Goal: Task Accomplishment & Management: Manage account settings

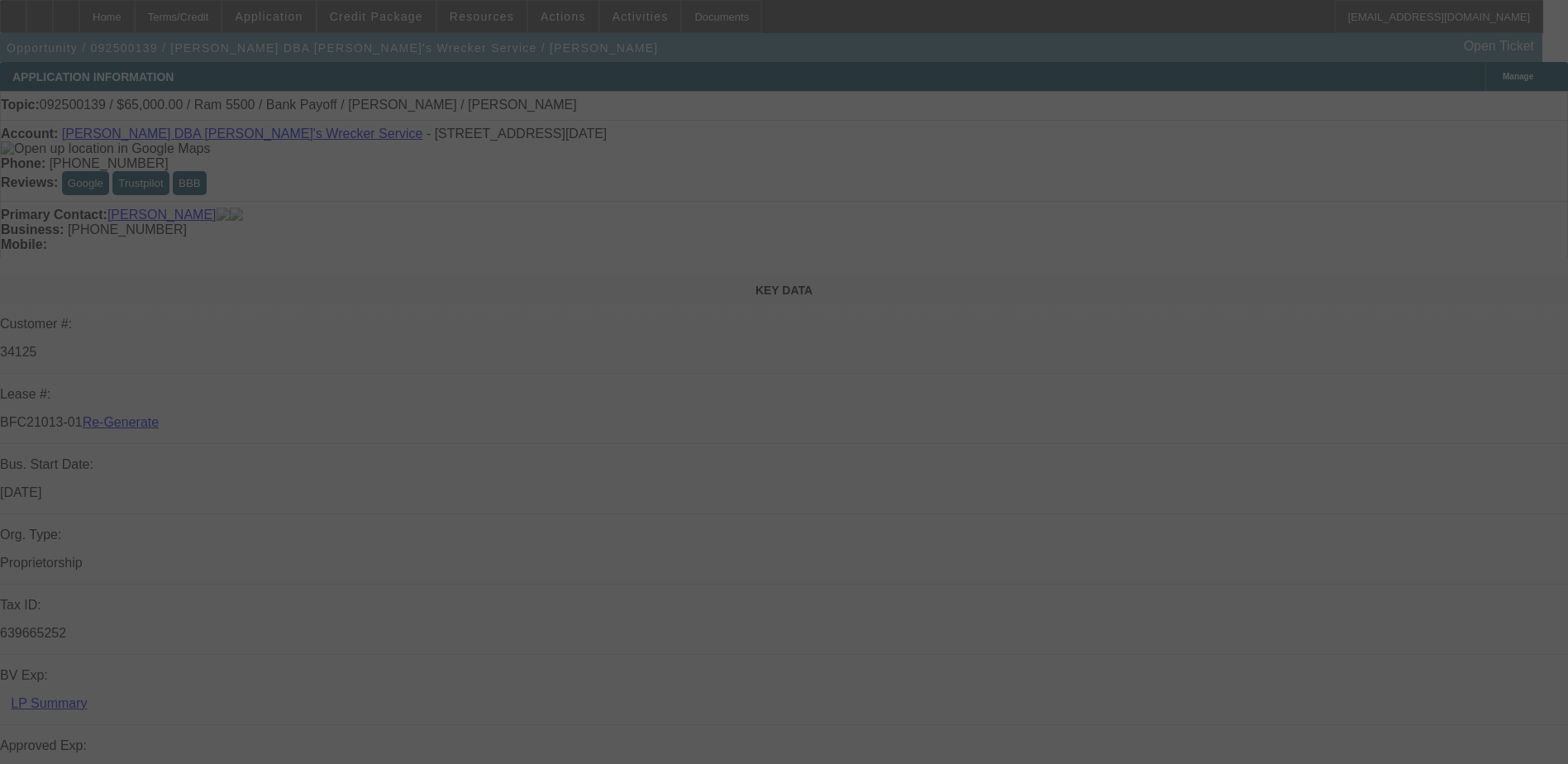
select select "3"
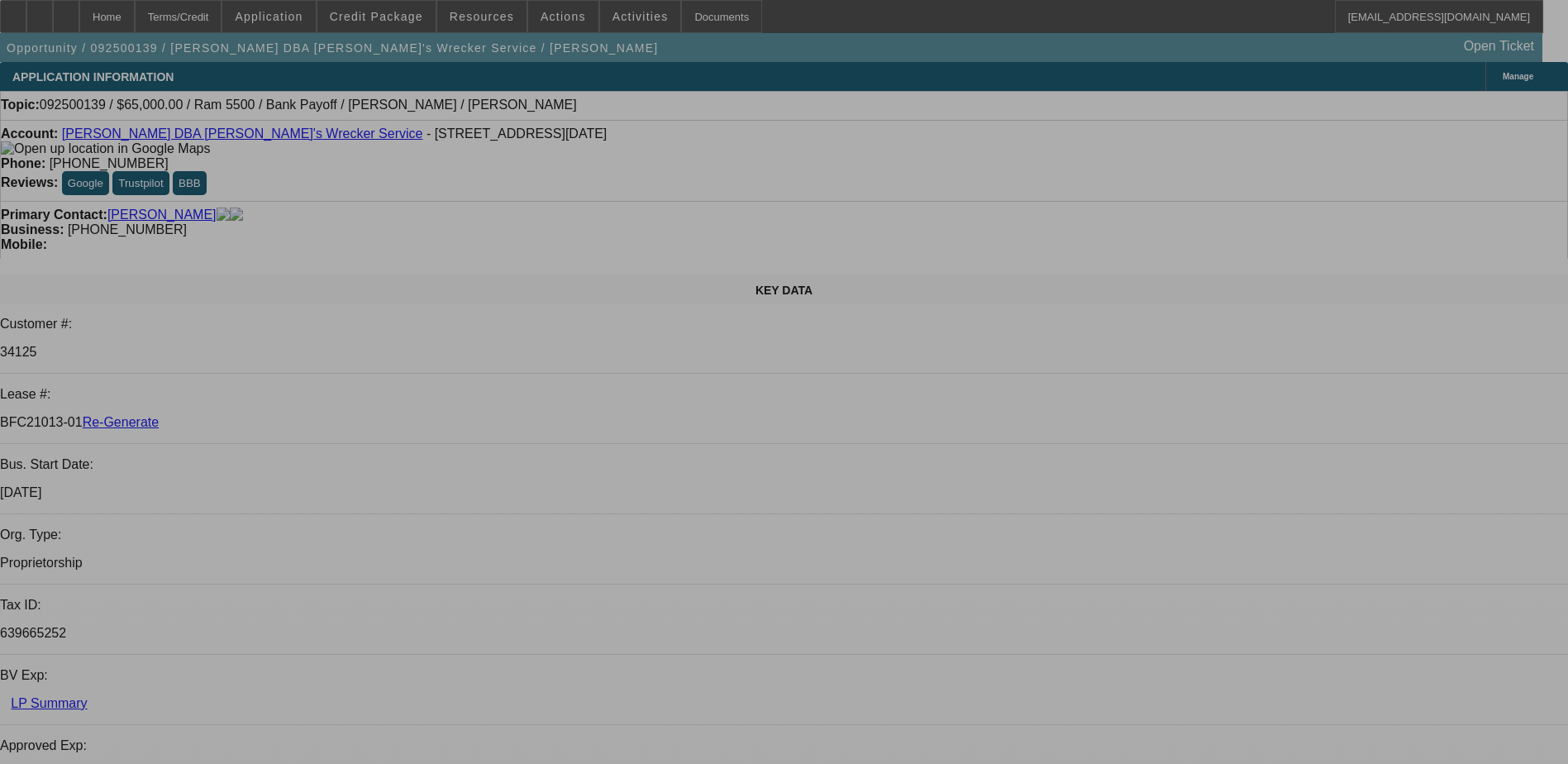
select select "0"
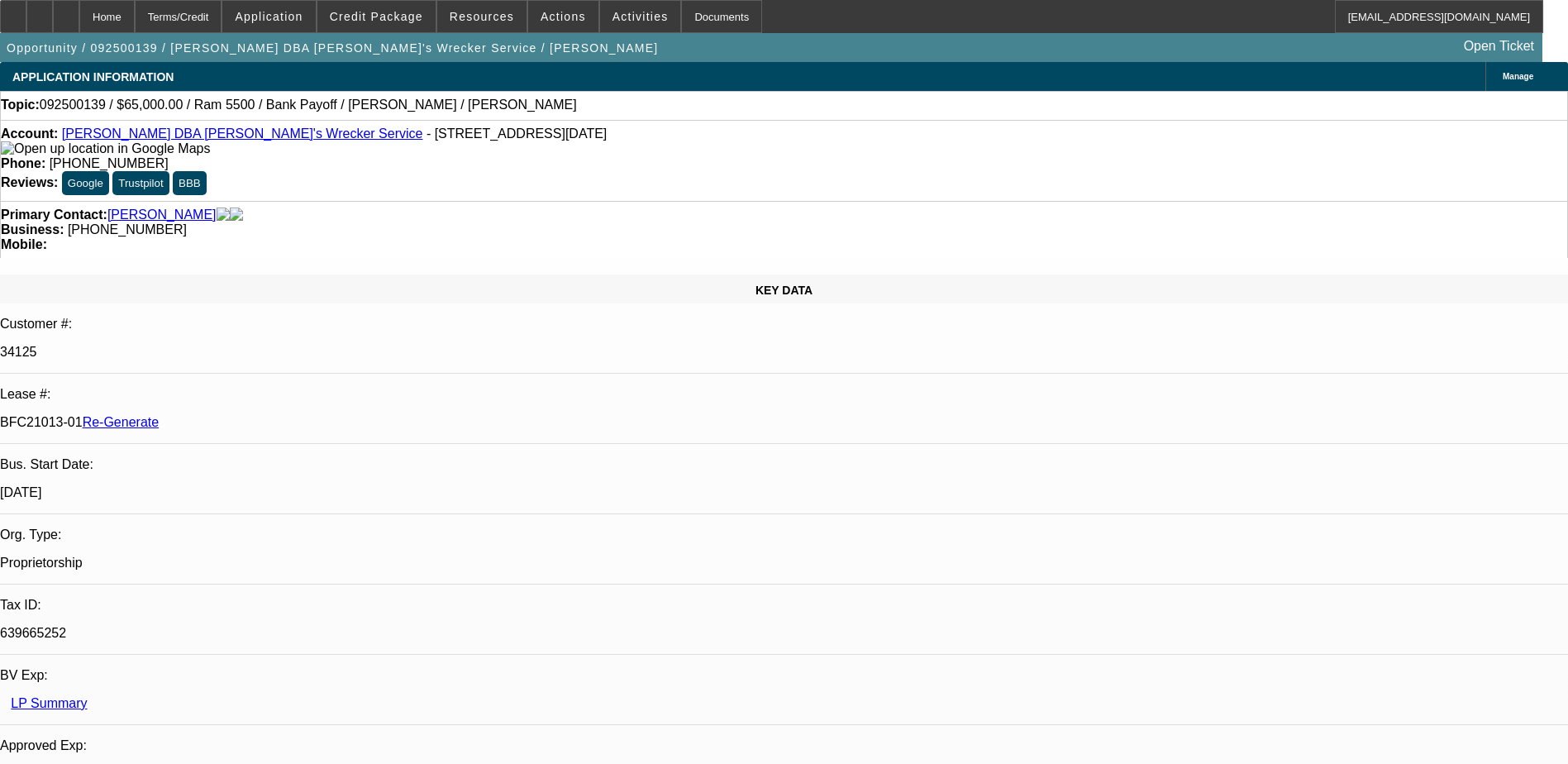
select select "0"
select select "1"
select select "6"
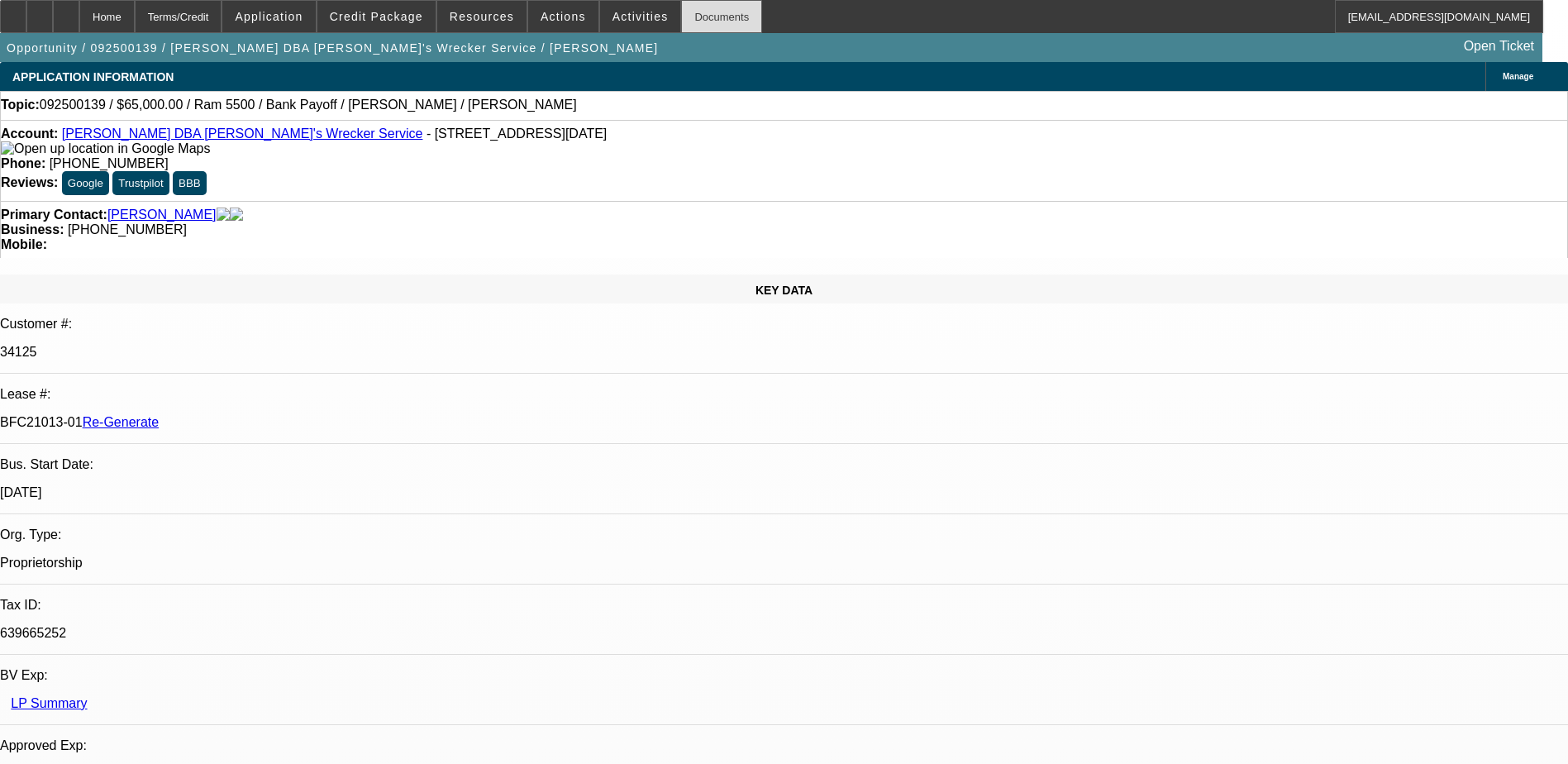
click at [690, 21] on div "Documents" at bounding box center [722, 16] width 81 height 33
click at [558, 20] on span "Actions" at bounding box center [563, 16] width 46 height 13
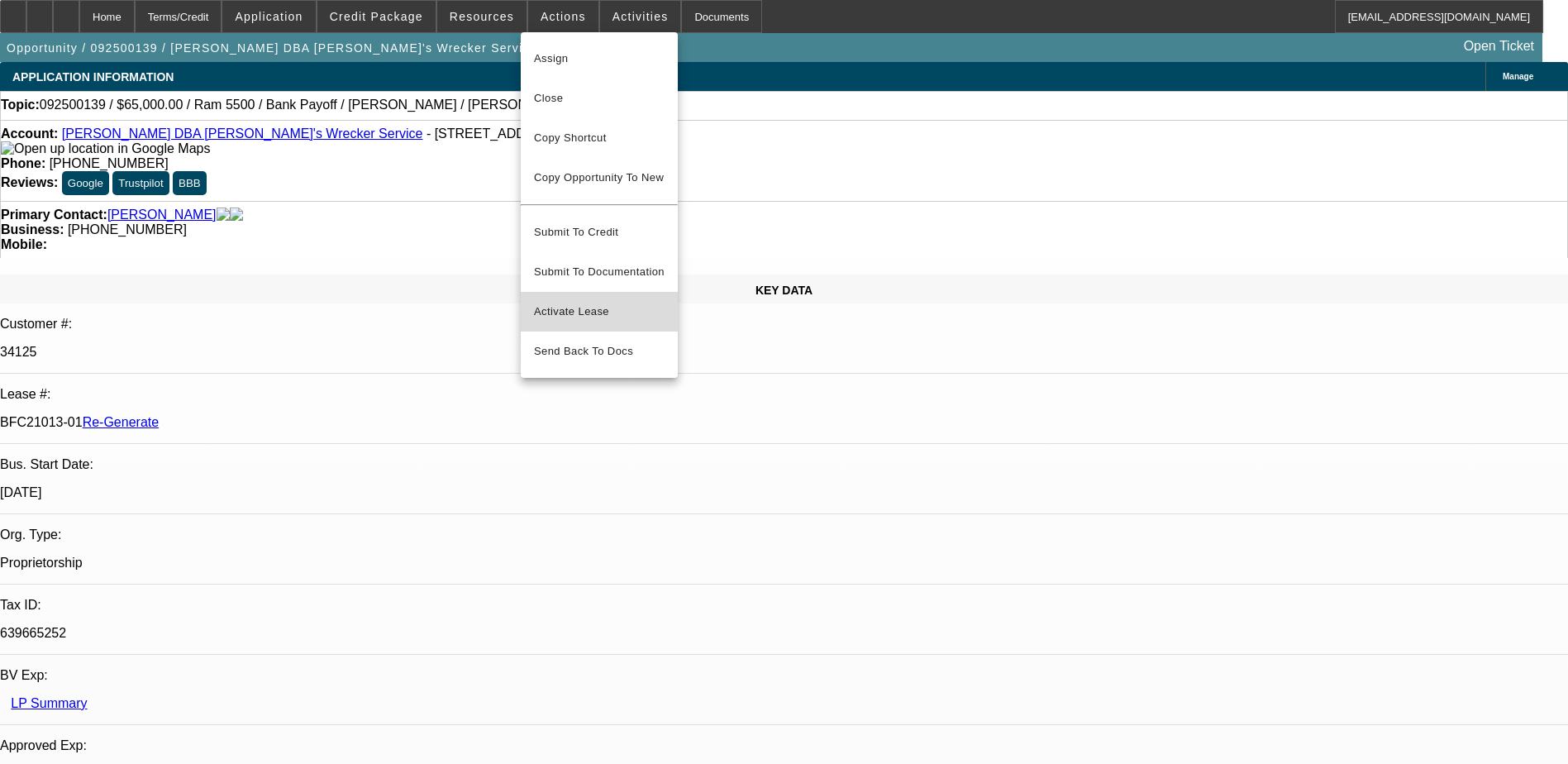
click at [564, 302] on span "Activate Lease" at bounding box center [599, 311] width 131 height 20
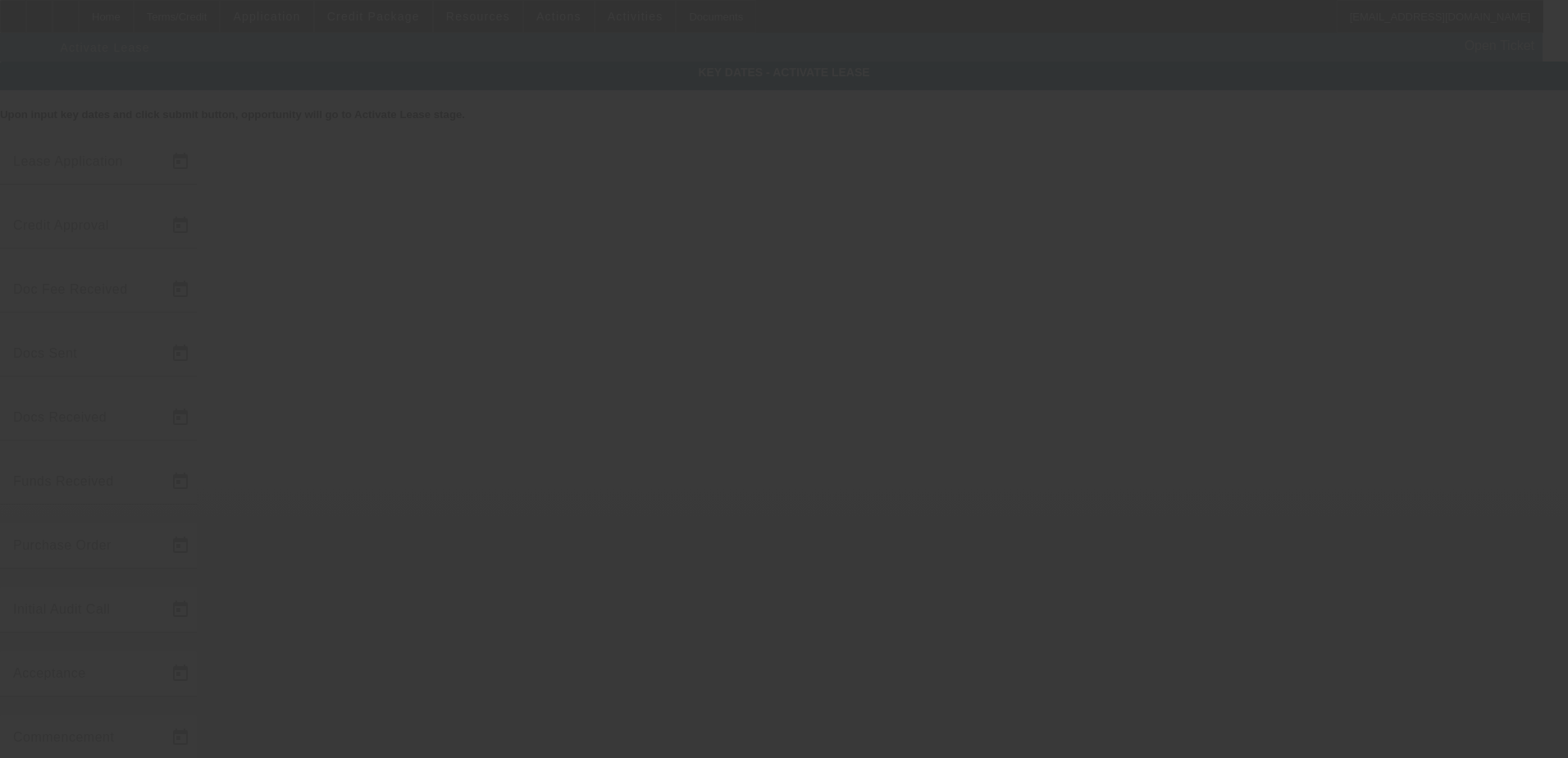
type input "9/8/2025"
type input "9/15/2025"
type input "9/18/2025"
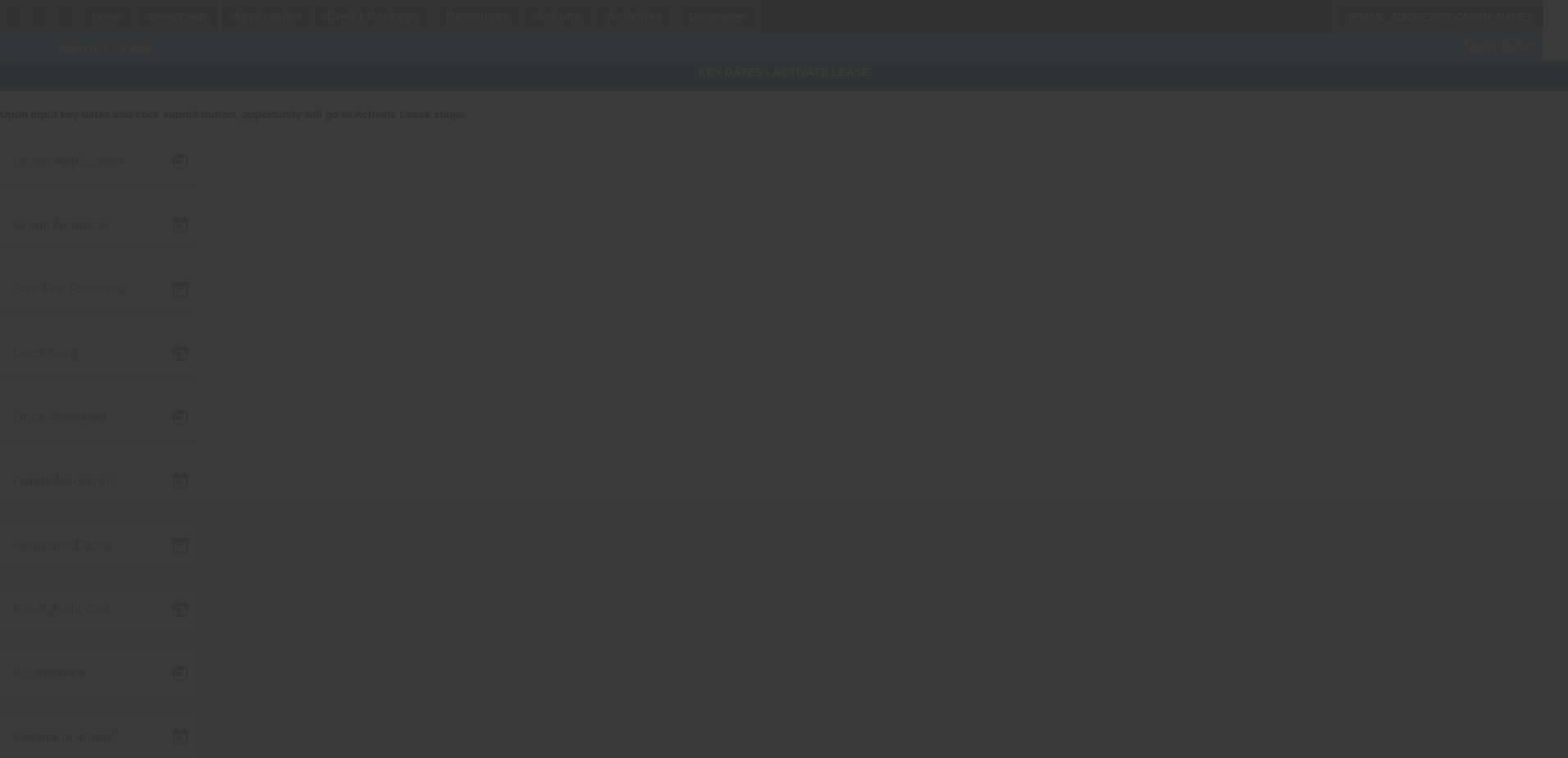
type input "9/18/2025"
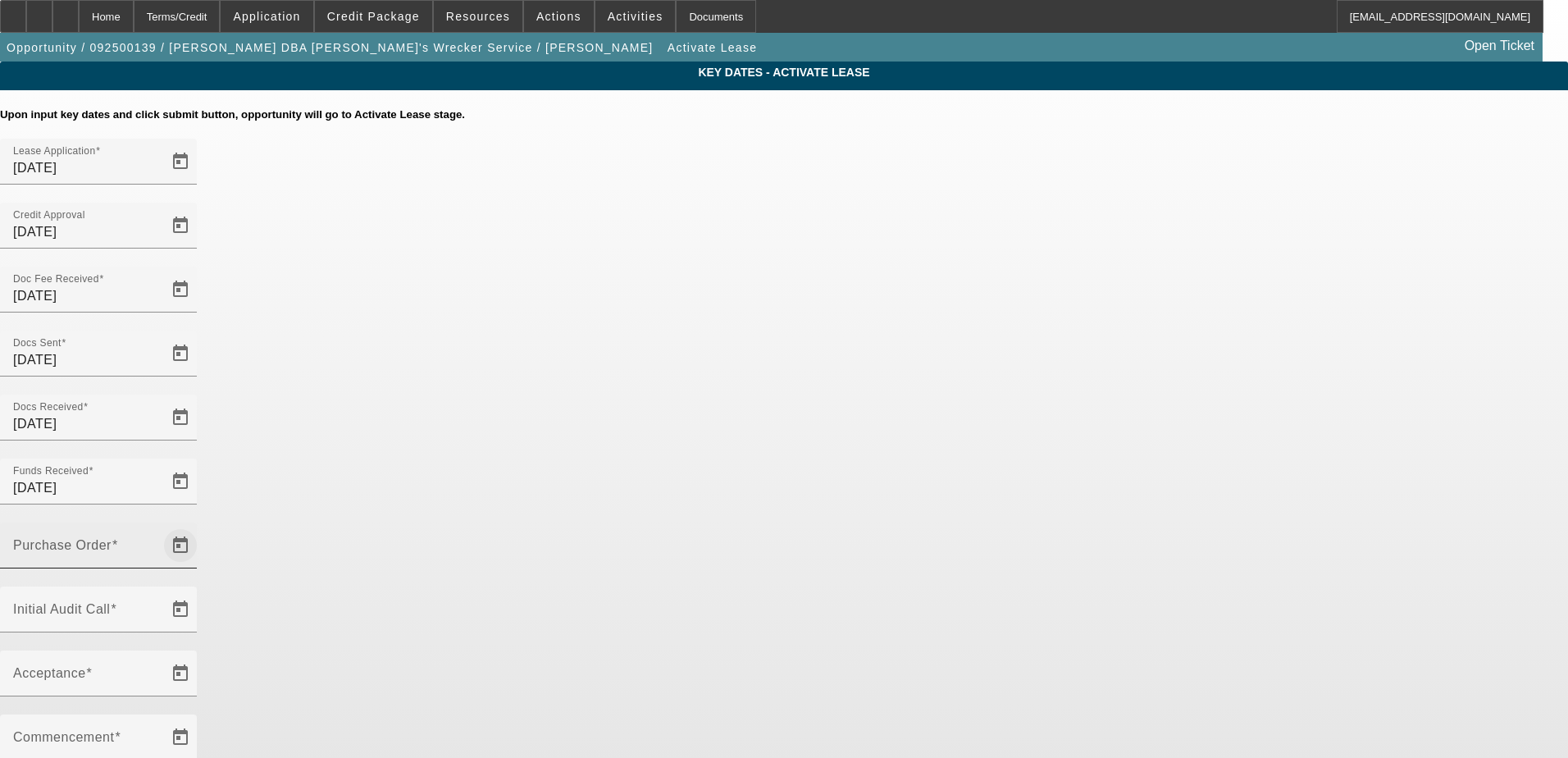
click at [200, 526] on span "Open calendar" at bounding box center [180, 545] width 39 height 39
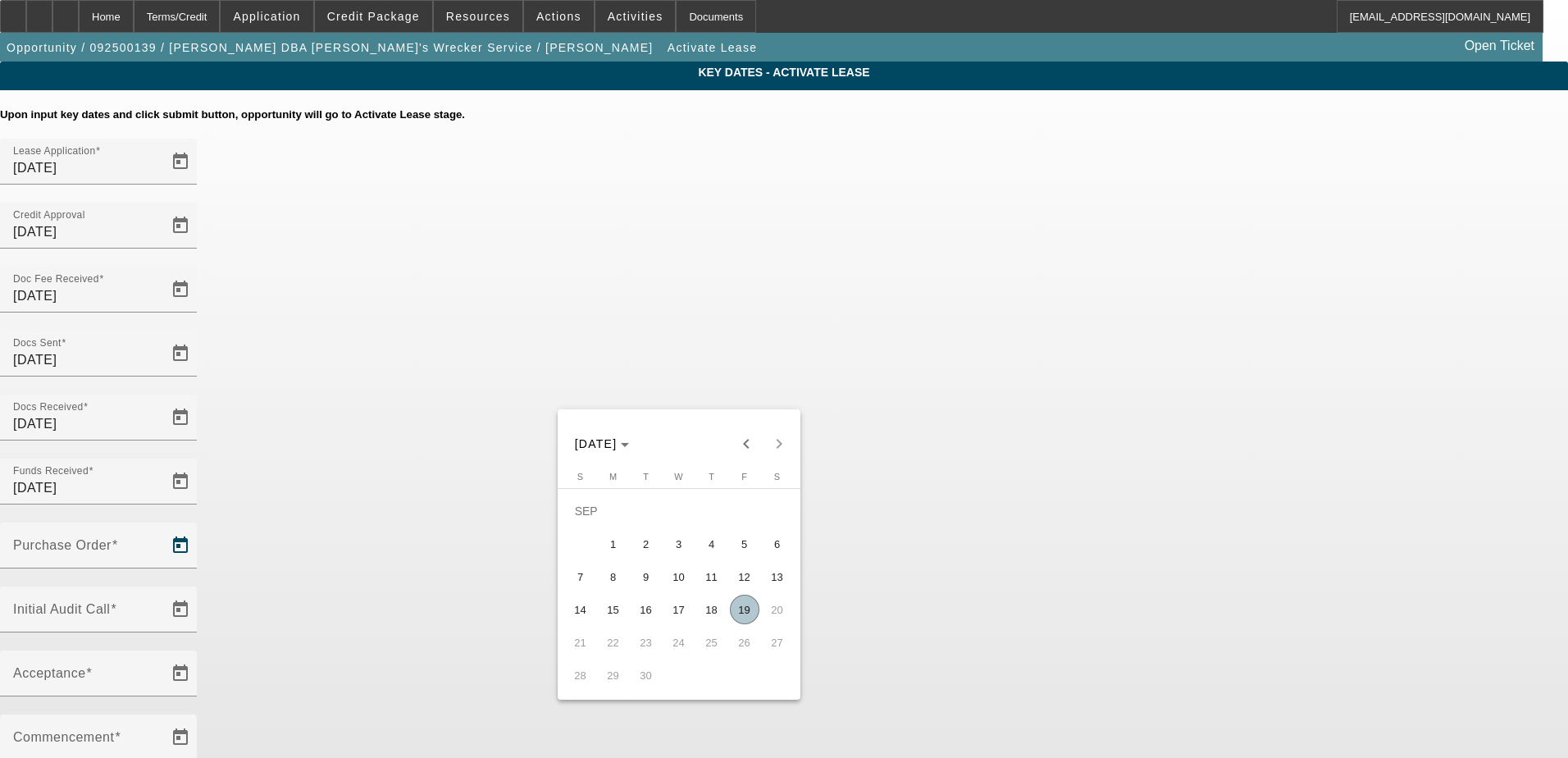
click at [740, 617] on span "19" at bounding box center [745, 609] width 29 height 29
type input "[DATE]"
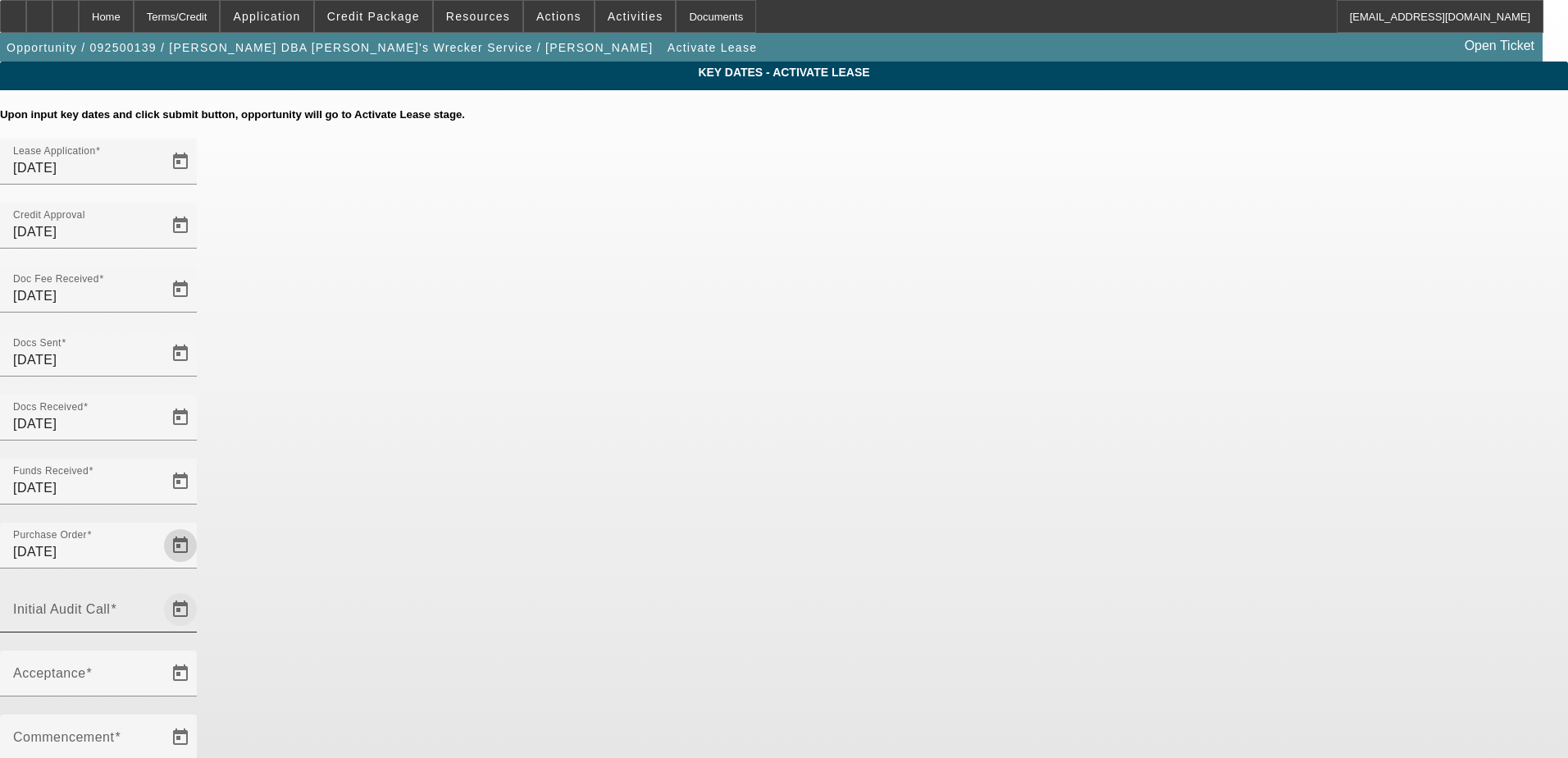
click at [200, 590] on span "Open calendar" at bounding box center [180, 610] width 39 height 39
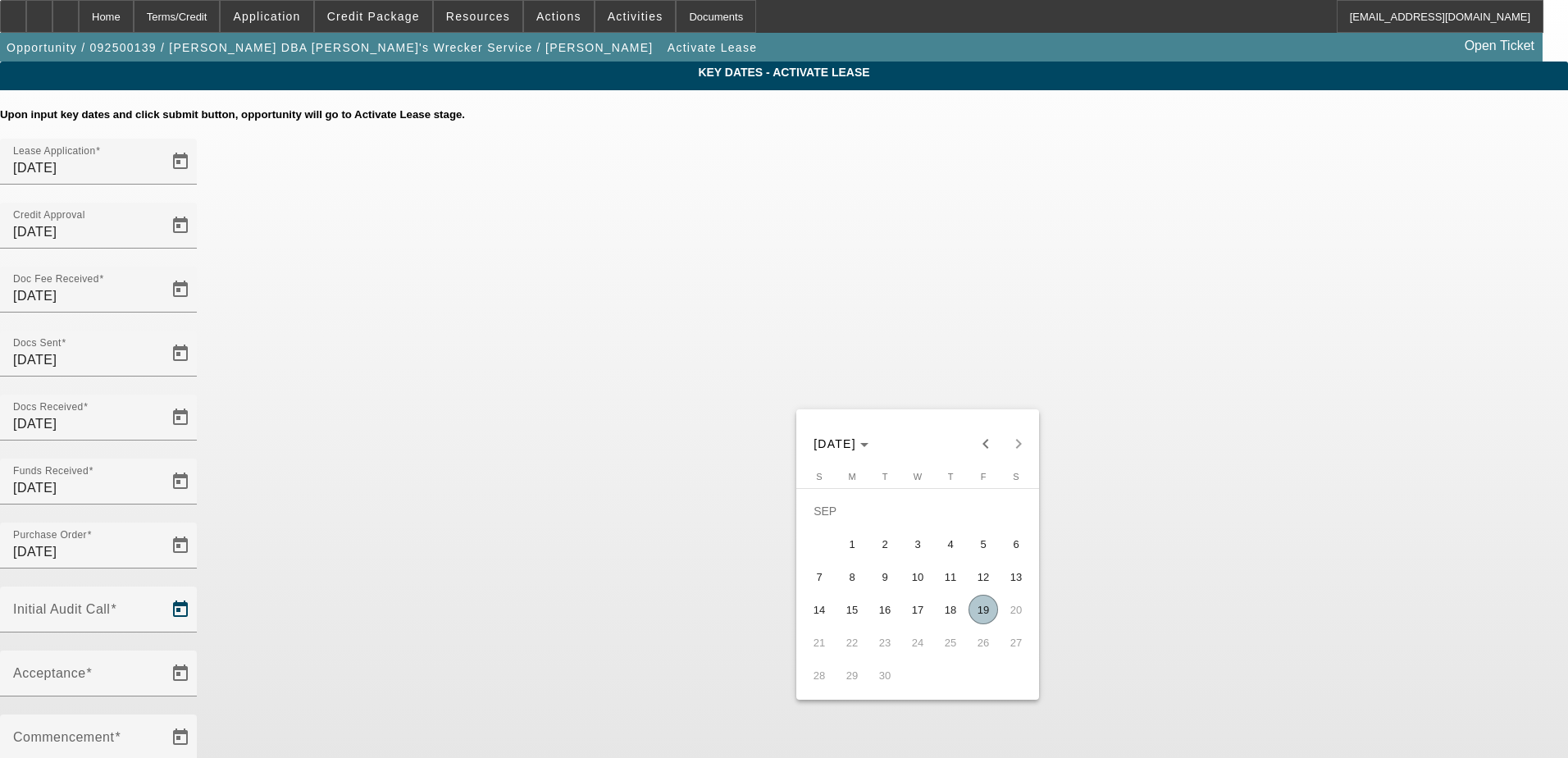
click at [982, 612] on span "19" at bounding box center [983, 609] width 29 height 29
type input "[DATE]"
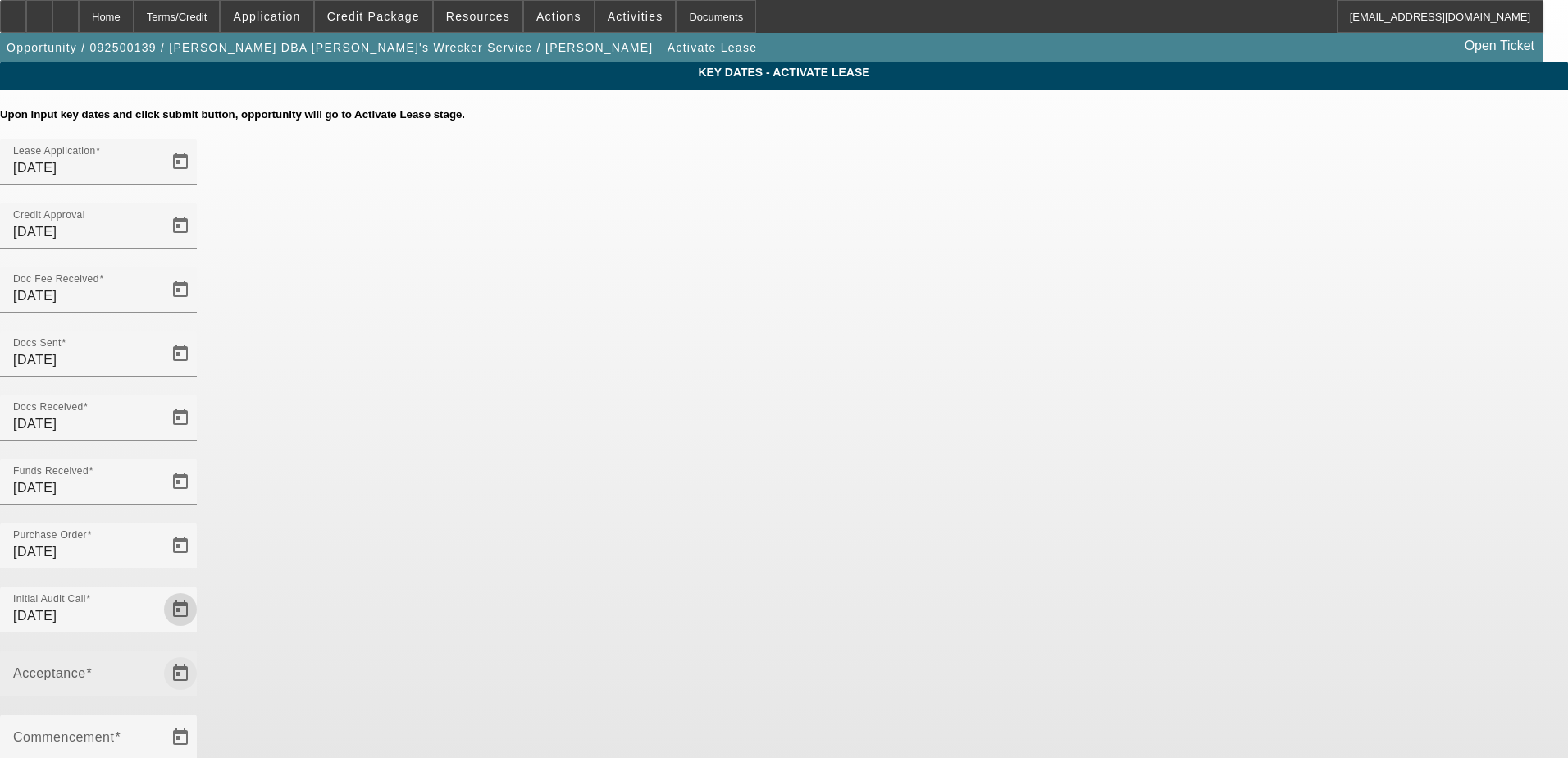
click at [200, 653] on span "Open calendar" at bounding box center [180, 673] width 39 height 39
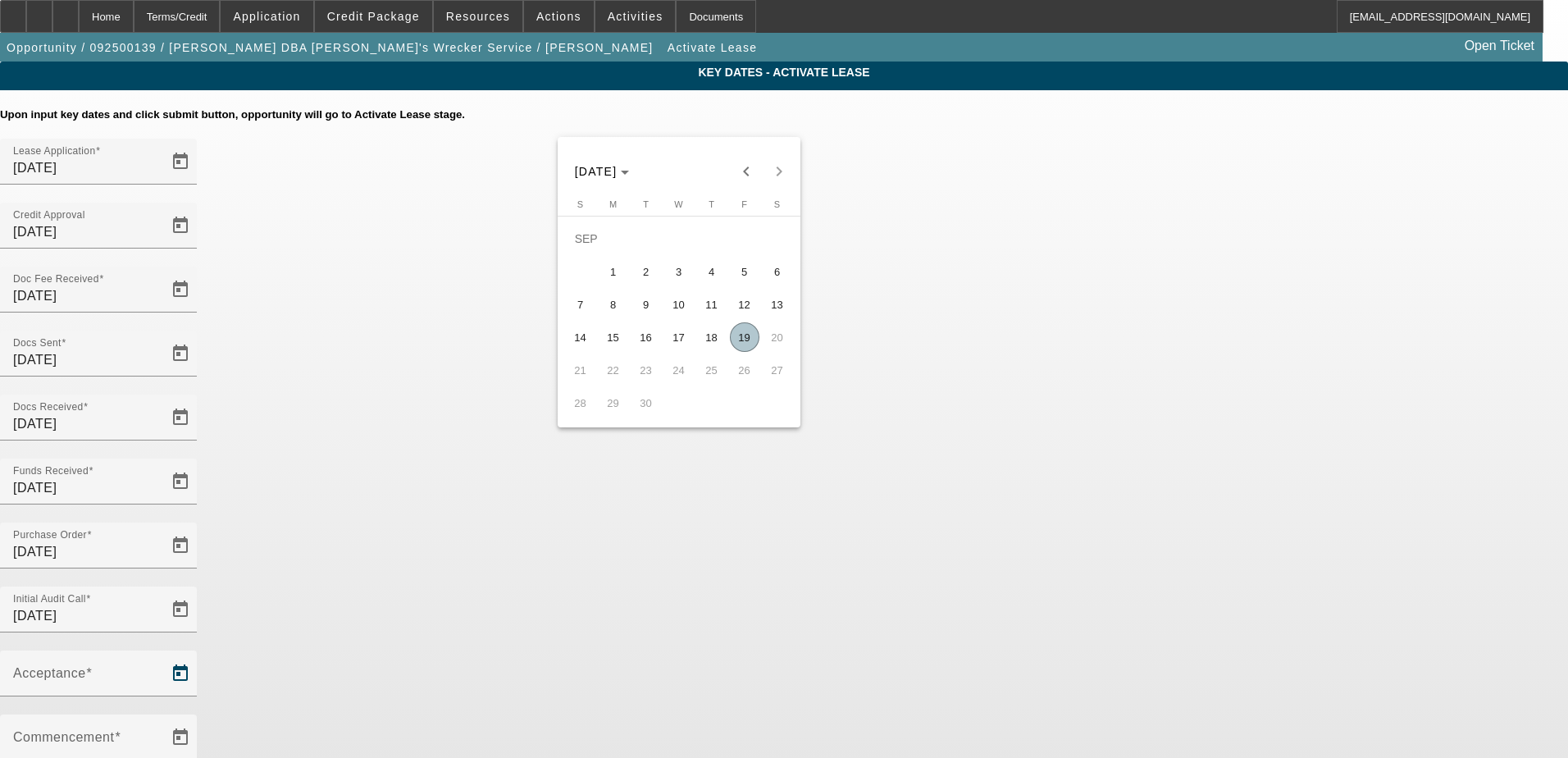
click at [740, 344] on span "19" at bounding box center [745, 337] width 29 height 29
type input "[DATE]"
type input "10/1/2025"
type input "11/1/2025"
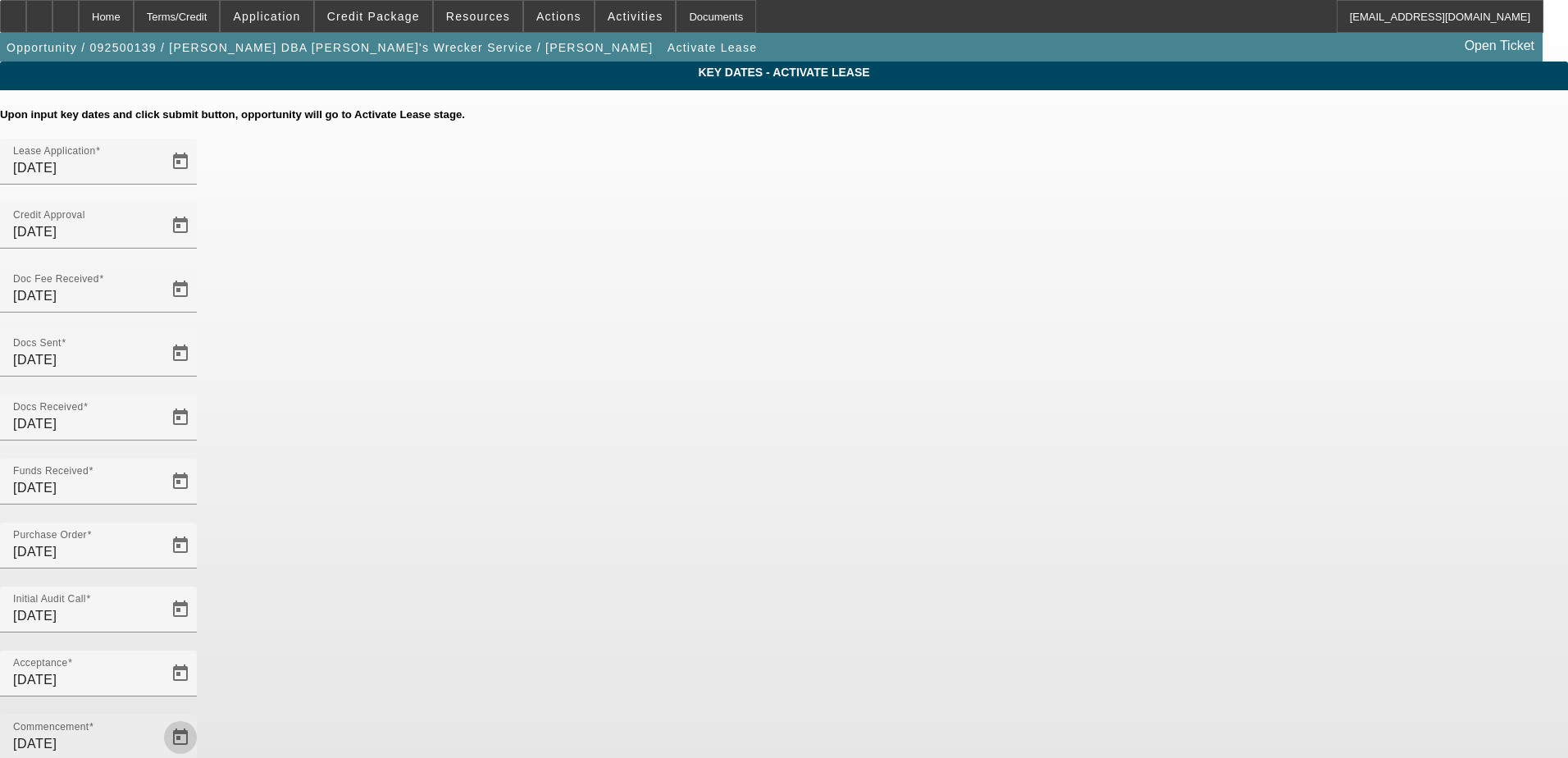
click at [200, 718] on span "Open calendar" at bounding box center [180, 737] width 39 height 39
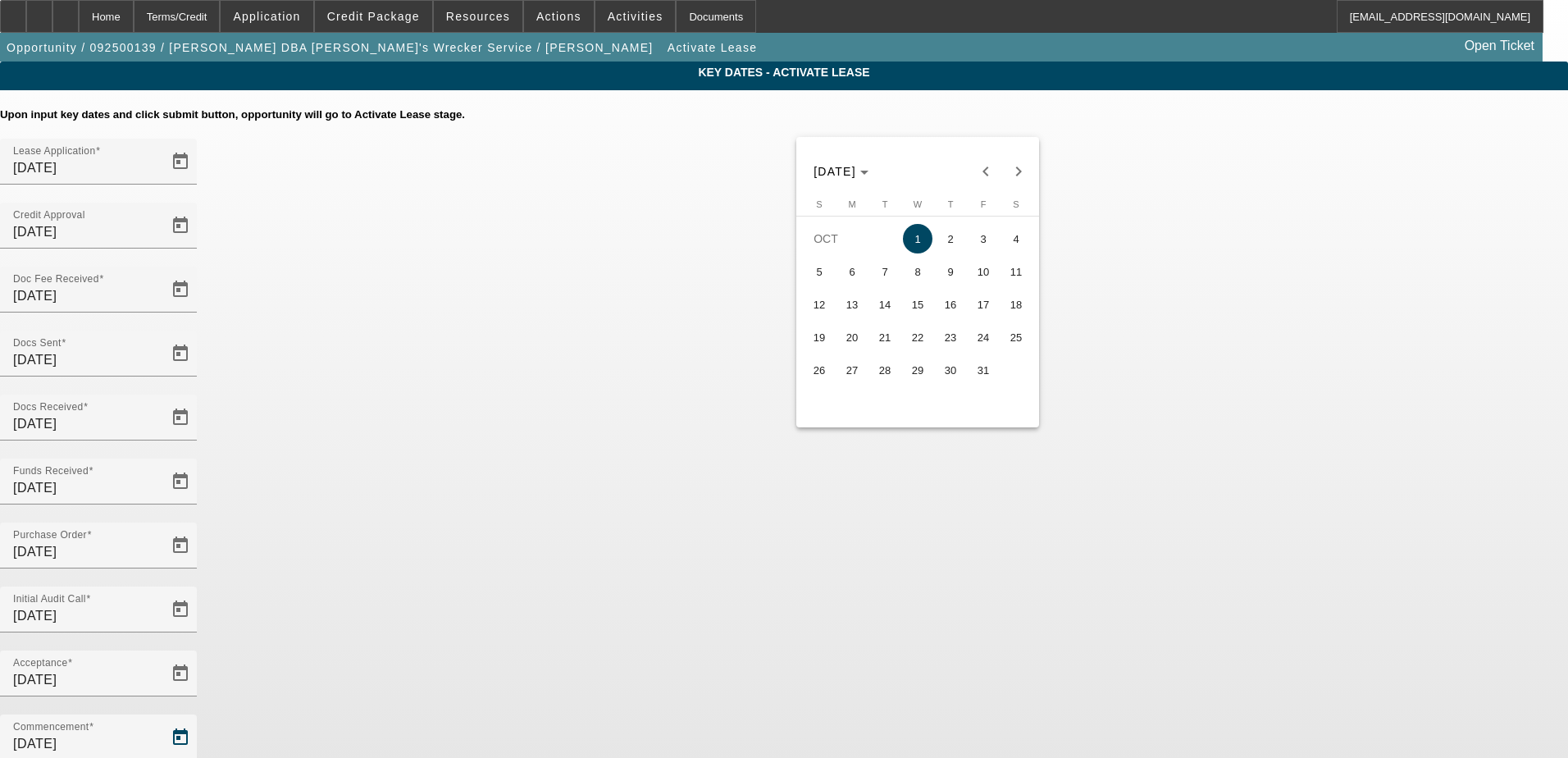
click at [920, 308] on span "15" at bounding box center [918, 304] width 29 height 29
type input "10/15/2025"
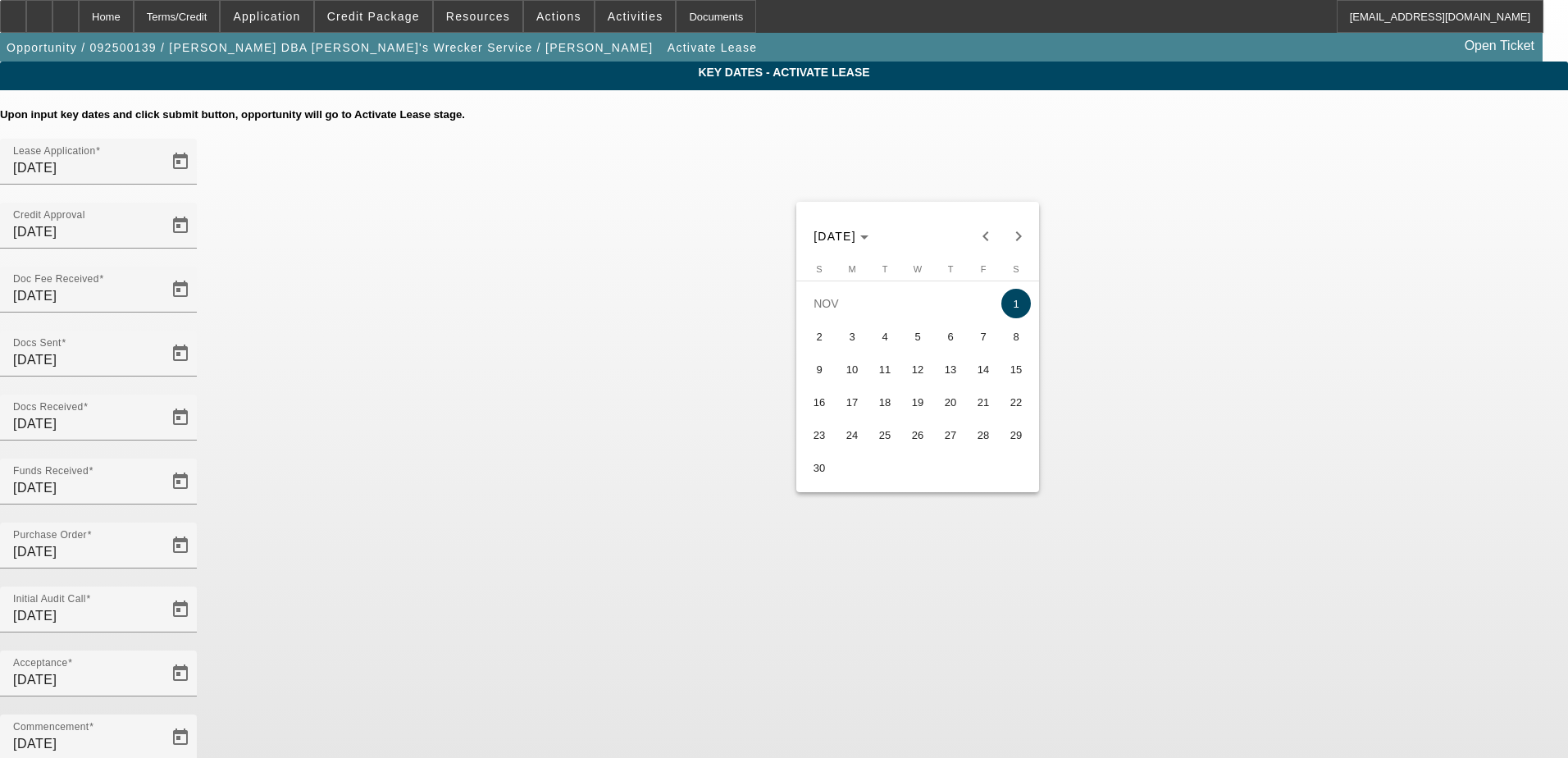
click at [1007, 370] on span "15" at bounding box center [1016, 369] width 29 height 29
type input "11/15/2025"
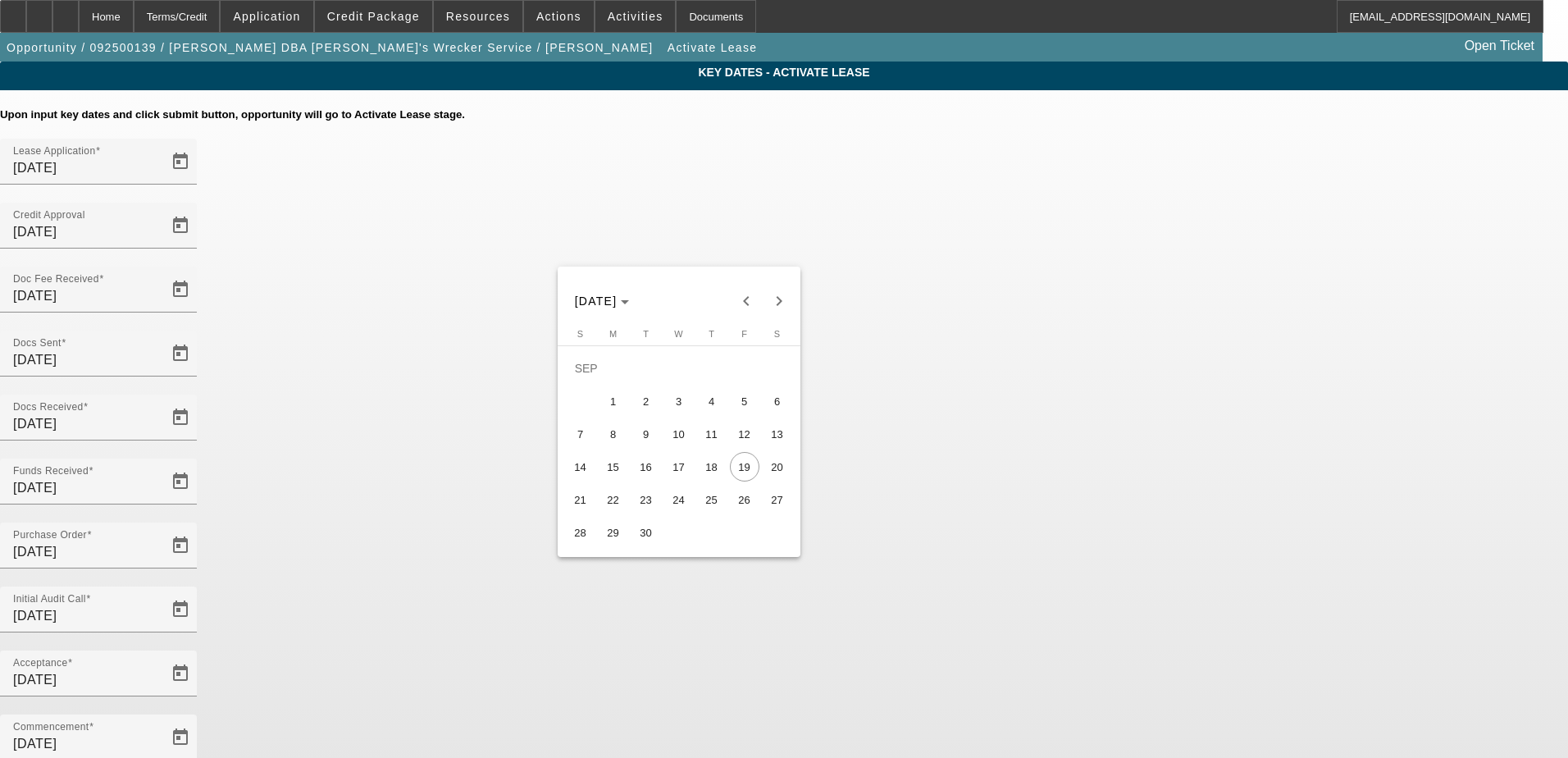
click at [684, 511] on span "24" at bounding box center [679, 499] width 29 height 29
type input "9/24/2025"
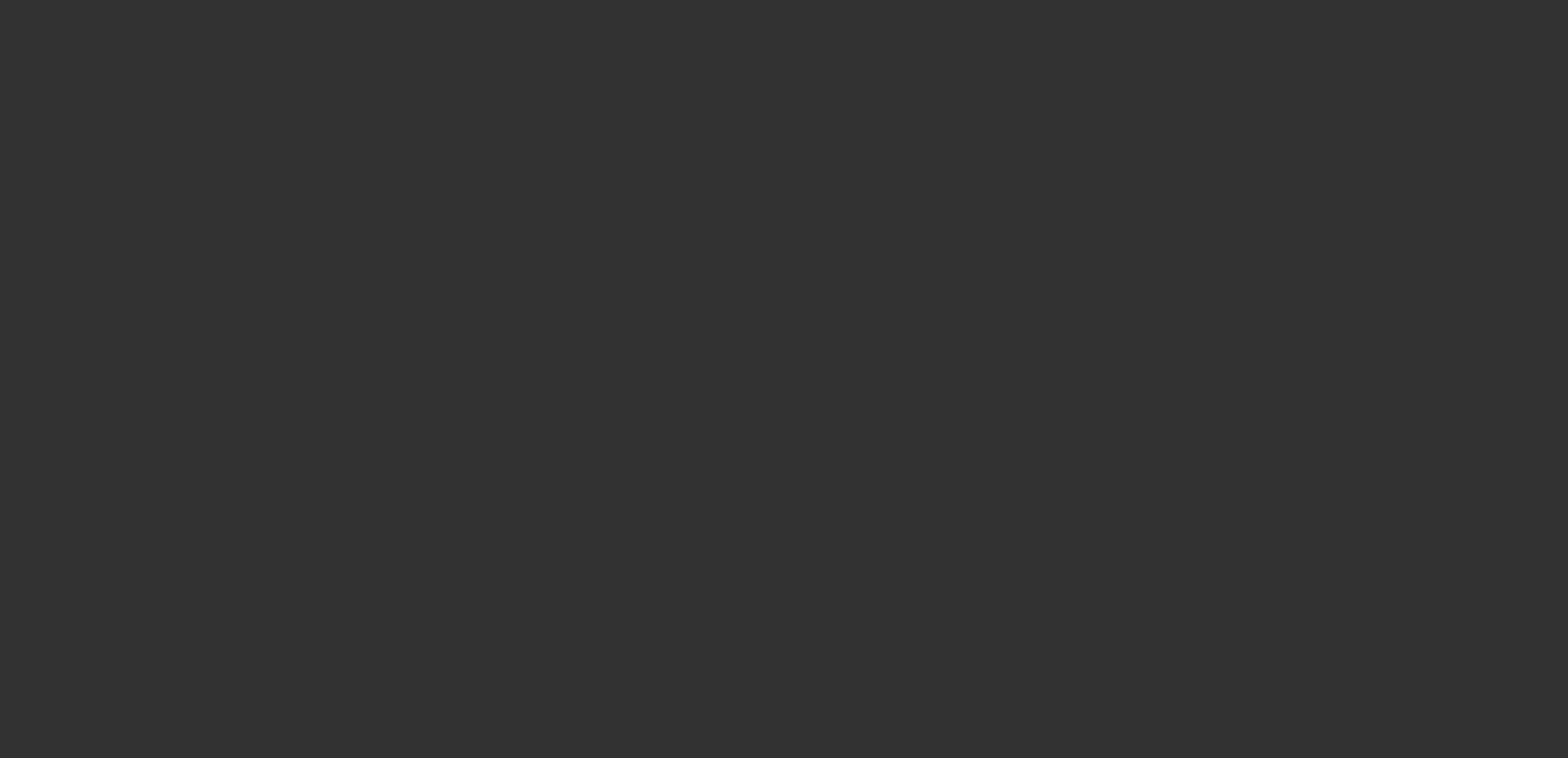
select select "4"
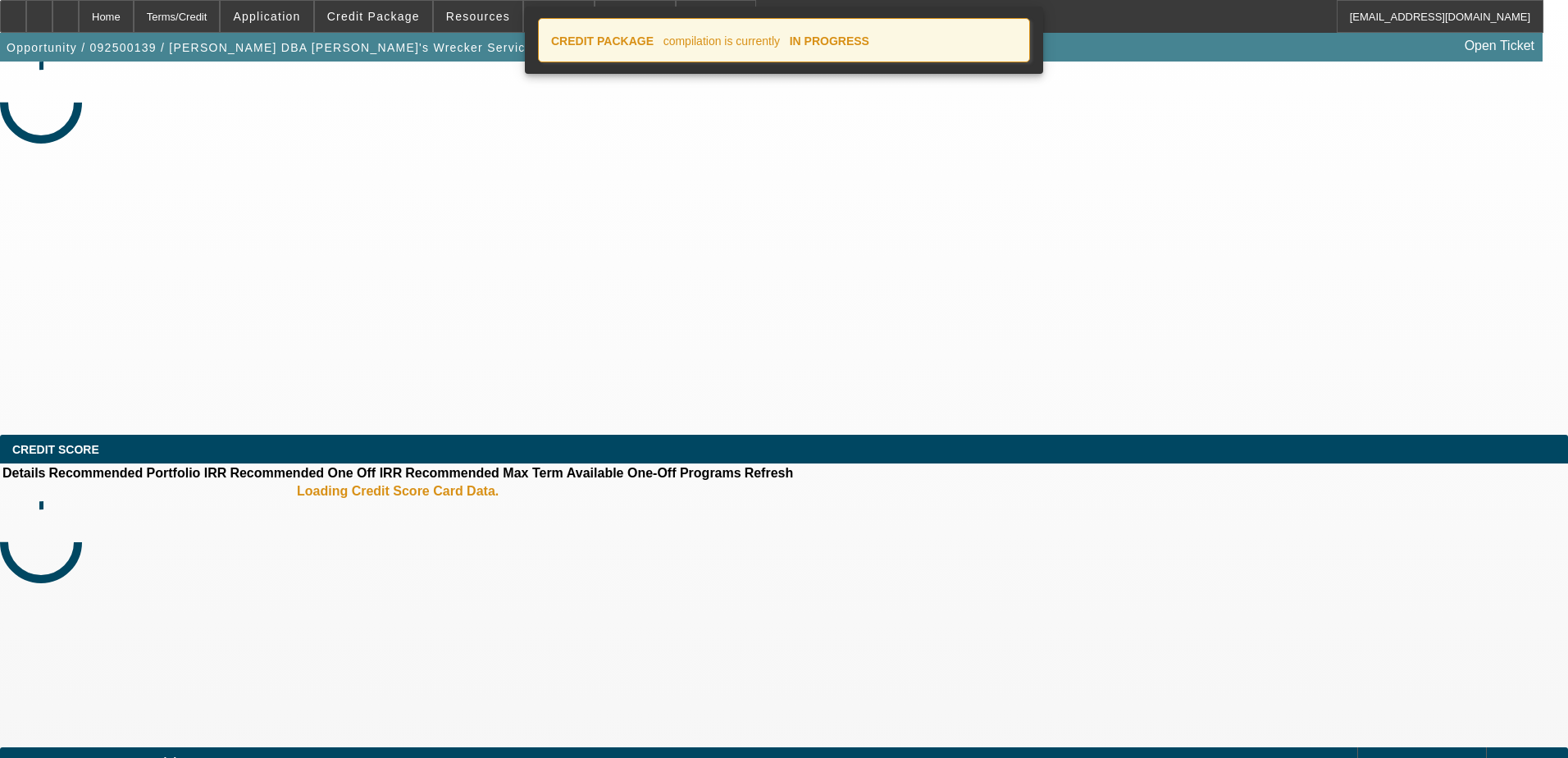
select select "0"
select select "6"
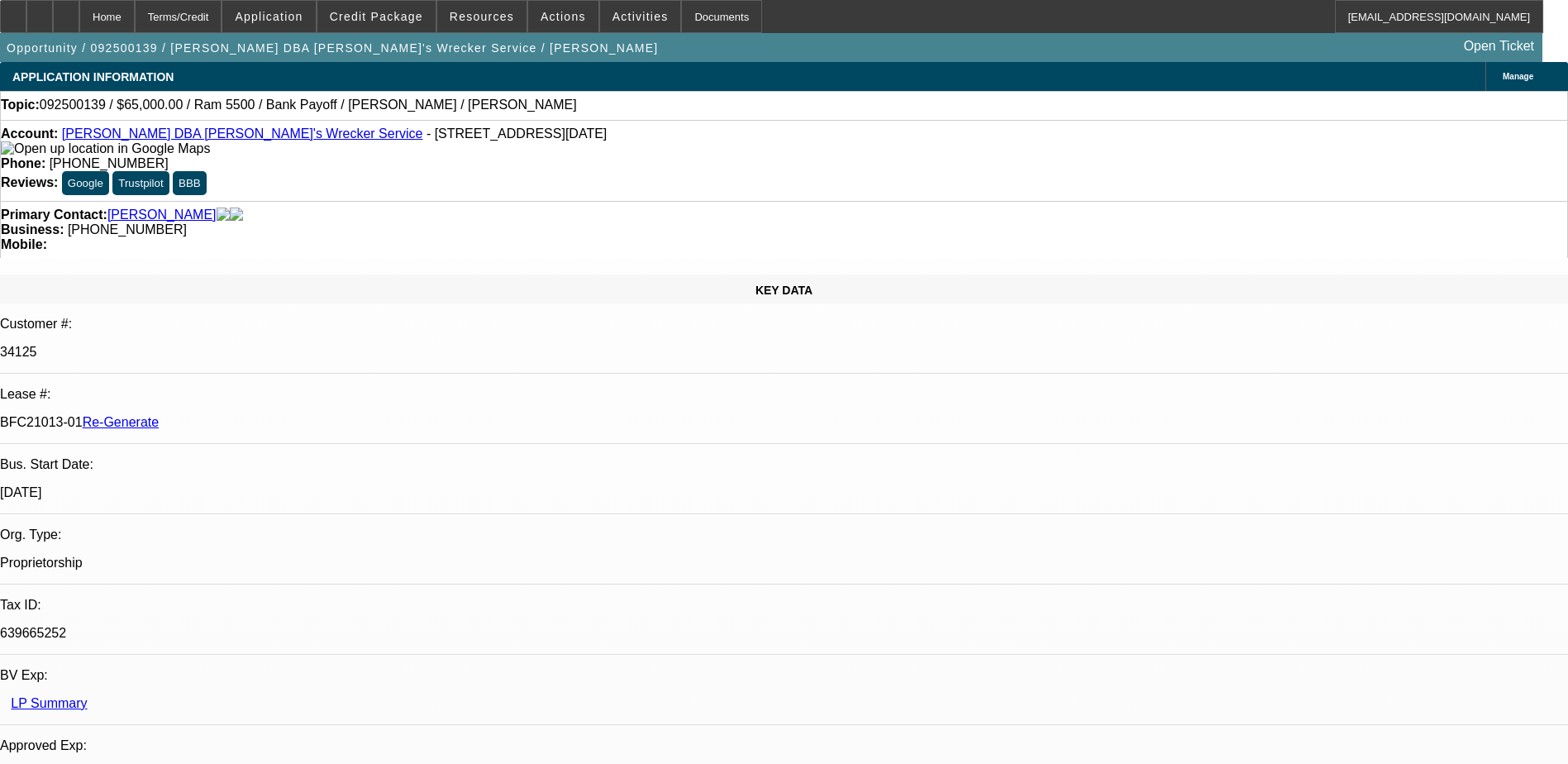
click at [380, 6] on span at bounding box center [376, 16] width 118 height 40
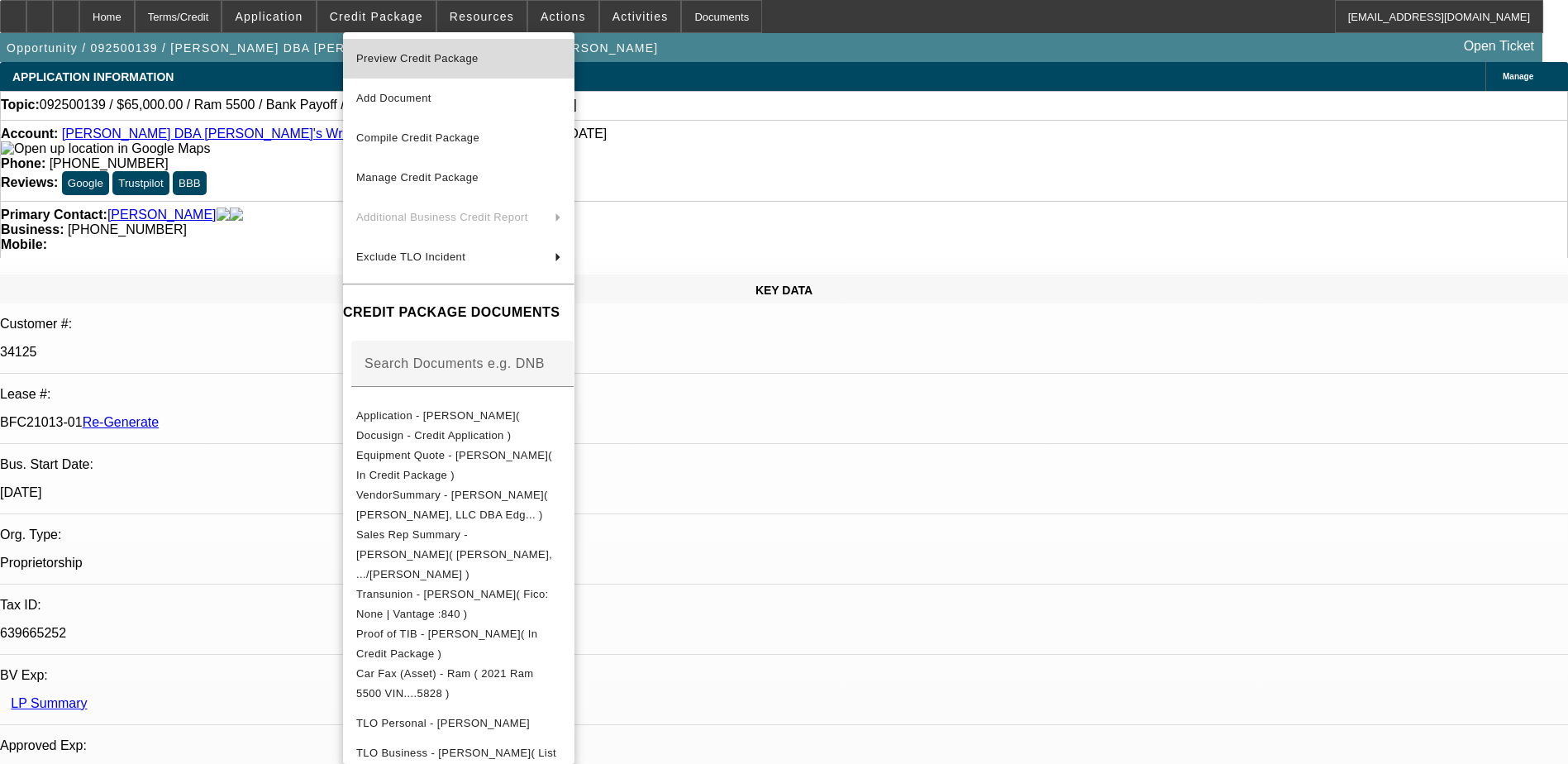
click at [421, 48] on button "Preview Credit Package" at bounding box center [459, 59] width 232 height 40
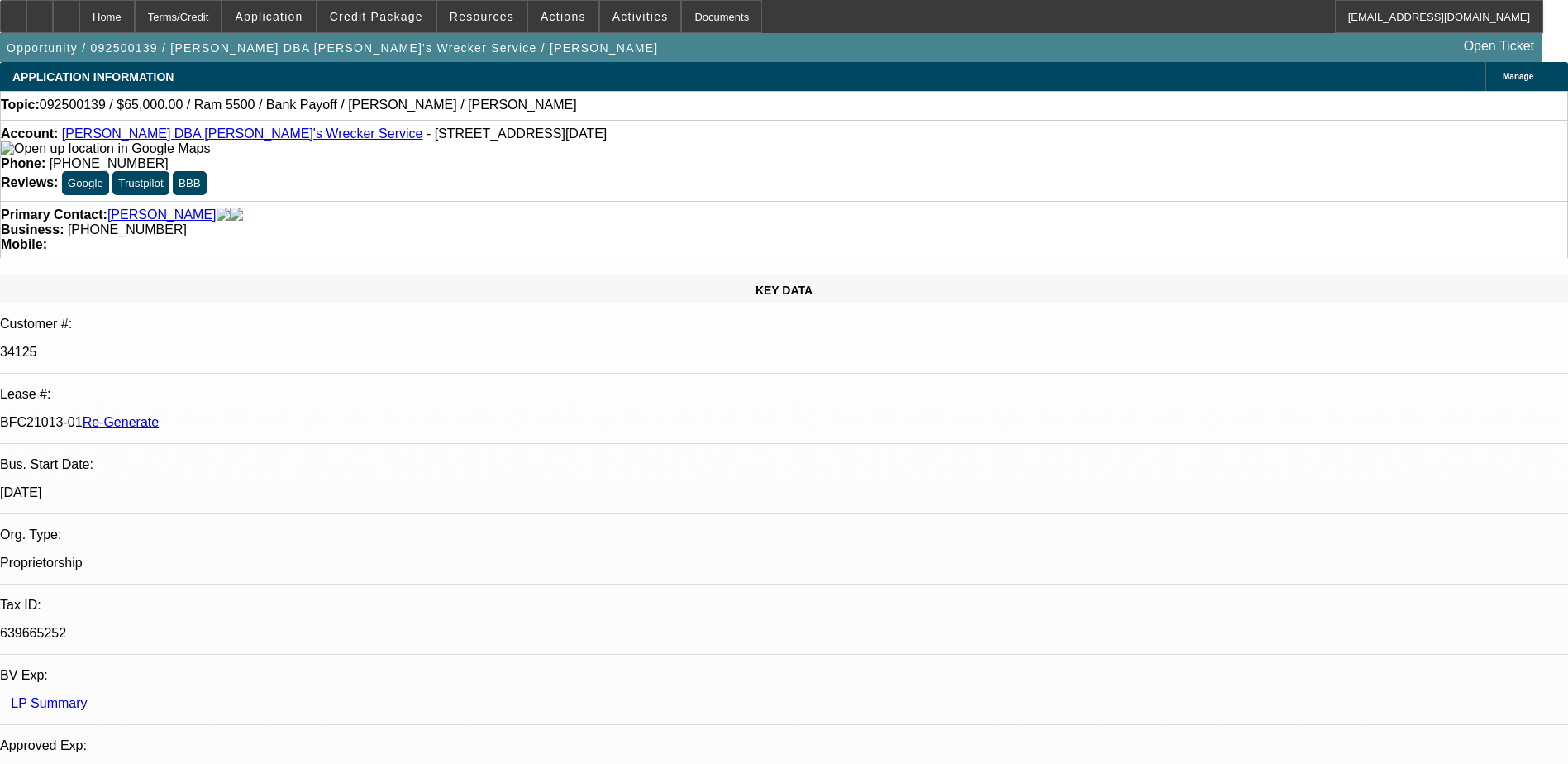
drag, startPoint x: 345, startPoint y: 141, endPoint x: 222, endPoint y: 142, distance: 123.0
click at [222, 142] on div "Account: Andrew Michael Mokoro DBA Michael's Wrecker Service - 7707 Santa Lucia…" at bounding box center [784, 141] width 1566 height 29
copy link "Michael's Wrecker Service"
drag, startPoint x: 196, startPoint y: 290, endPoint x: 264, endPoint y: 291, distance: 68.0
click at [264, 415] on p "BFC21013-01 Re-Generate" at bounding box center [784, 422] width 1568 height 15
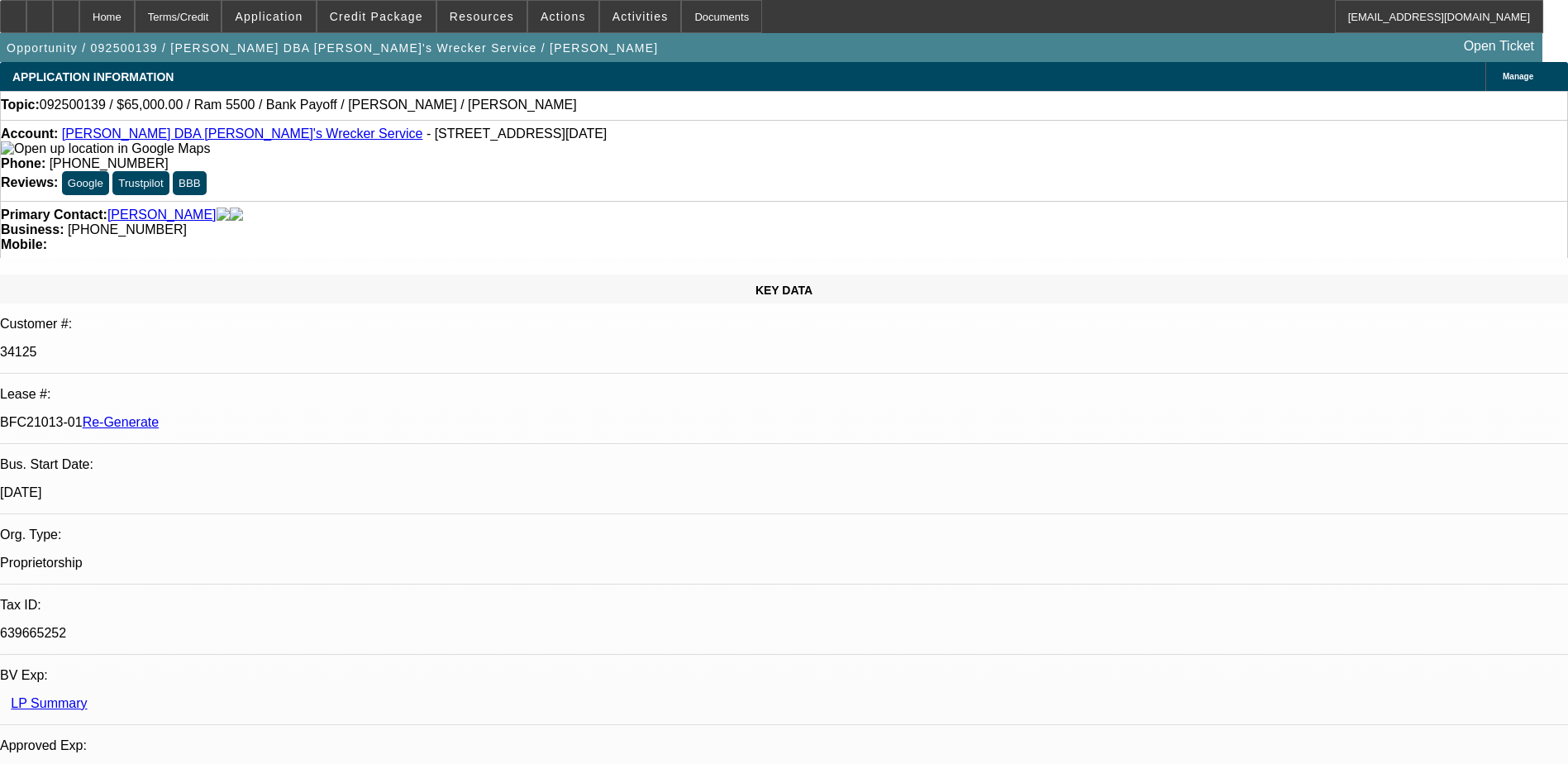
copy p "BFC21013-01"
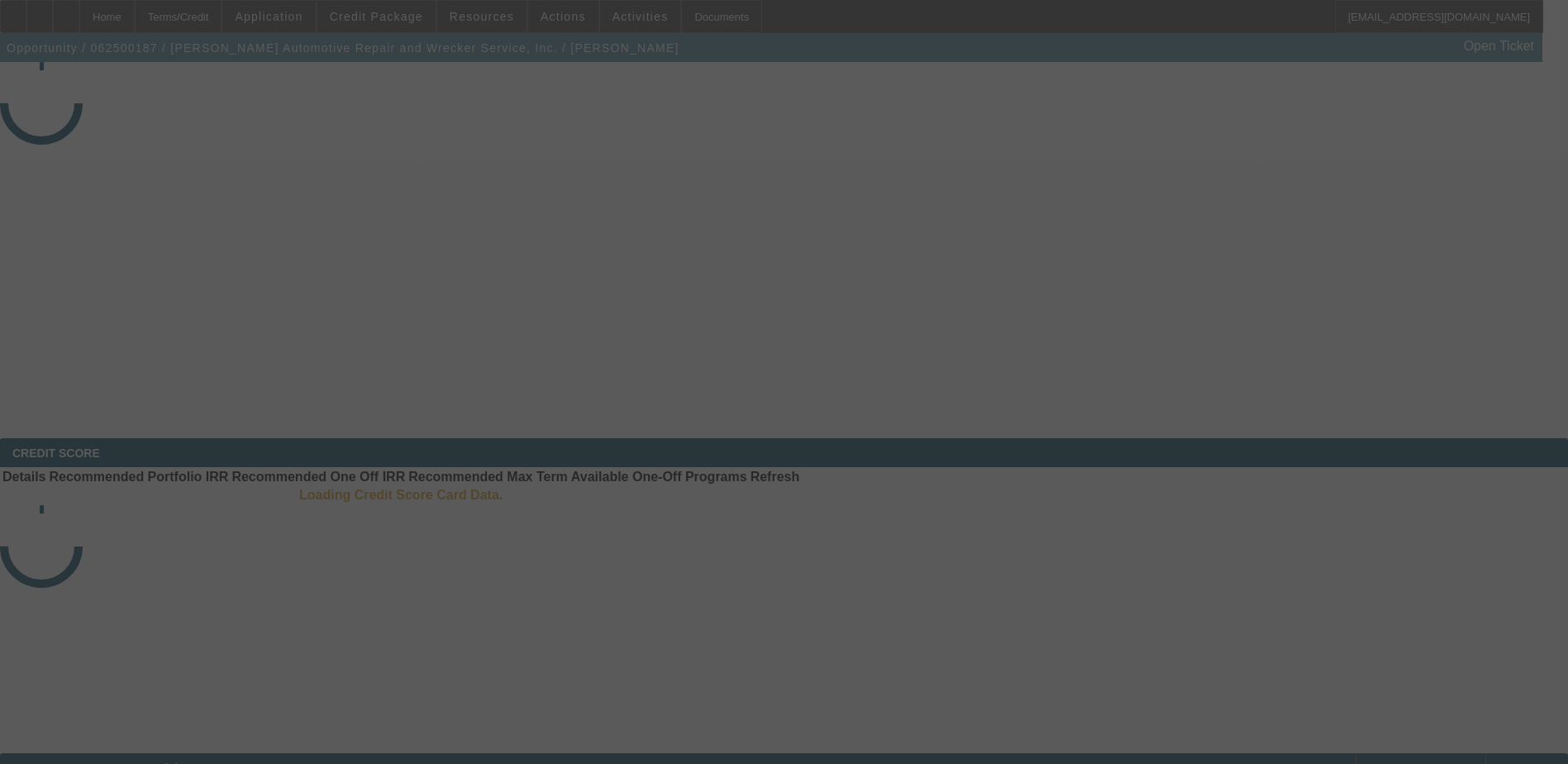
select select "3"
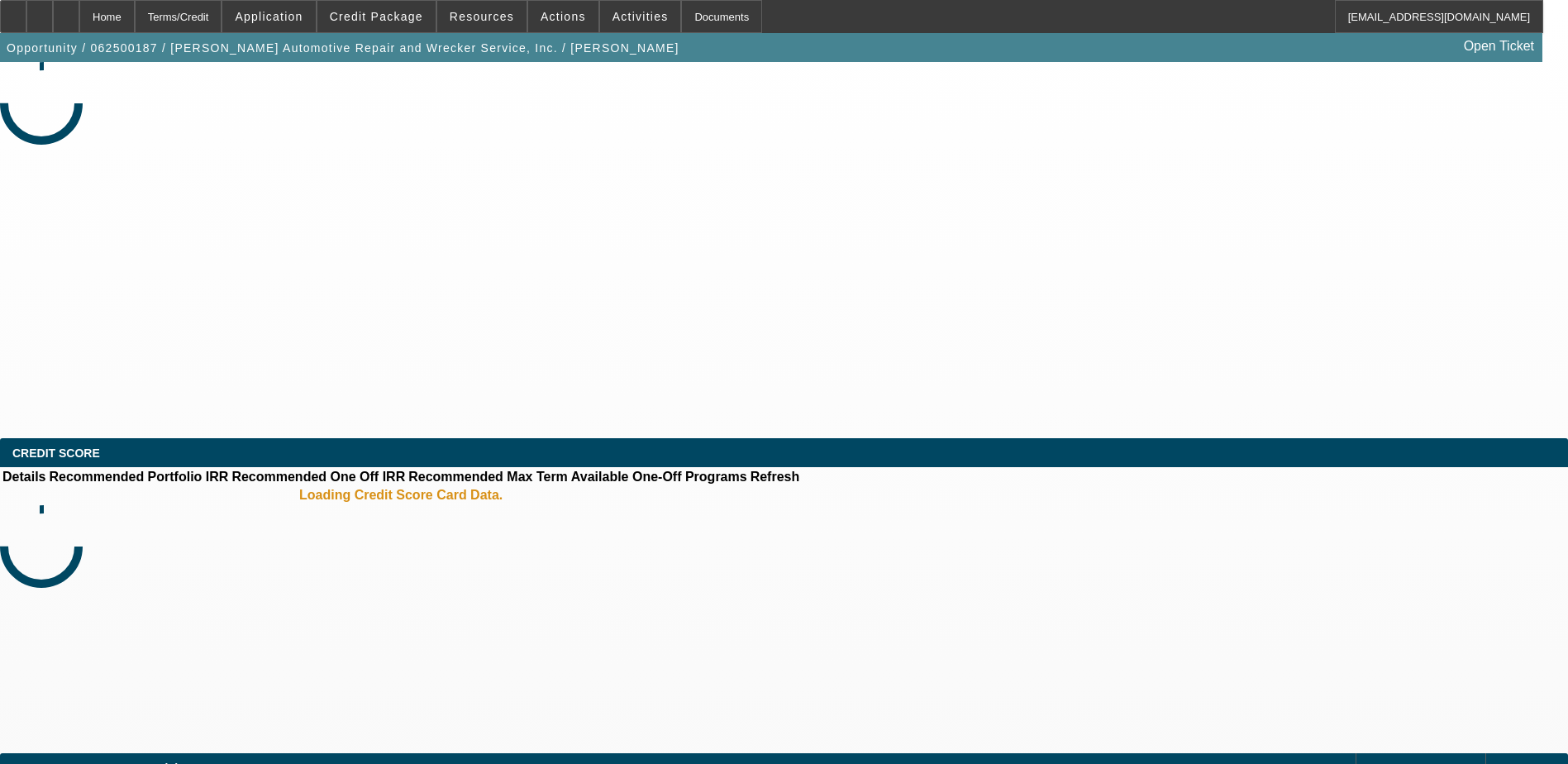
select select "0"
select select "6"
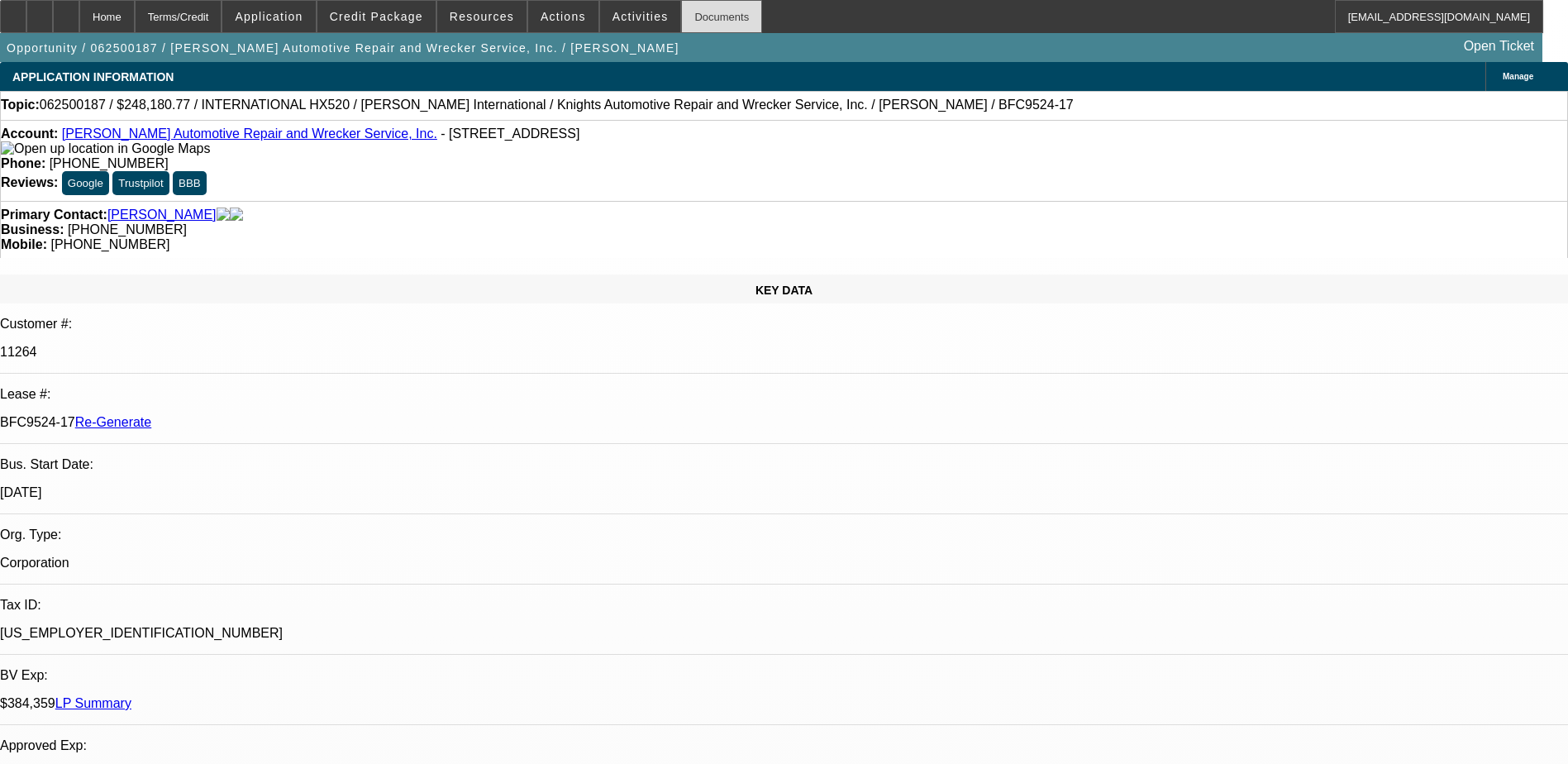
click at [681, 10] on div "Documents" at bounding box center [722, 16] width 81 height 33
click at [613, 13] on span "Activities" at bounding box center [641, 16] width 56 height 13
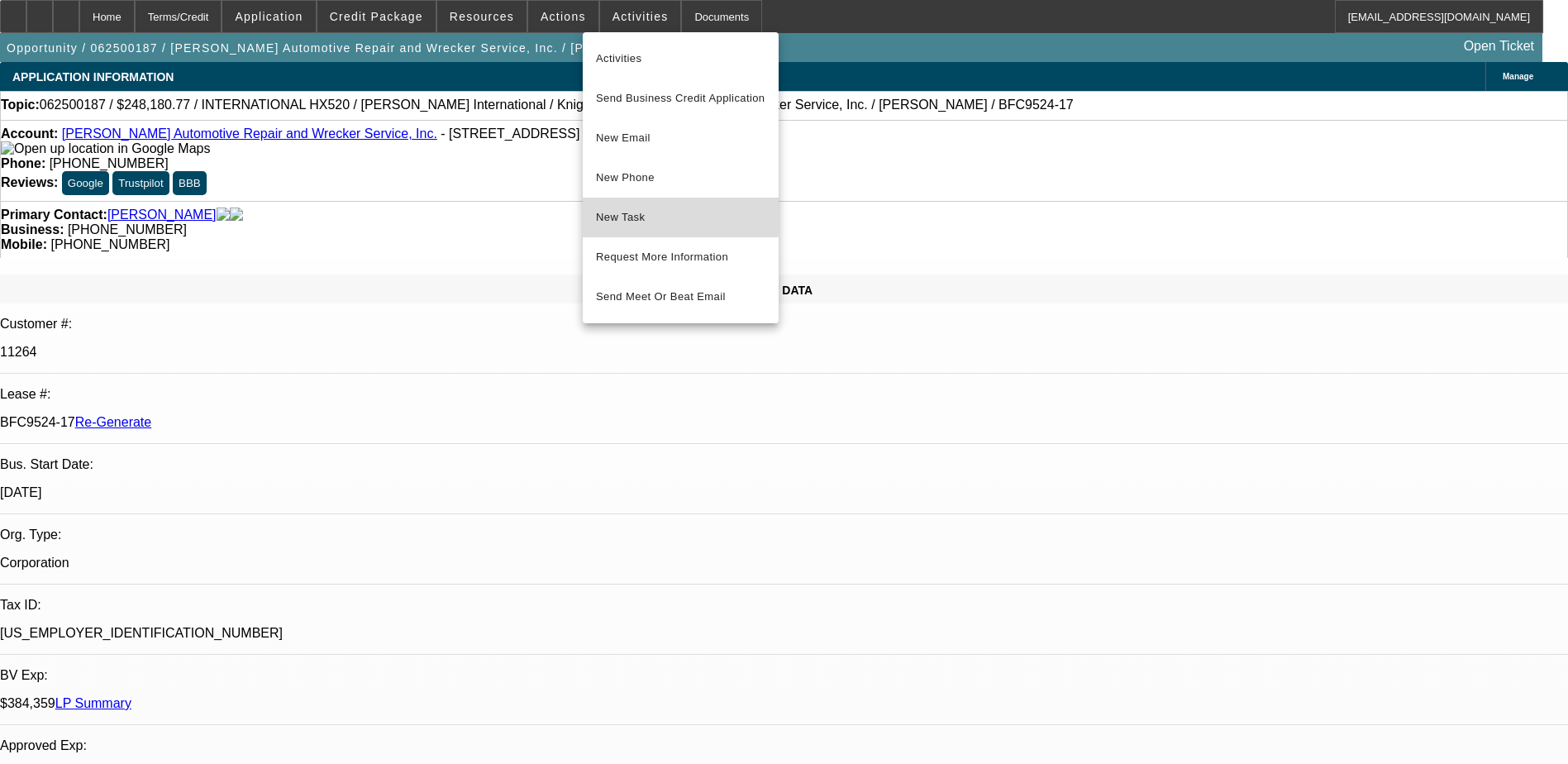
click at [623, 211] on span "New Task" at bounding box center [680, 217] width 169 height 20
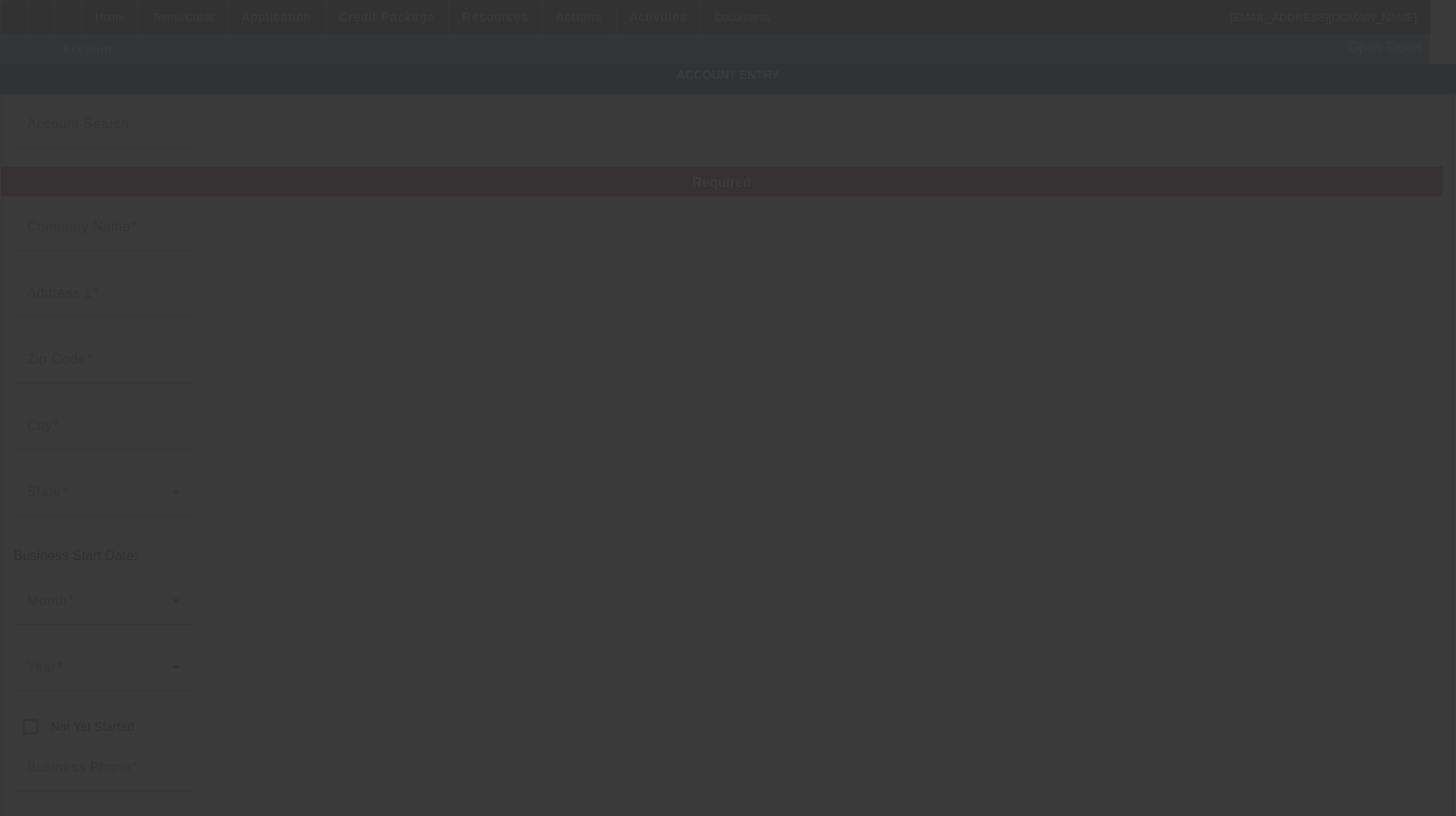
type input "[PERSON_NAME] Automotive Repair and Wrecker Service, Inc."
type input "[STREET_ADDRESS]"
type input "36312"
type input "Ashford"
type input "[PHONE_NUMBER]"
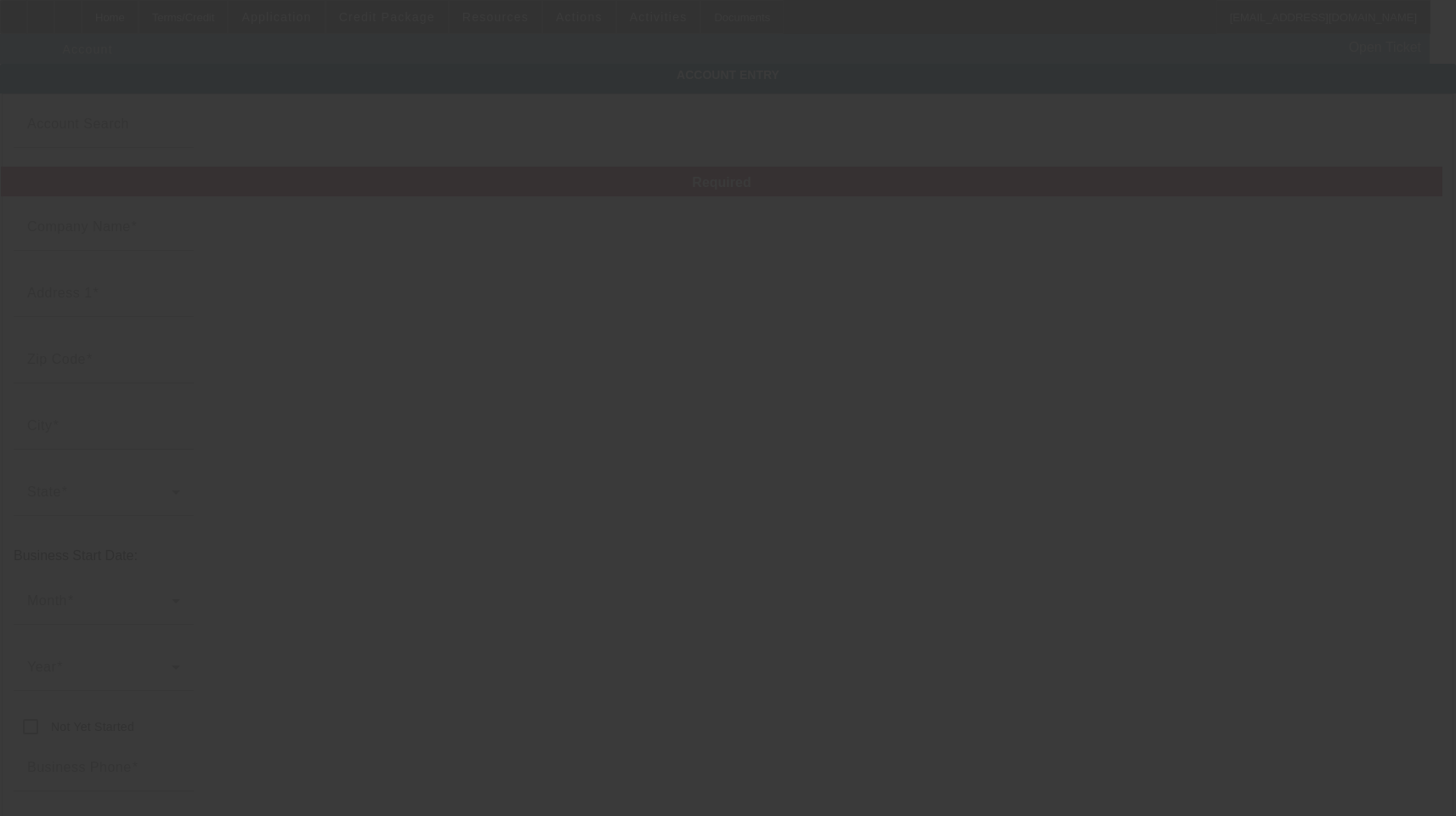
type input "knightswrecker7@yahoo.com"
type input "Houston"
type input "[PHONE_NUMBER]"
type input "71-0939581"
type input "Auto Repair and Wrecker Service"
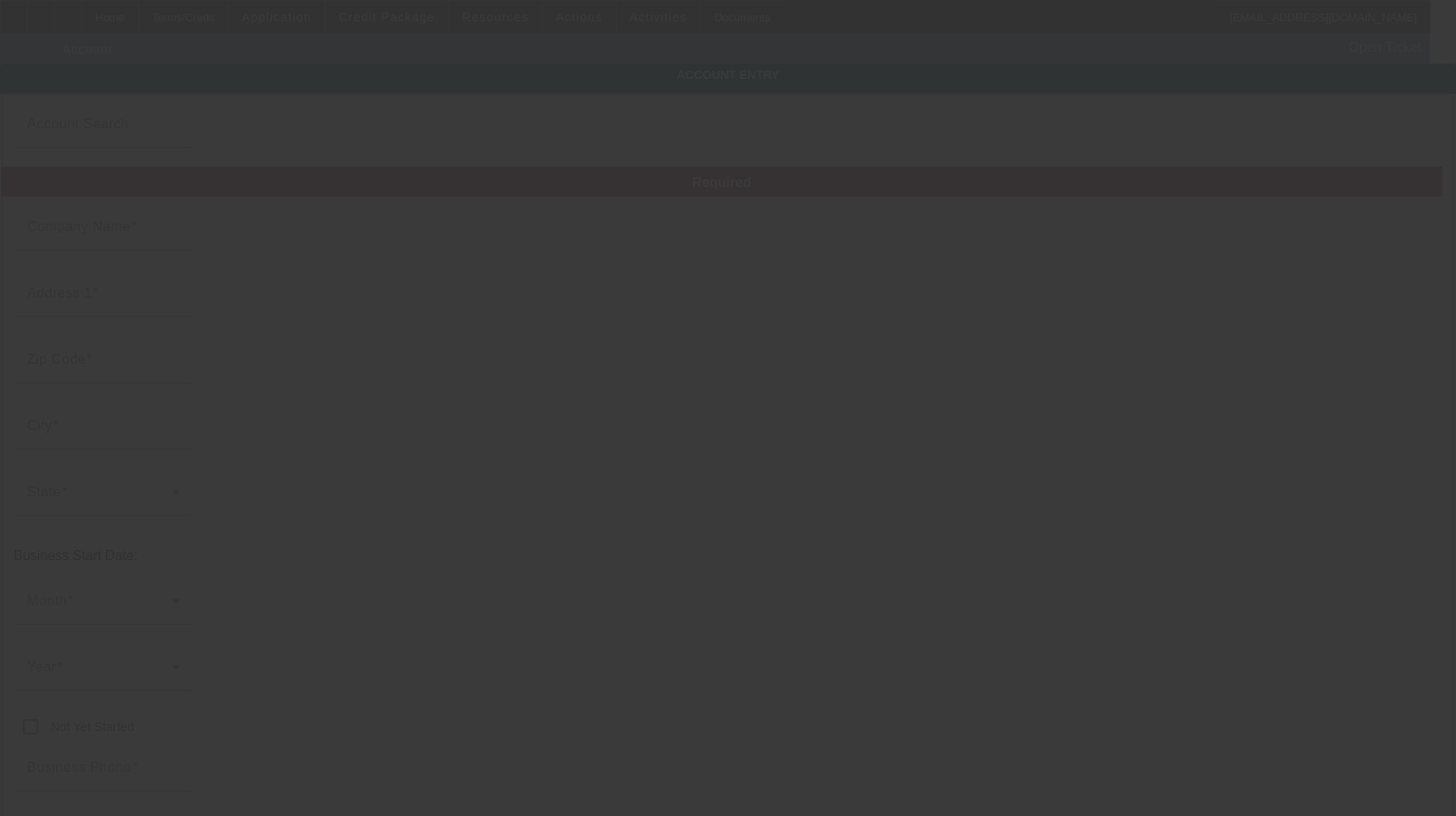
type input "https://knightswrecker.com"
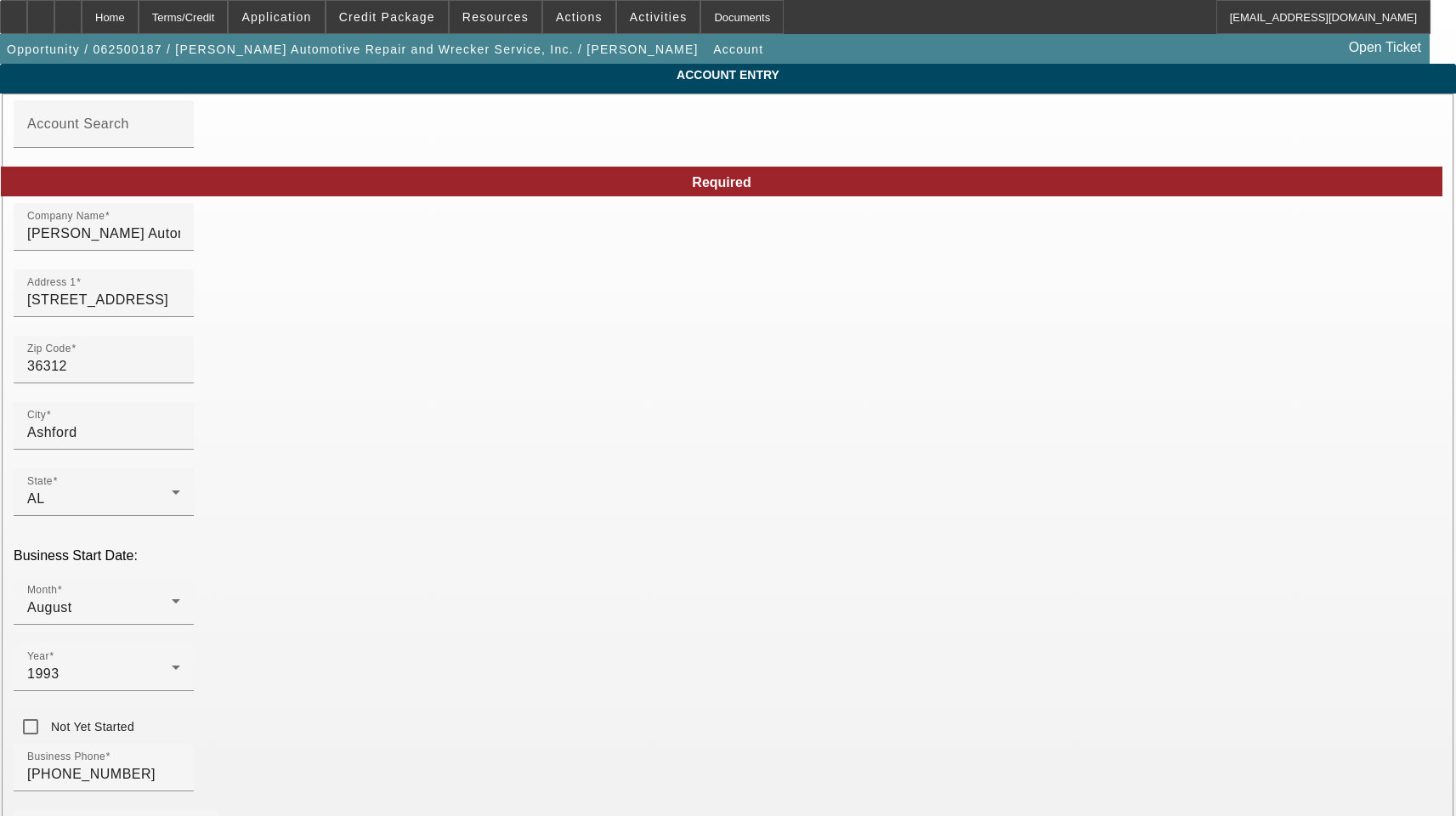
type input "6/9/2025"
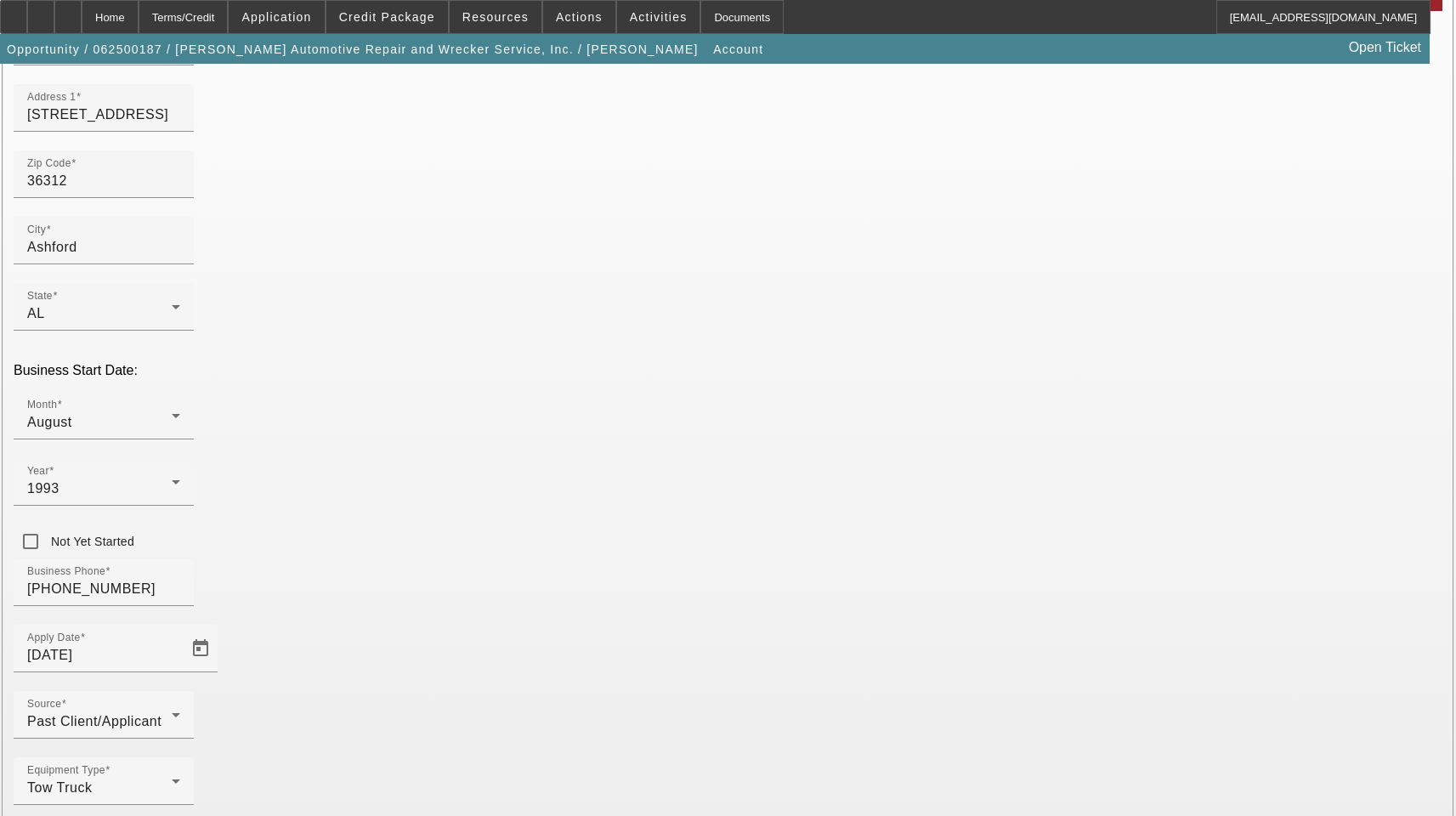
scroll to position [186, 0]
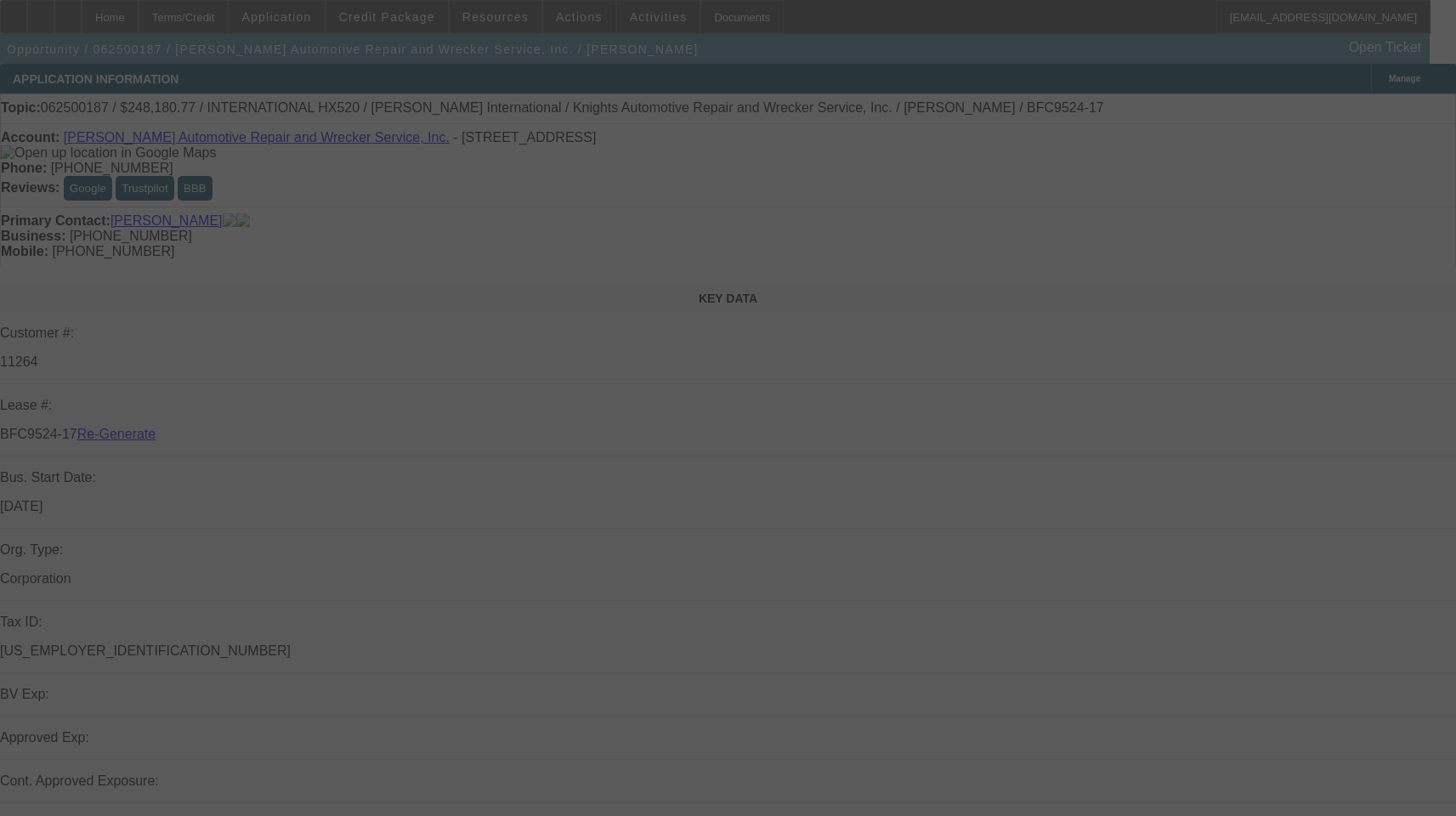
select select "3"
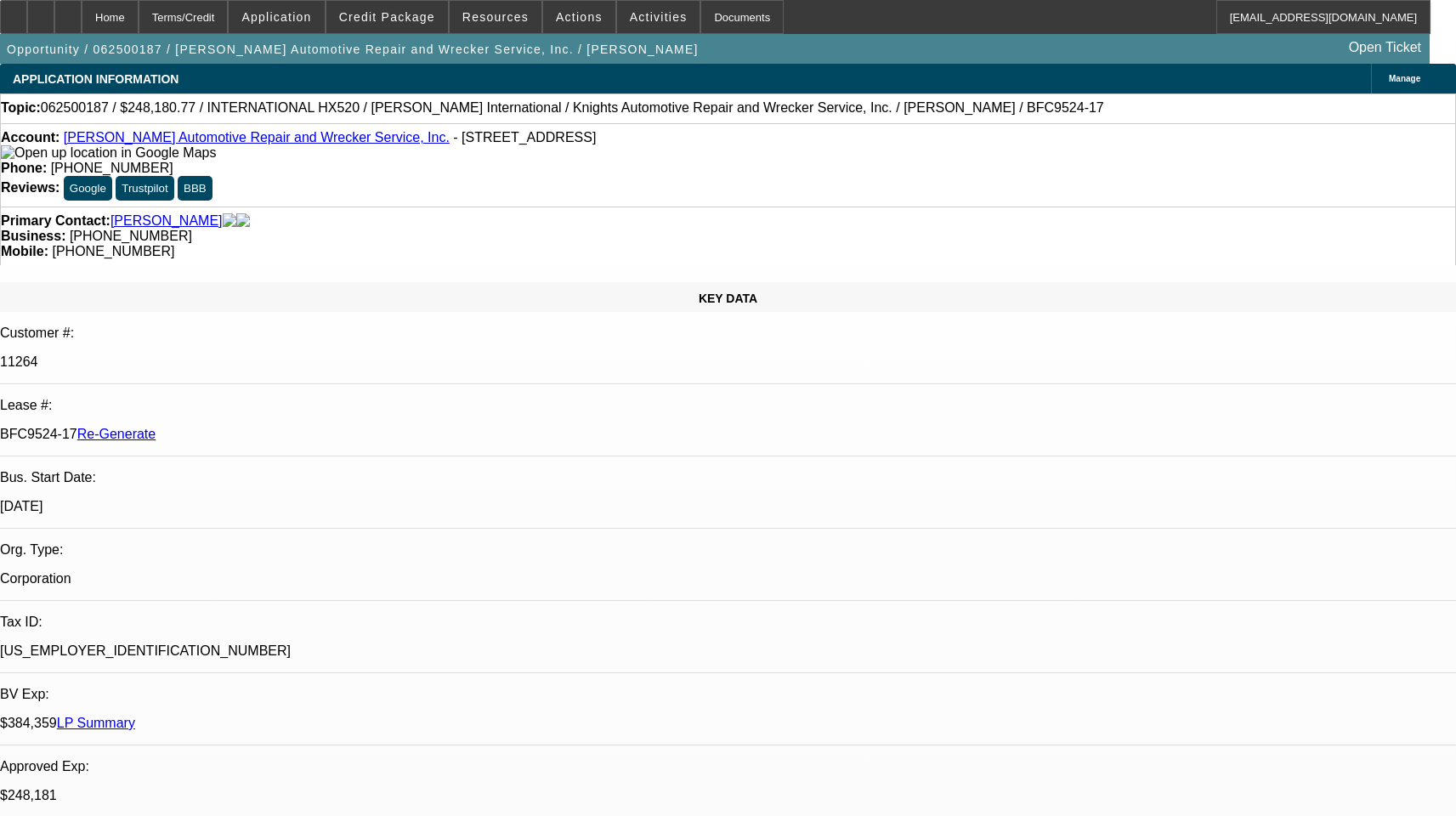
select select "0"
select select "1"
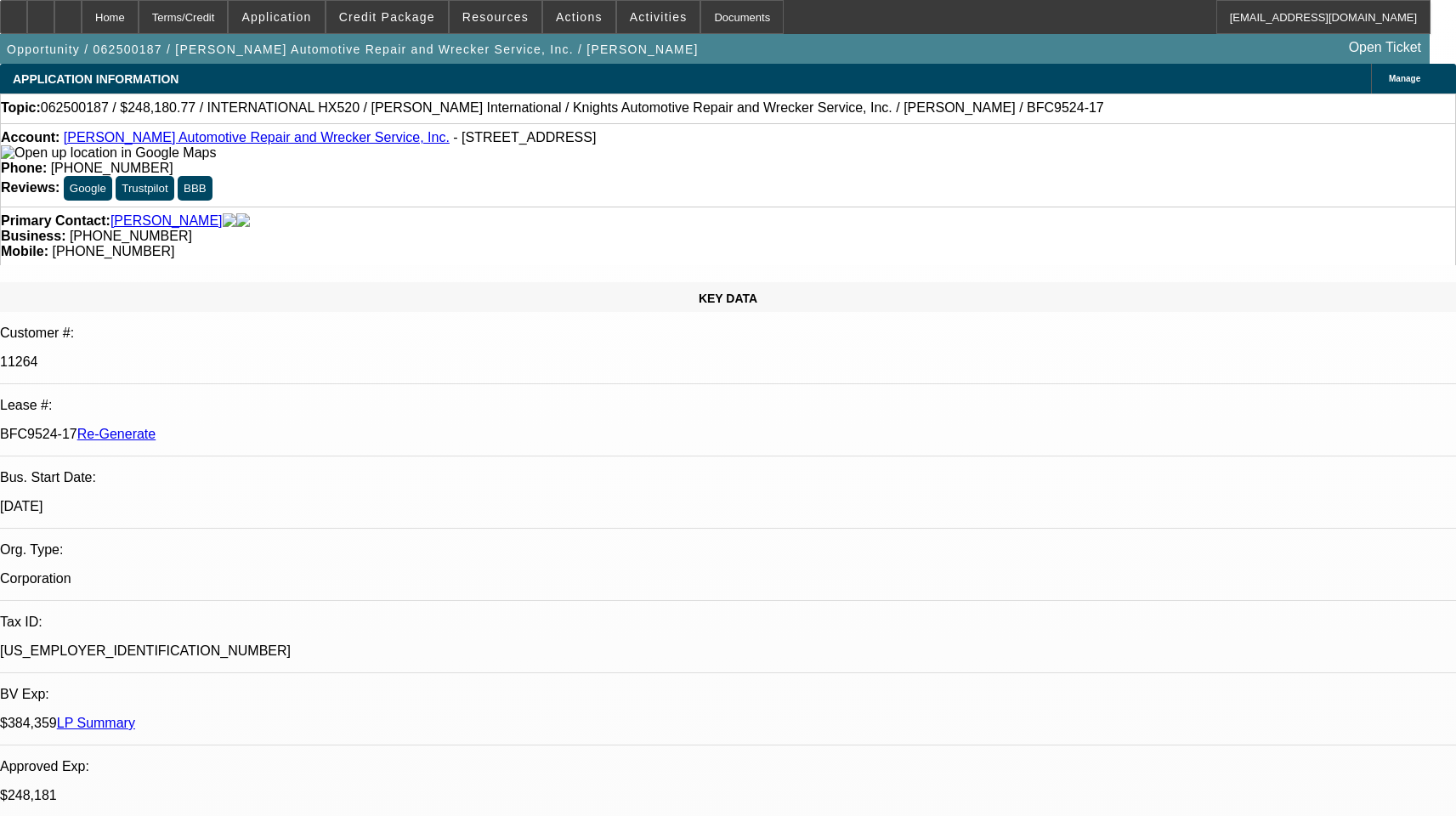
select select "6"
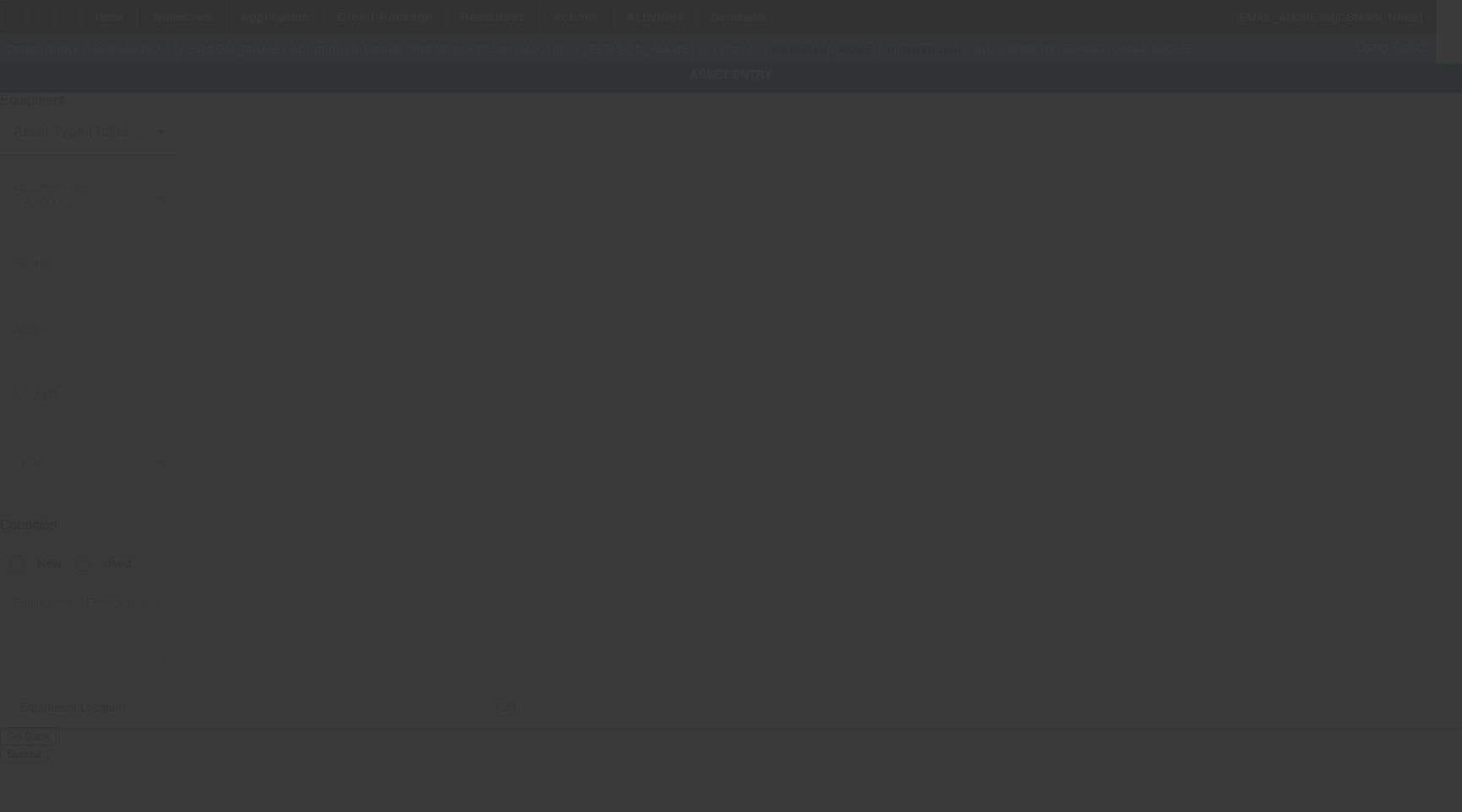
type input "[US_VEHICLE_IDENTIFICATION_NUMBER]"
type input "International"
type input "HX520"
radio input "true"
type input "[STREET_ADDRESS]"
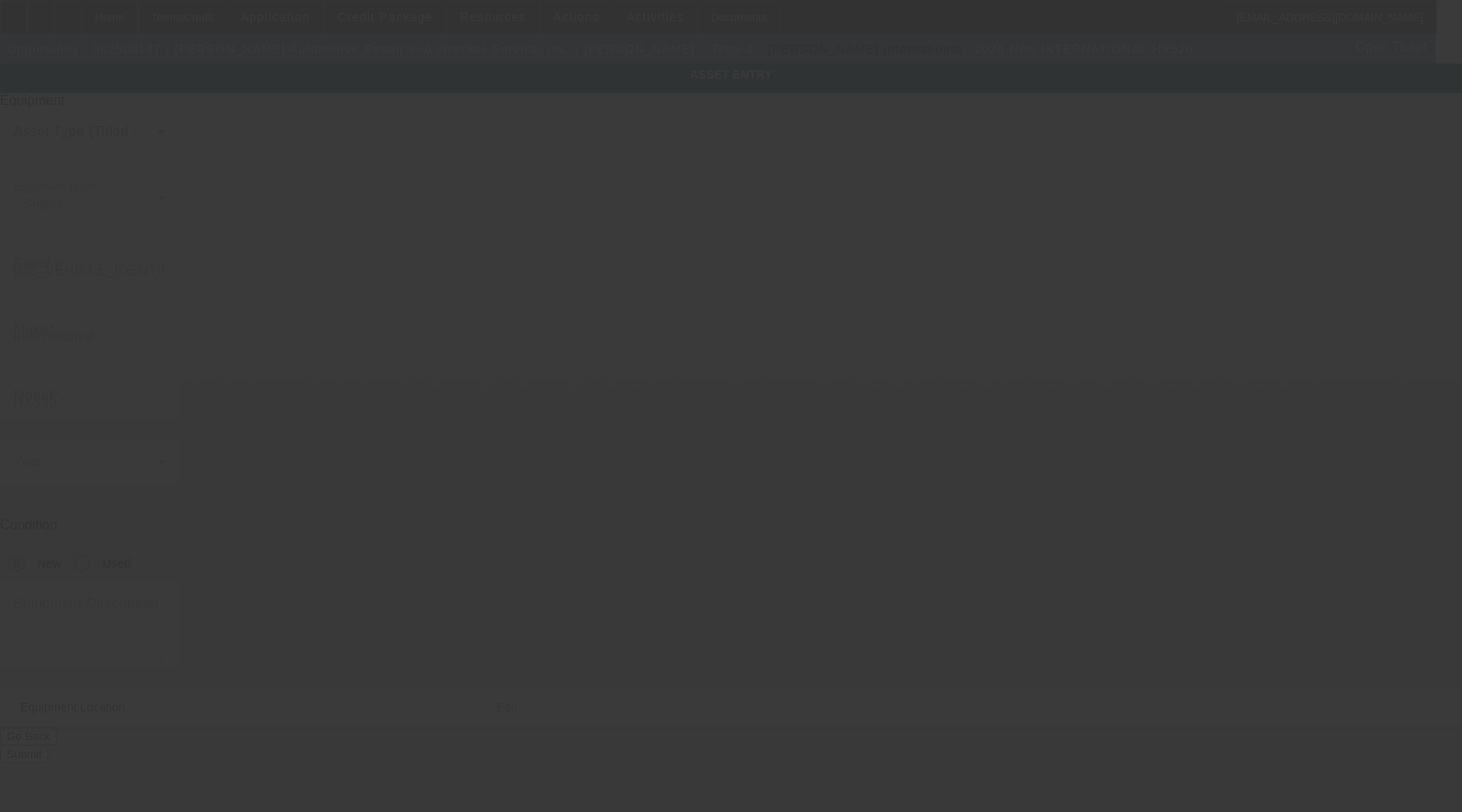
type input "Ashford"
type input "36312"
type input "[GEOGRAPHIC_DATA]"
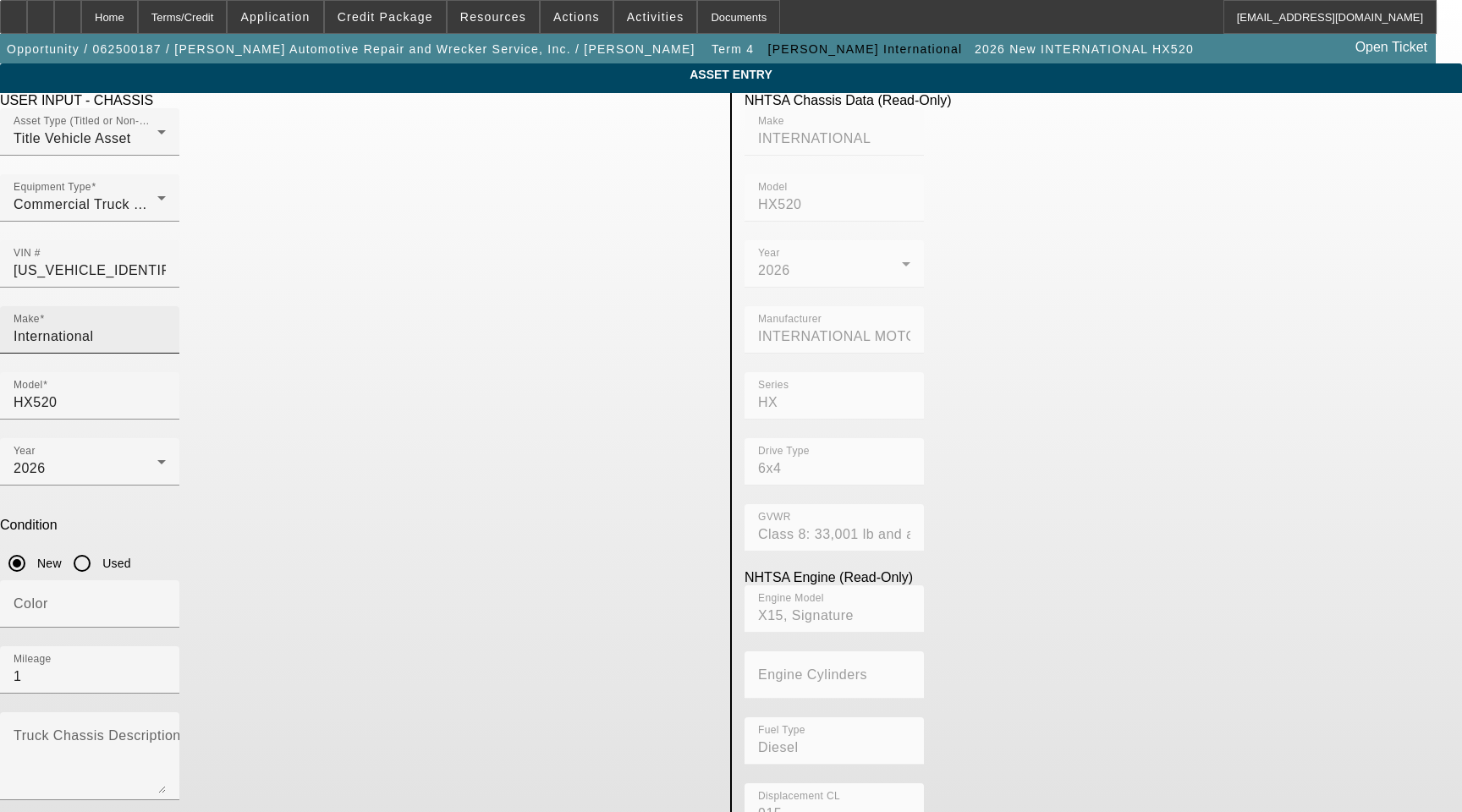
click at [165, 326] on input "International" at bounding box center [89, 336] width 152 height 20
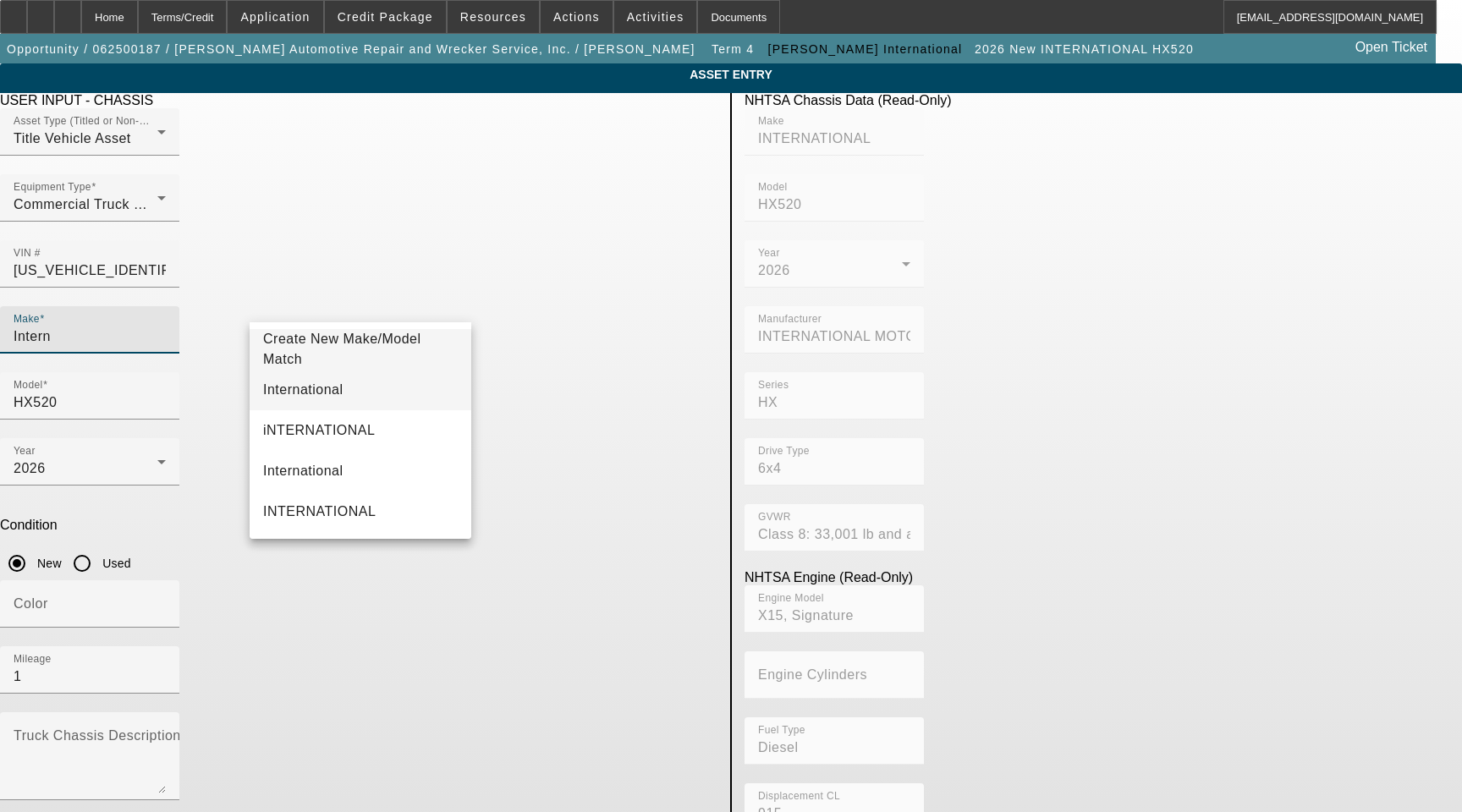
type input "Intern"
click at [332, 391] on mat-option "International" at bounding box center [360, 390] width 222 height 41
type input "International"
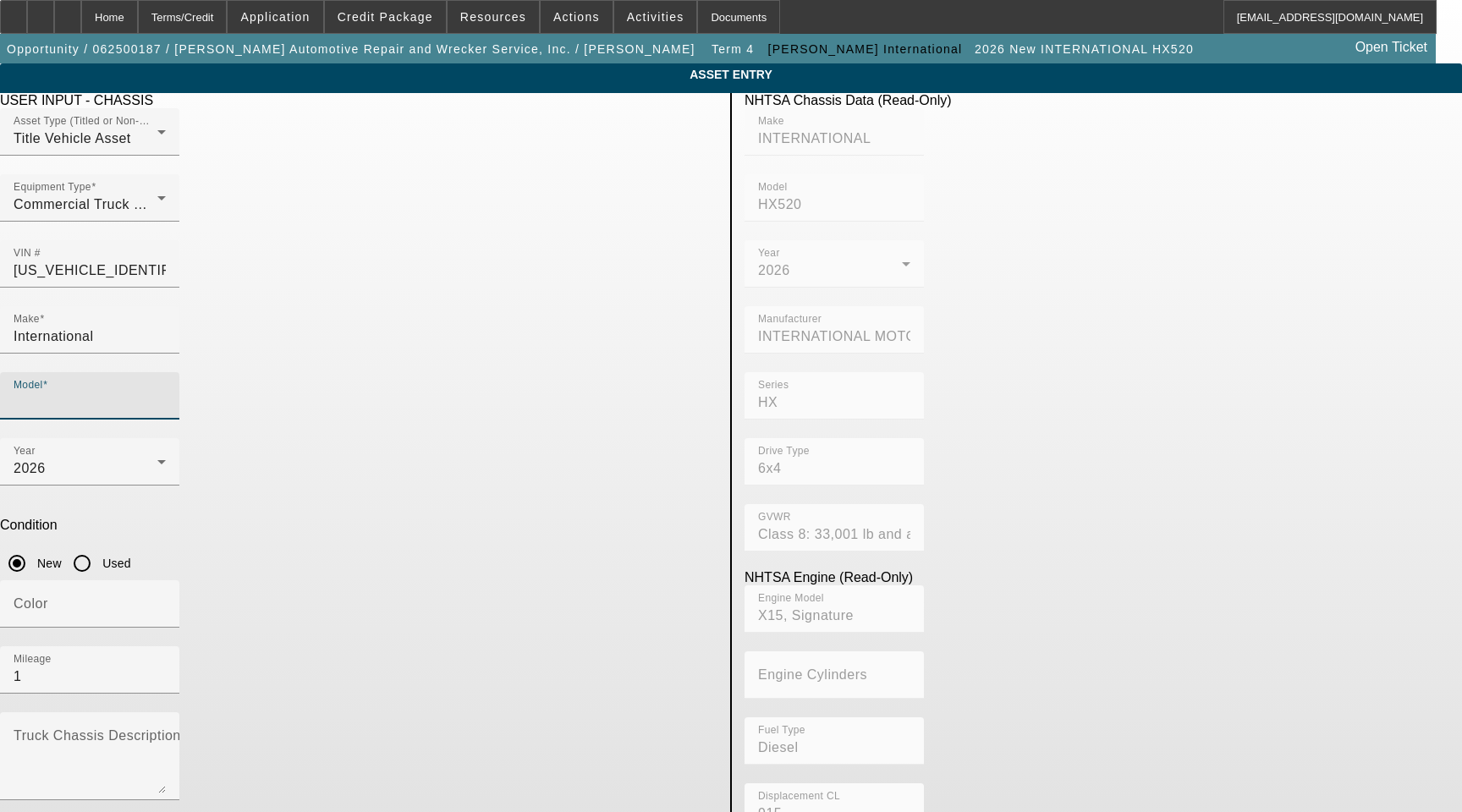
click at [165, 393] on input "Model" at bounding box center [89, 402] width 152 height 20
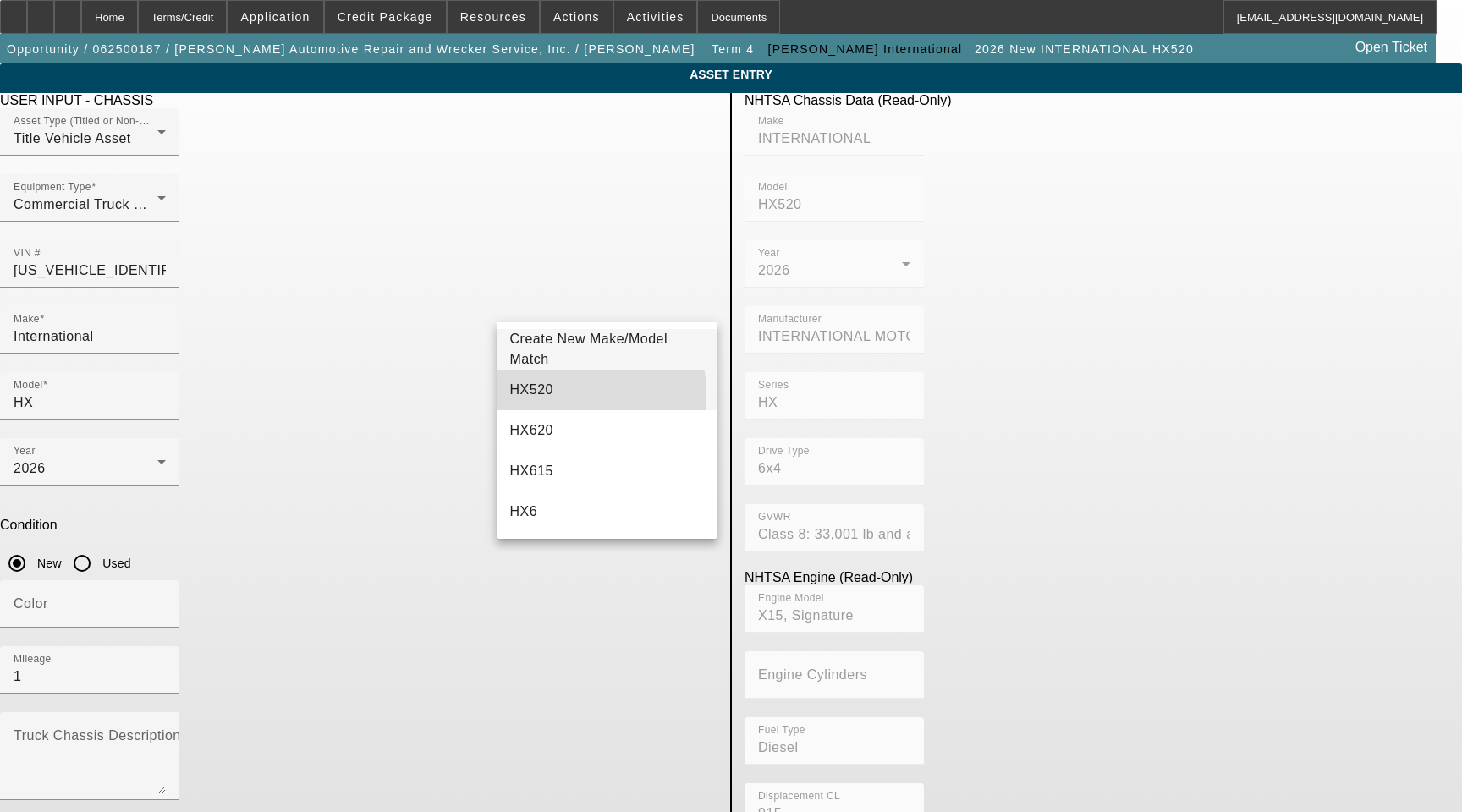
click at [546, 395] on mat-option "HX520" at bounding box center [607, 390] width 222 height 41
type input "HX520"
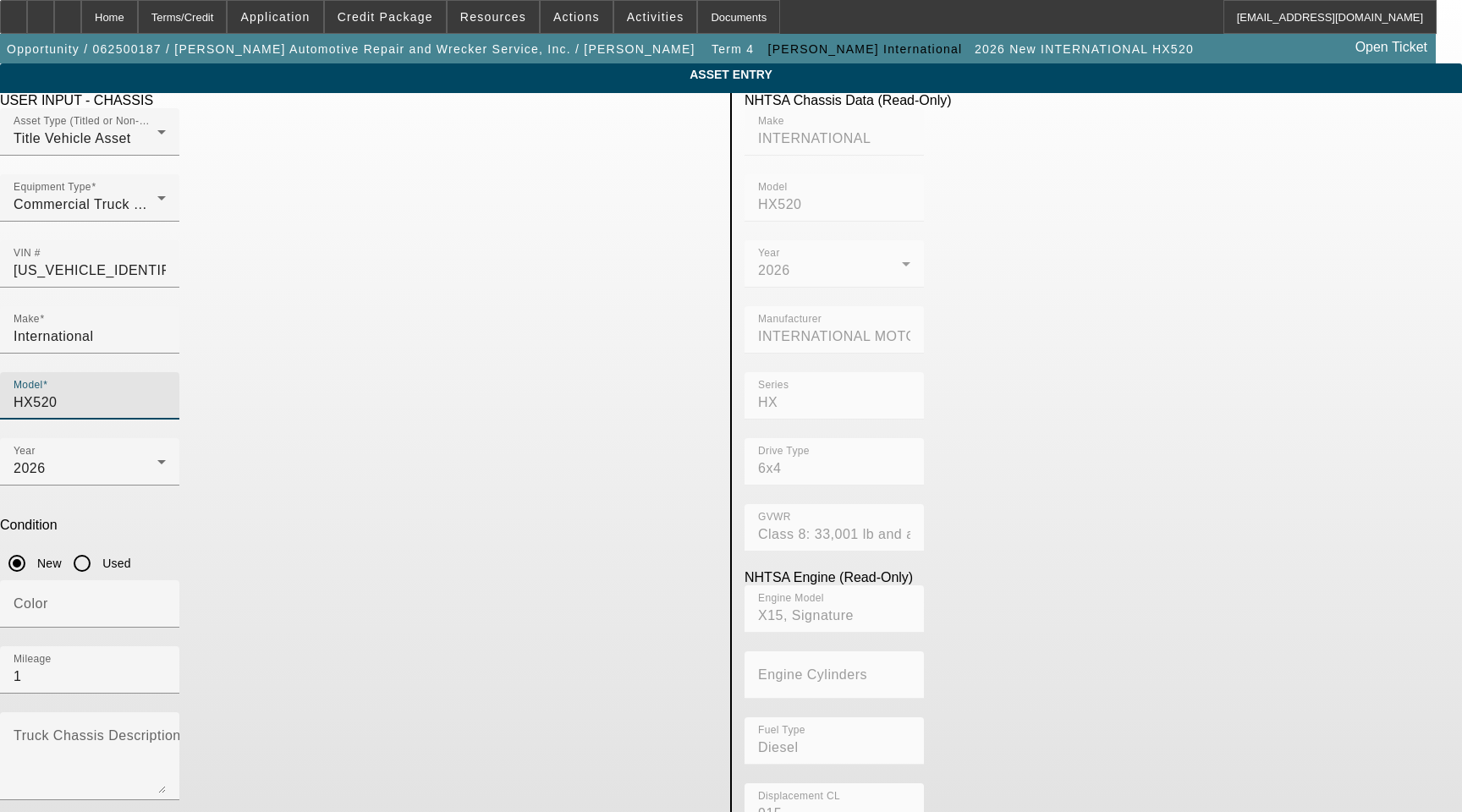
click at [165, 372] on div "Model HX520" at bounding box center [89, 396] width 152 height 48
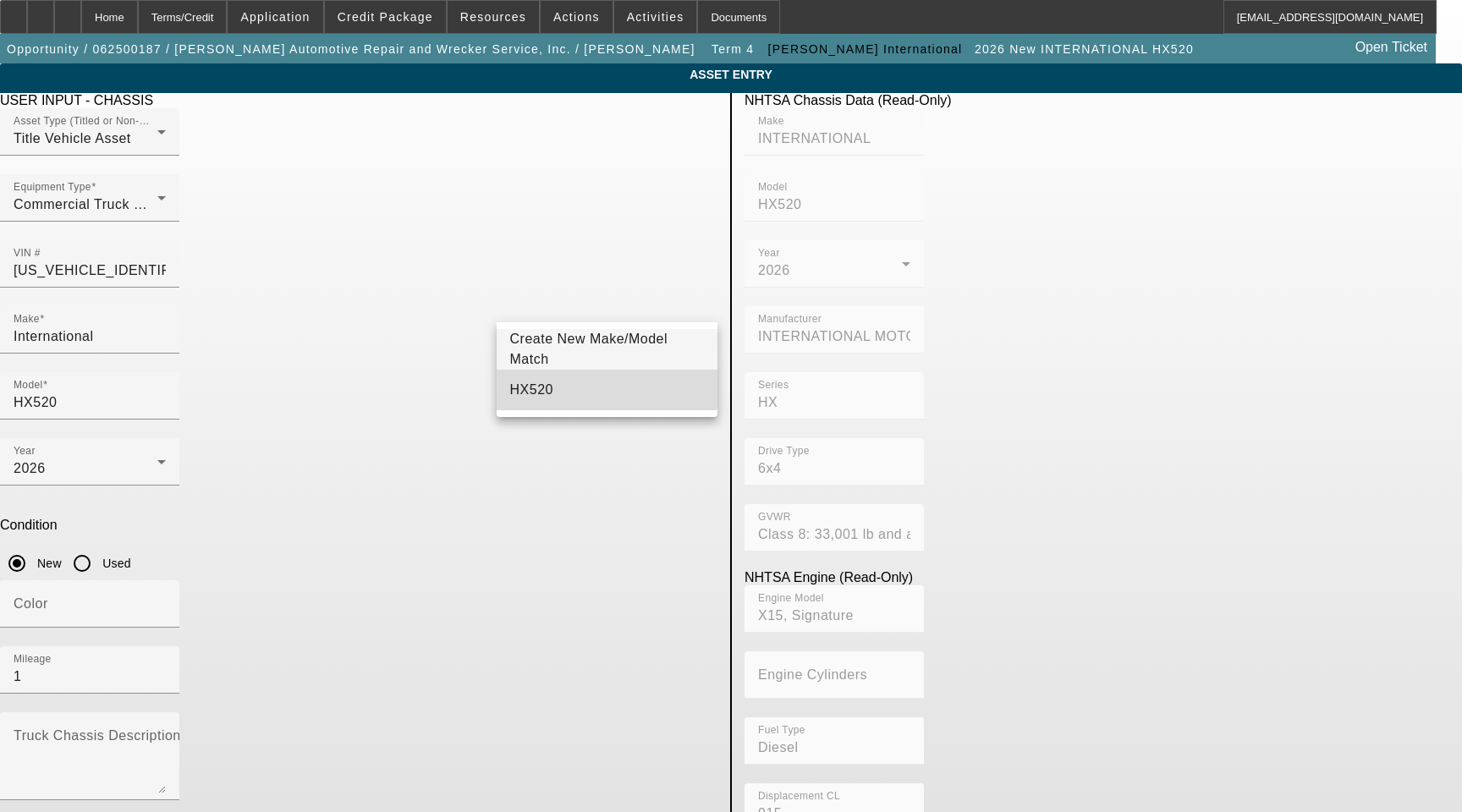
click at [564, 385] on mat-option "HX520" at bounding box center [607, 390] width 222 height 41
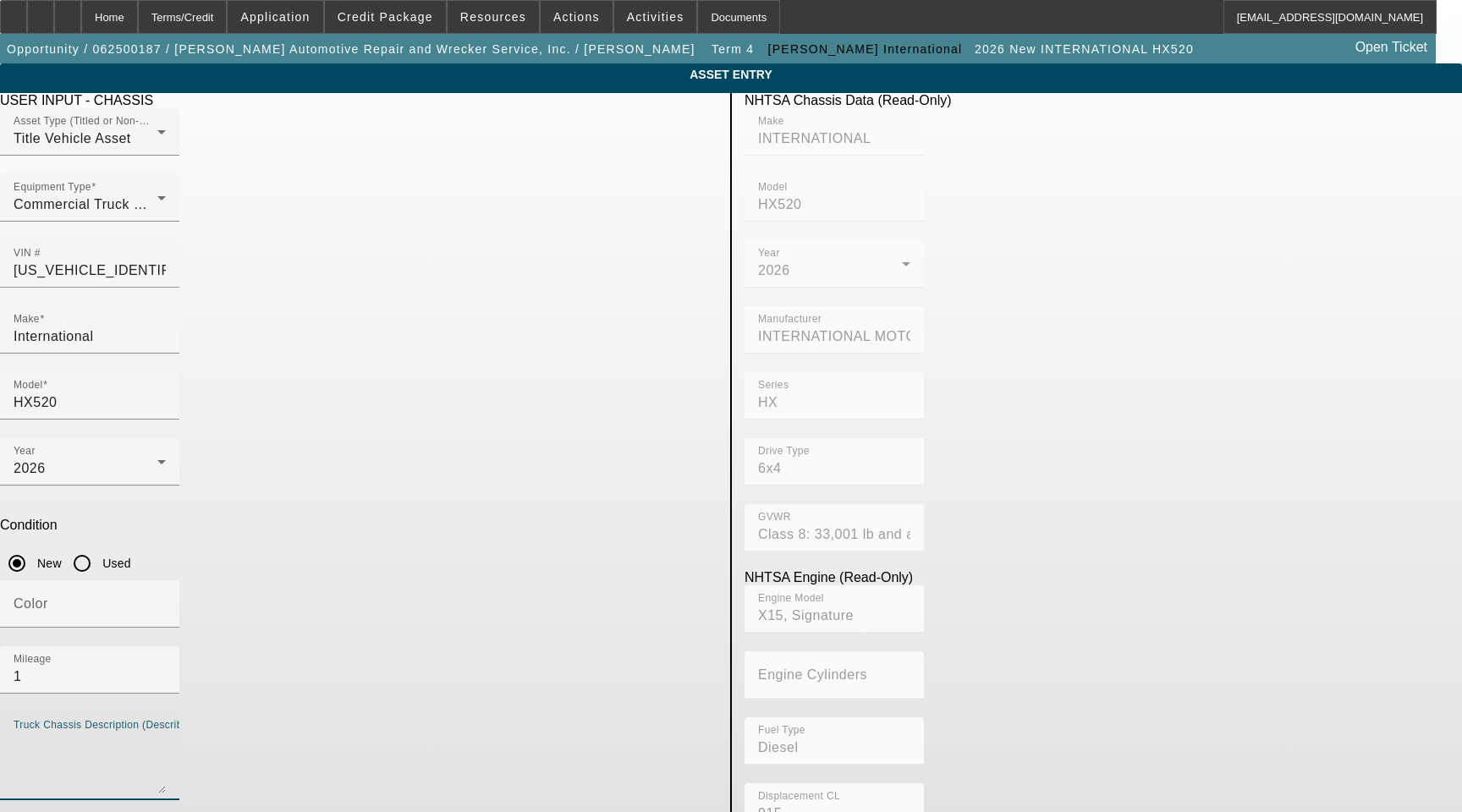
click at [165, 732] on textarea "Truck Chassis Description (Describe the truck chassis only)" at bounding box center [89, 762] width 152 height 61
type textarea "Includes All Accessories, Attachments and Options"
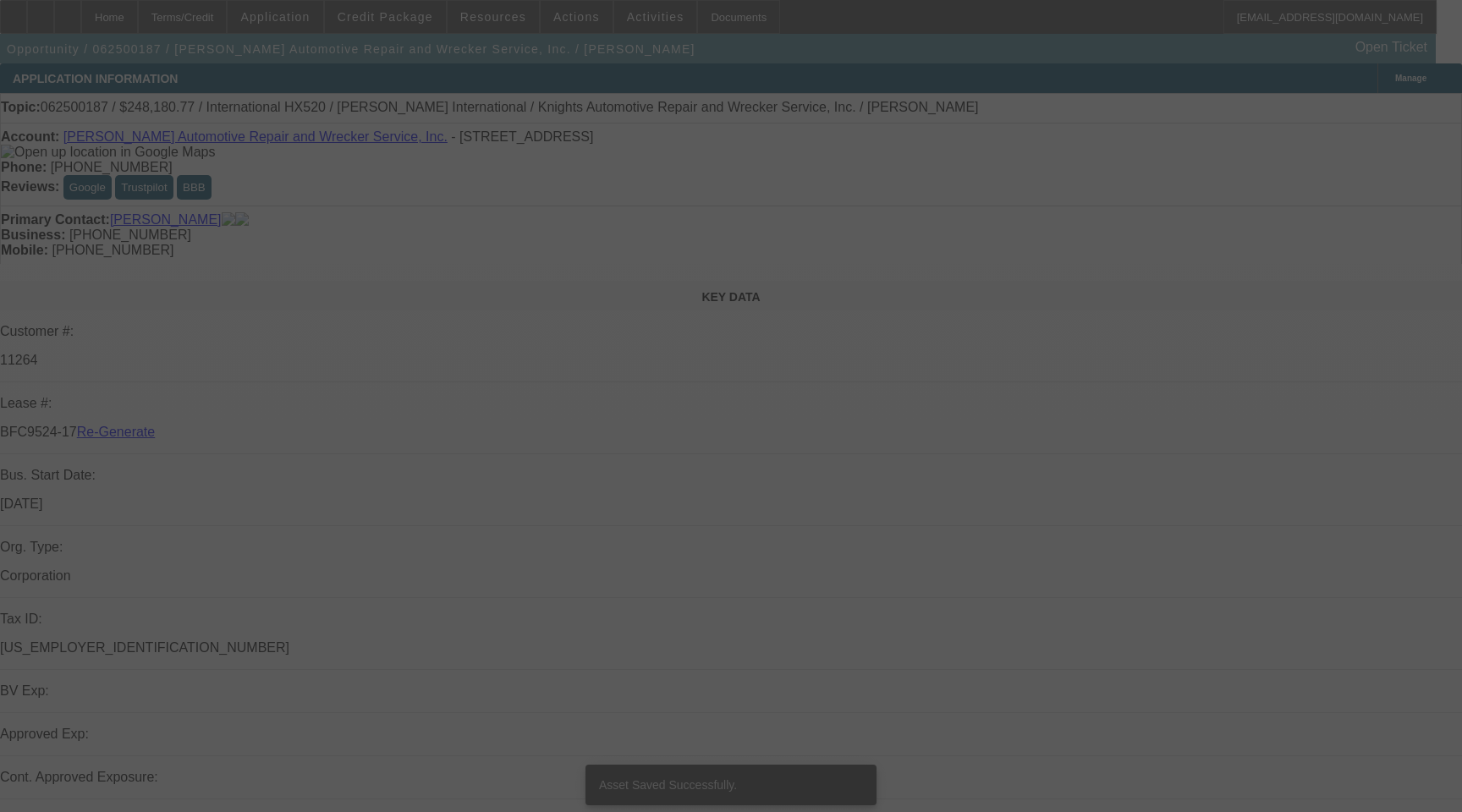
select select "3"
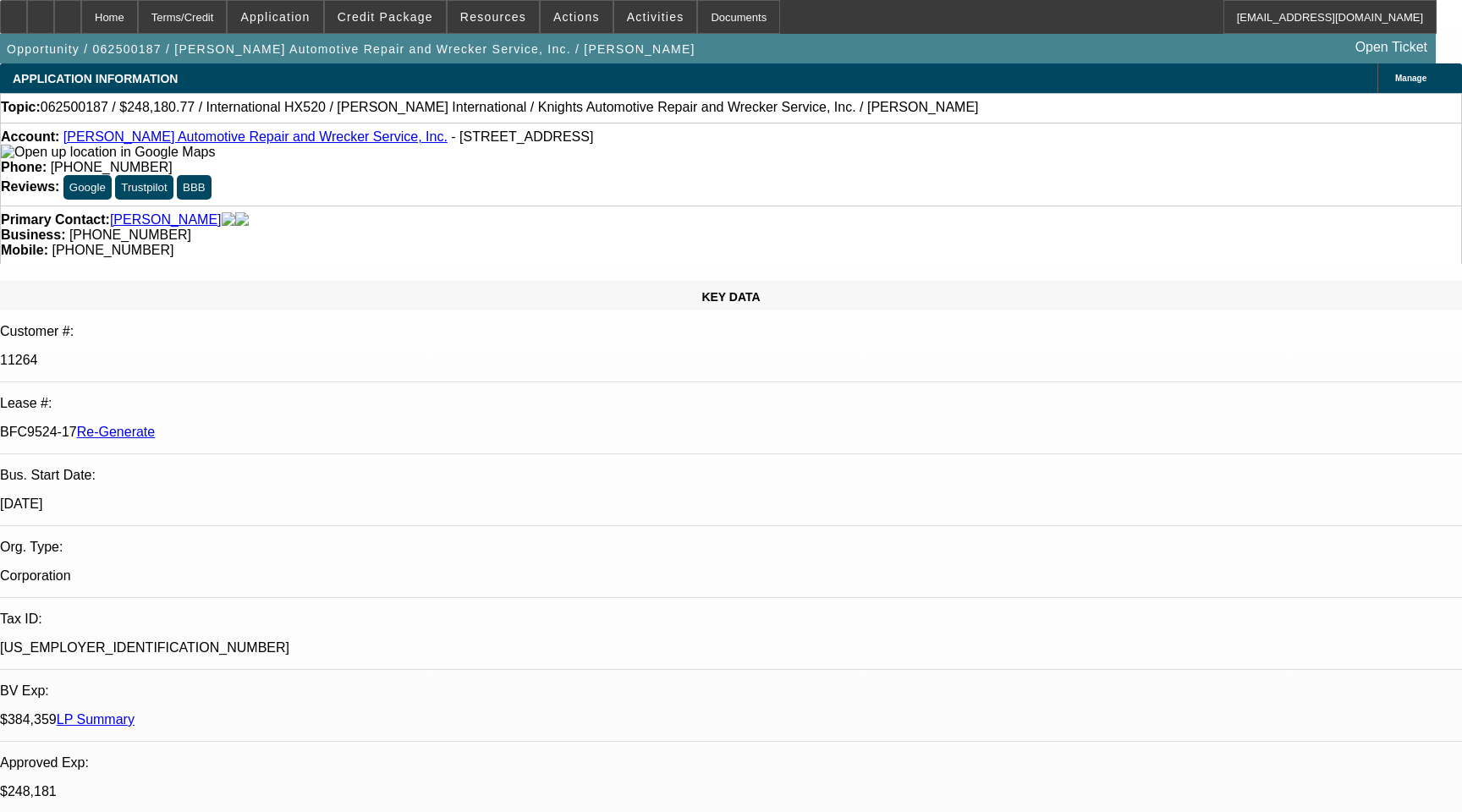
select select "0"
select select "6"
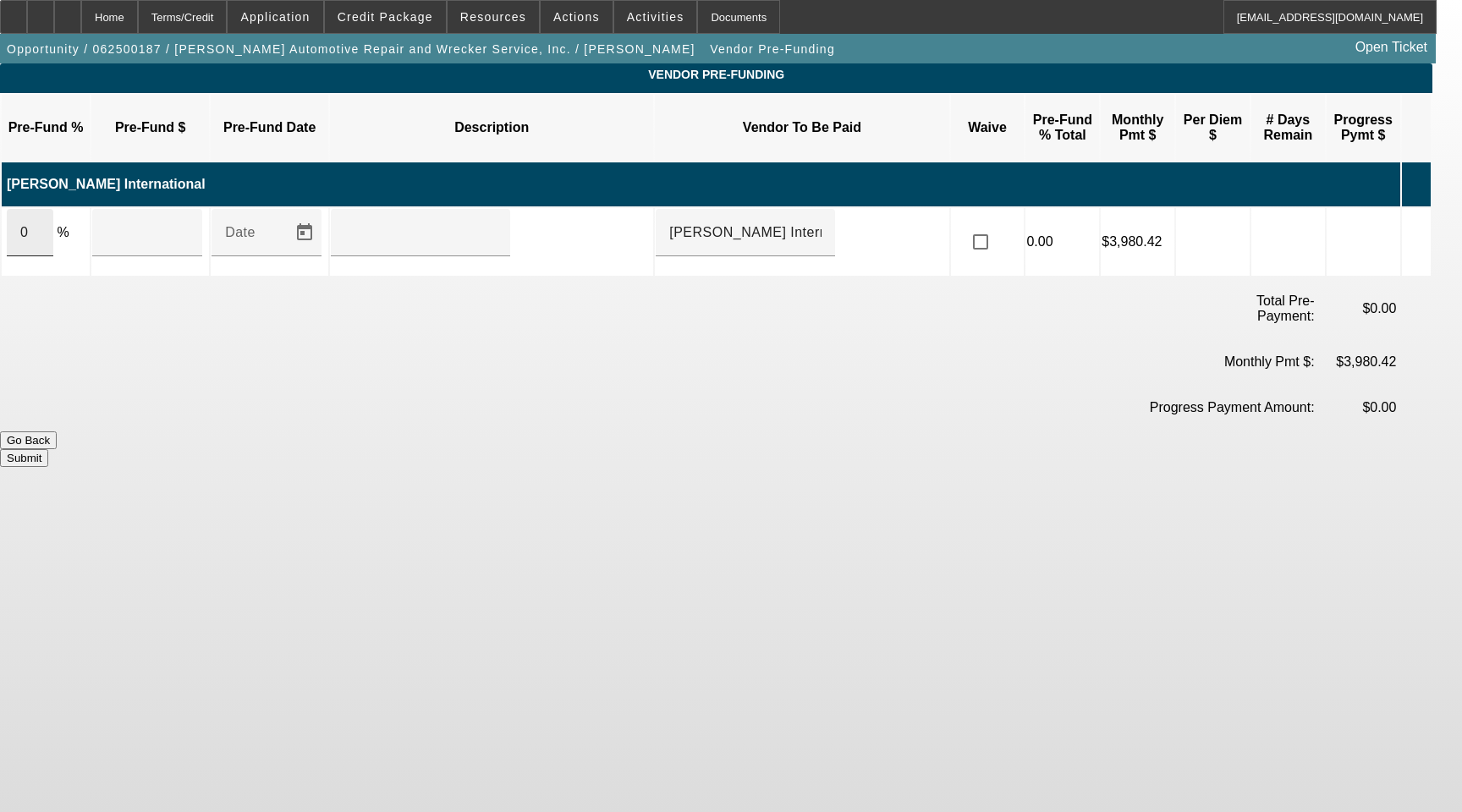
click at [40, 222] on input "0" at bounding box center [30, 232] width 19 height 20
type input "100"
type input "$248,180.77"
type input "Upon execution of this agreement"
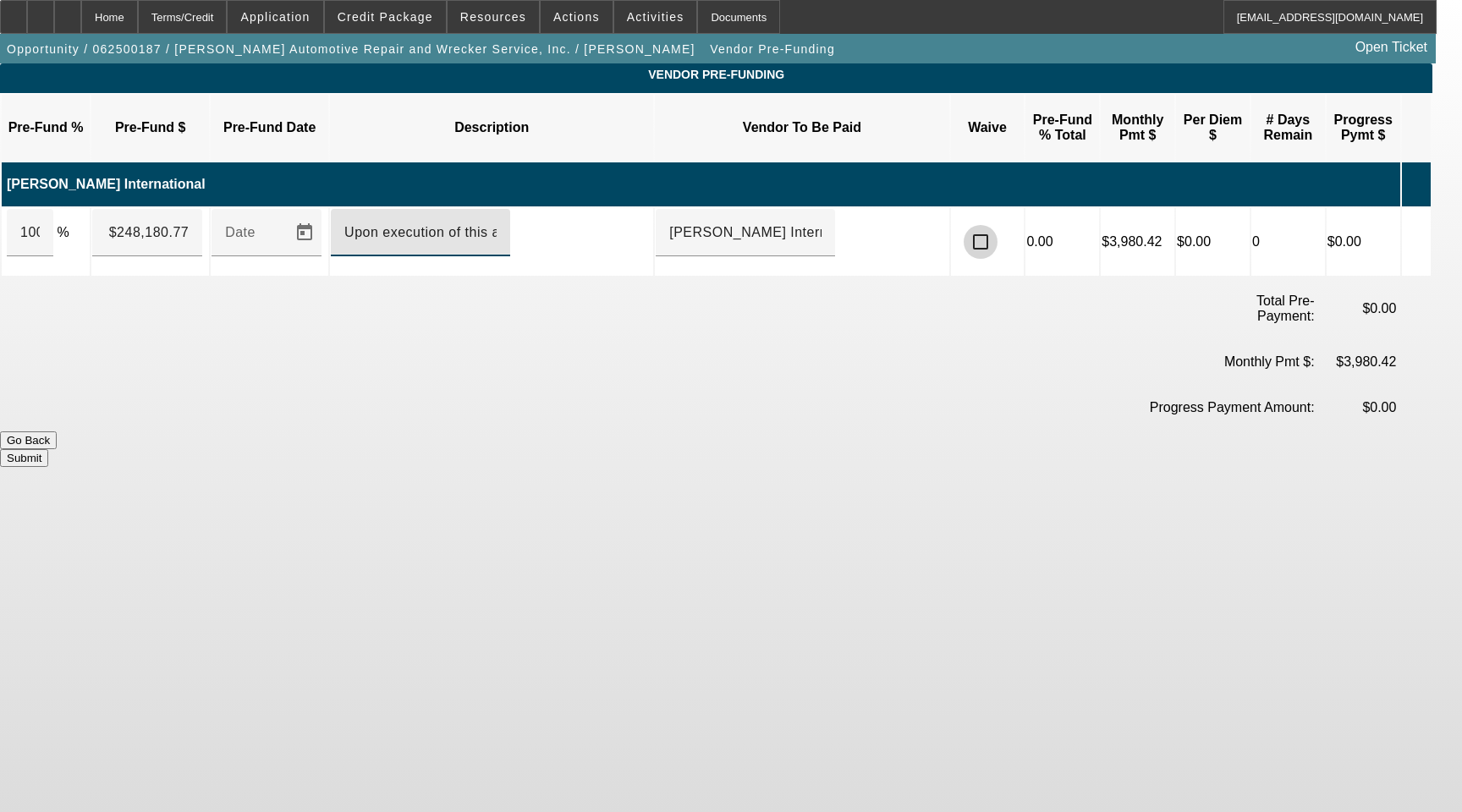
click at [997, 225] on input "checkbox" at bounding box center [981, 241] width 34 height 34
checkbox input "true"
click at [49, 449] on button "Submit" at bounding box center [24, 458] width 49 height 18
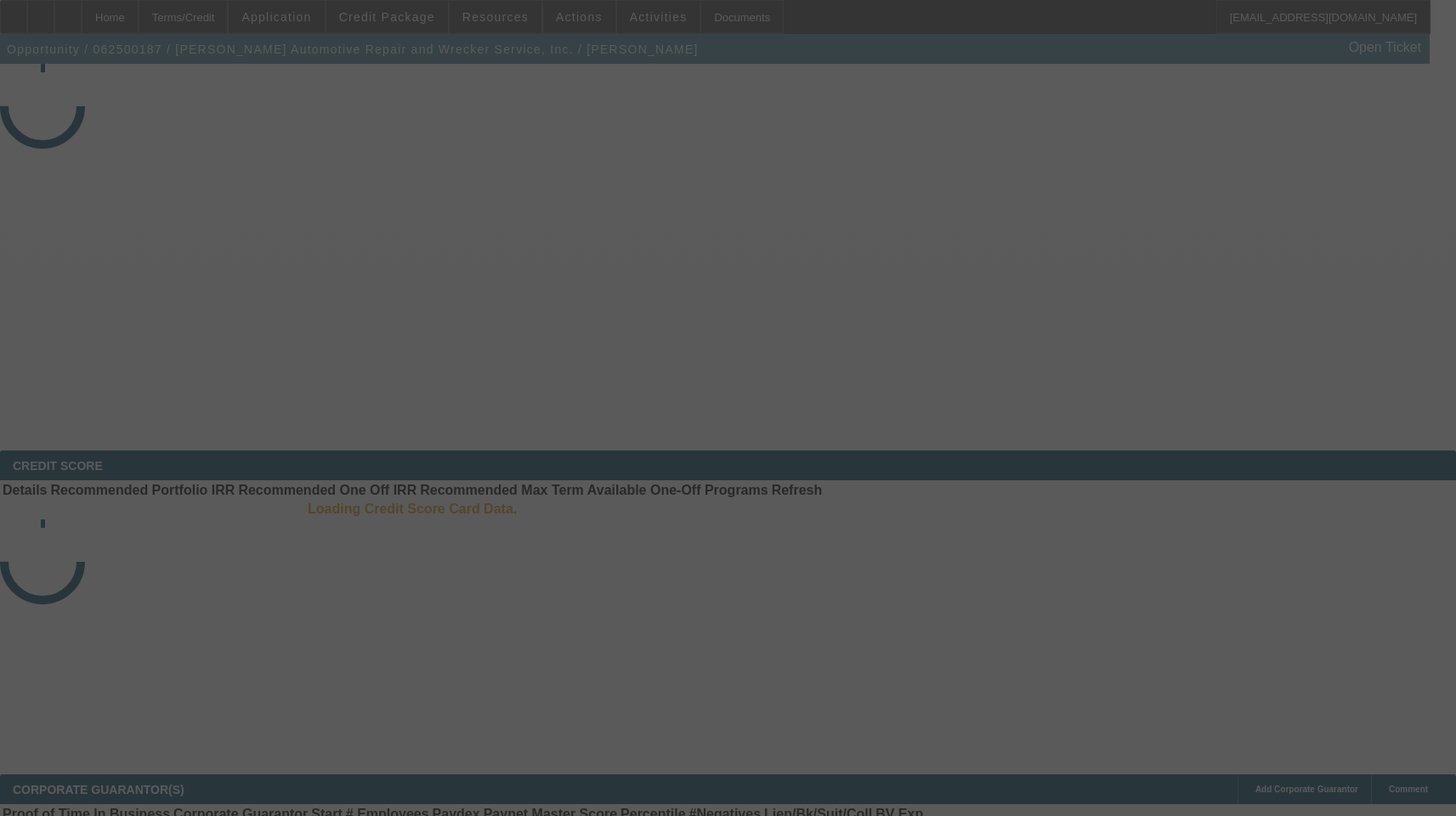
select select "3"
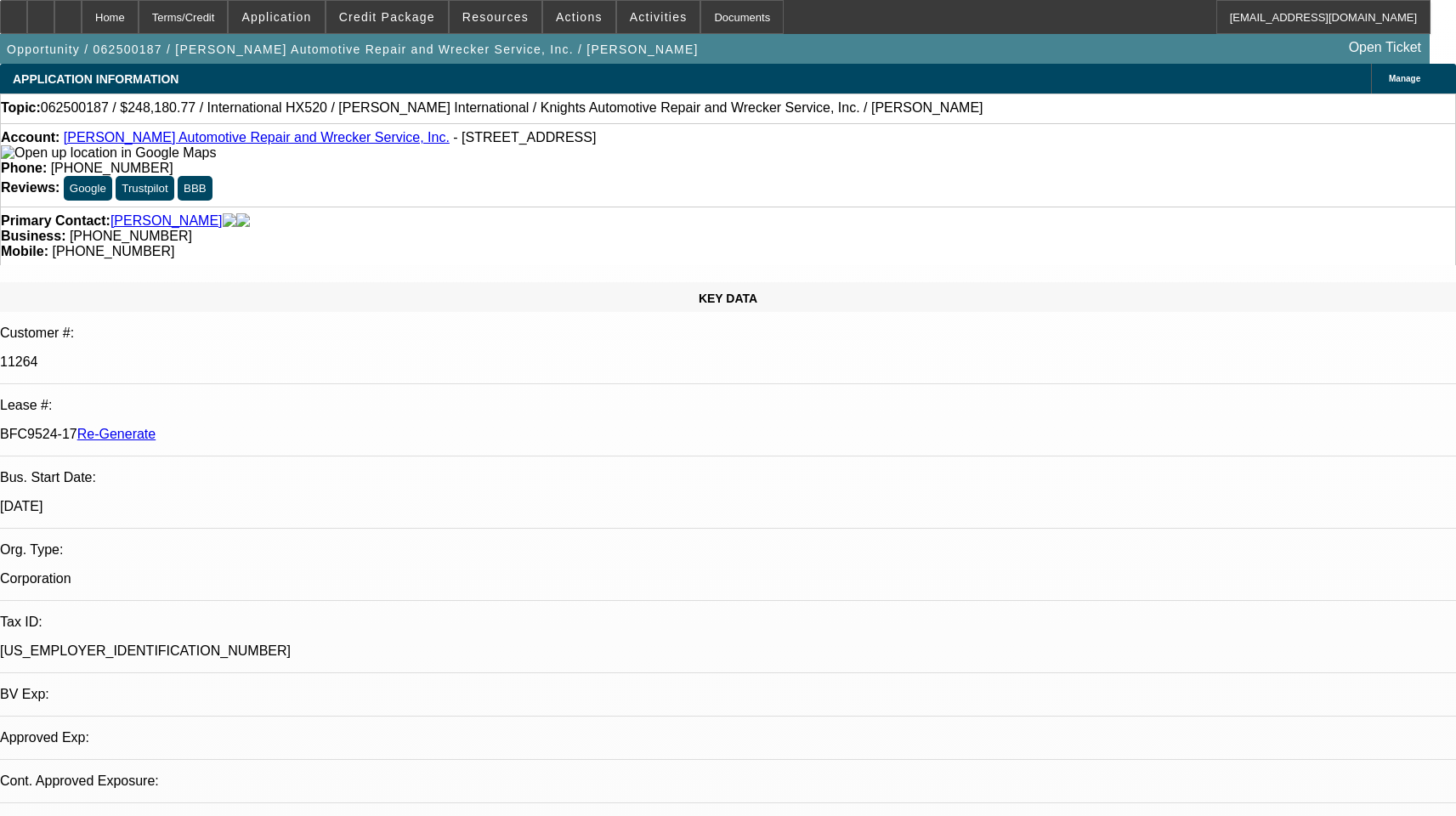
select select "0"
select select "6"
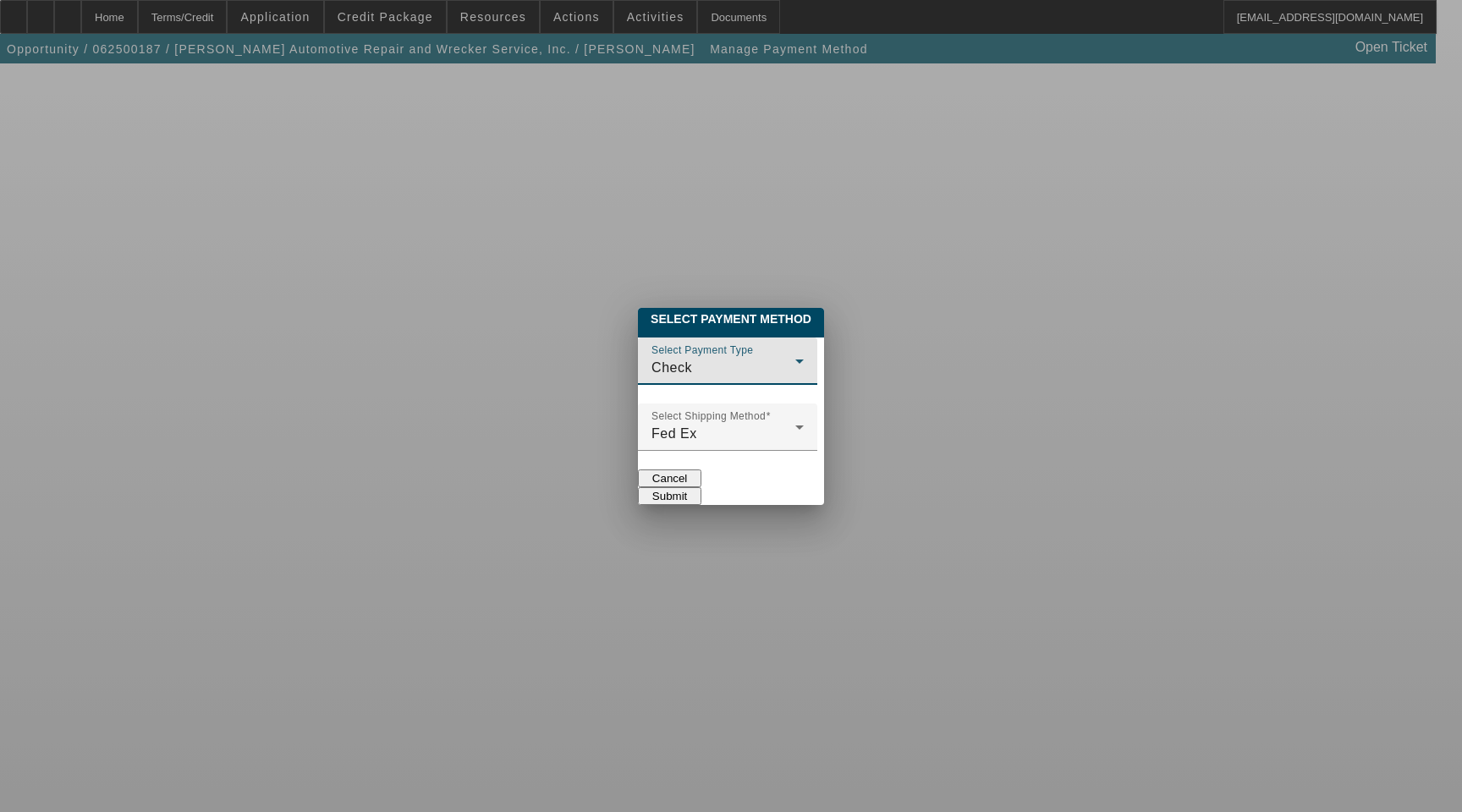
click at [673, 358] on div "Check" at bounding box center [723, 367] width 144 height 20
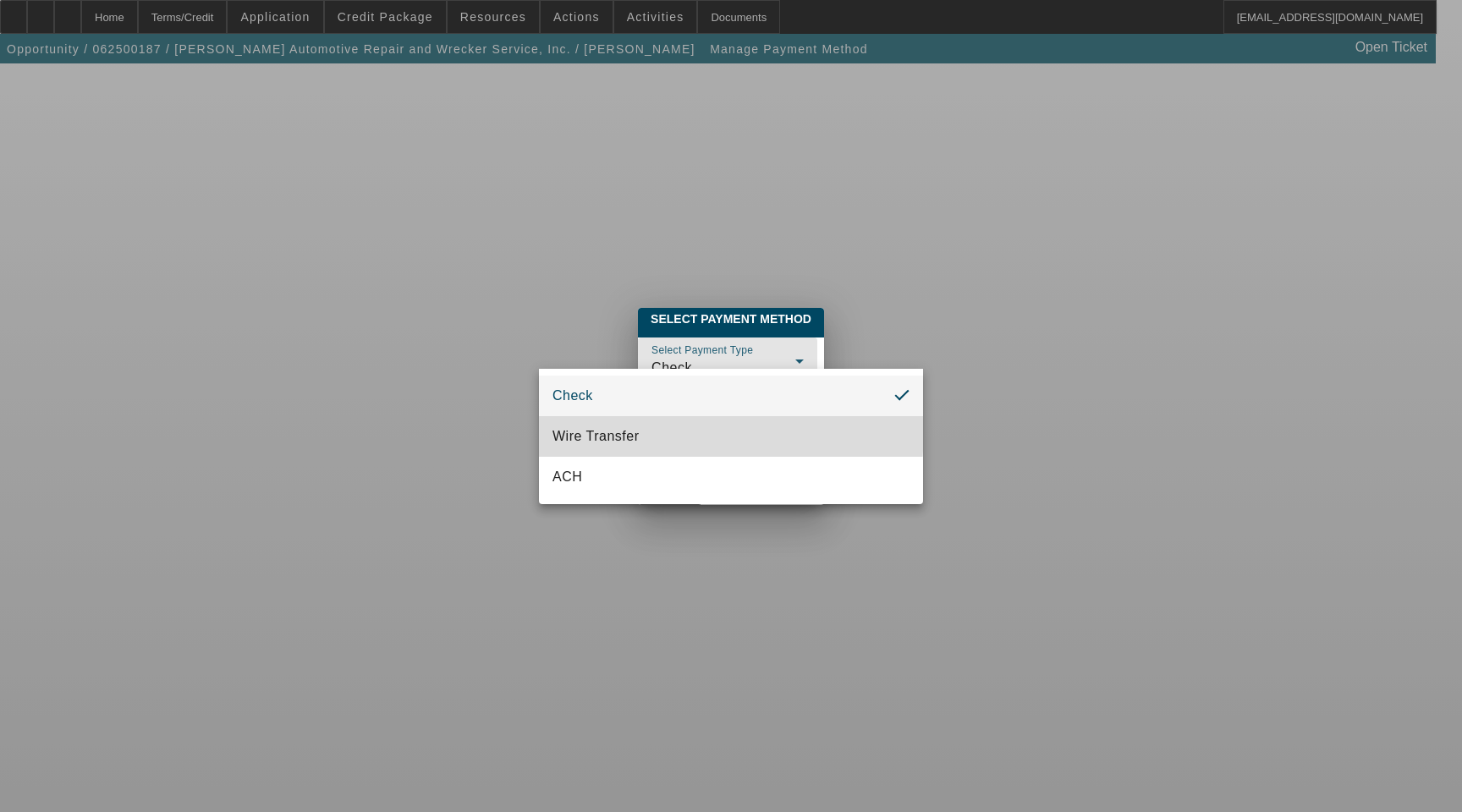
click at [654, 431] on mat-option "Wire Transfer" at bounding box center [731, 436] width 384 height 41
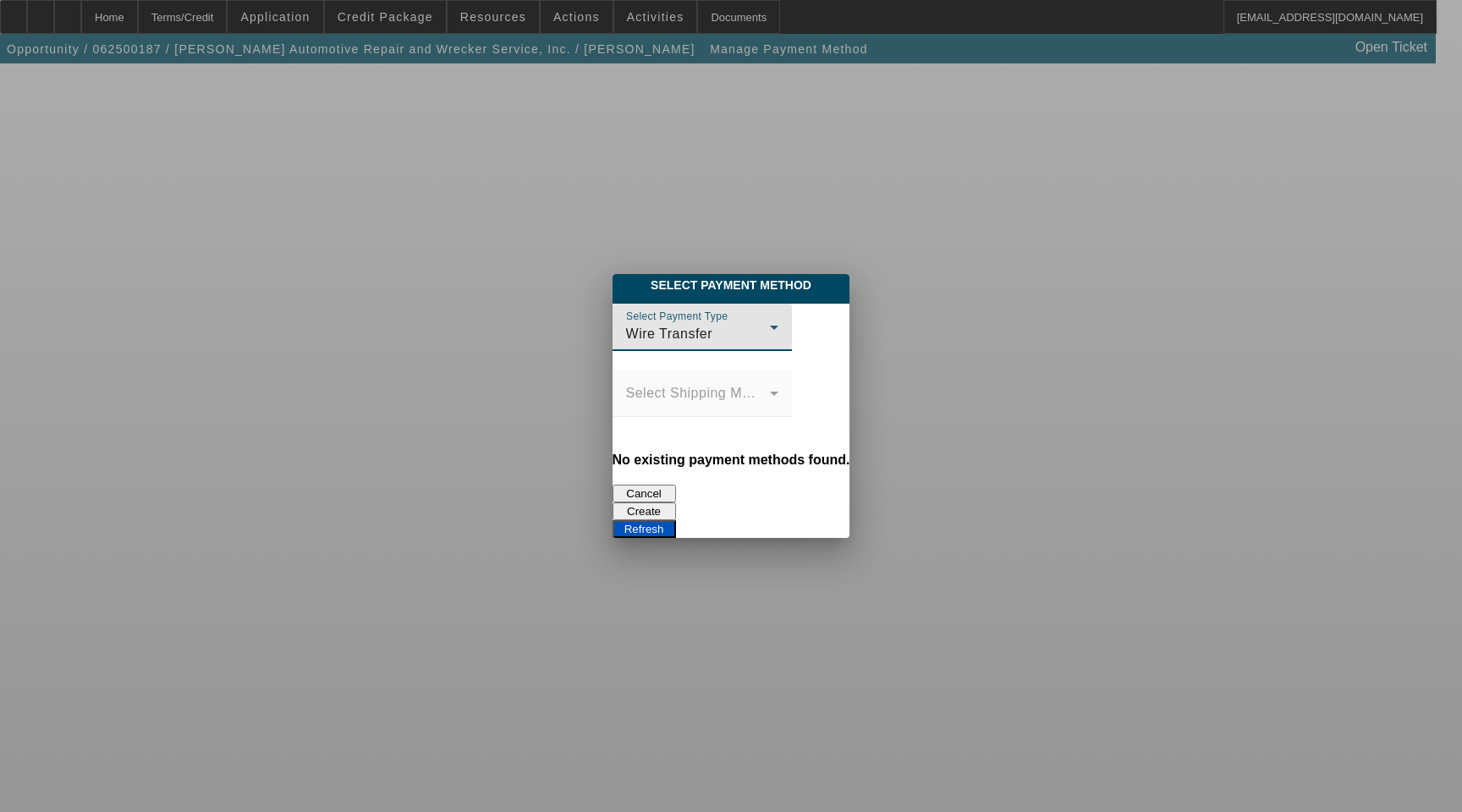
click at [623, 490] on button "Cancel" at bounding box center [644, 494] width 64 height 18
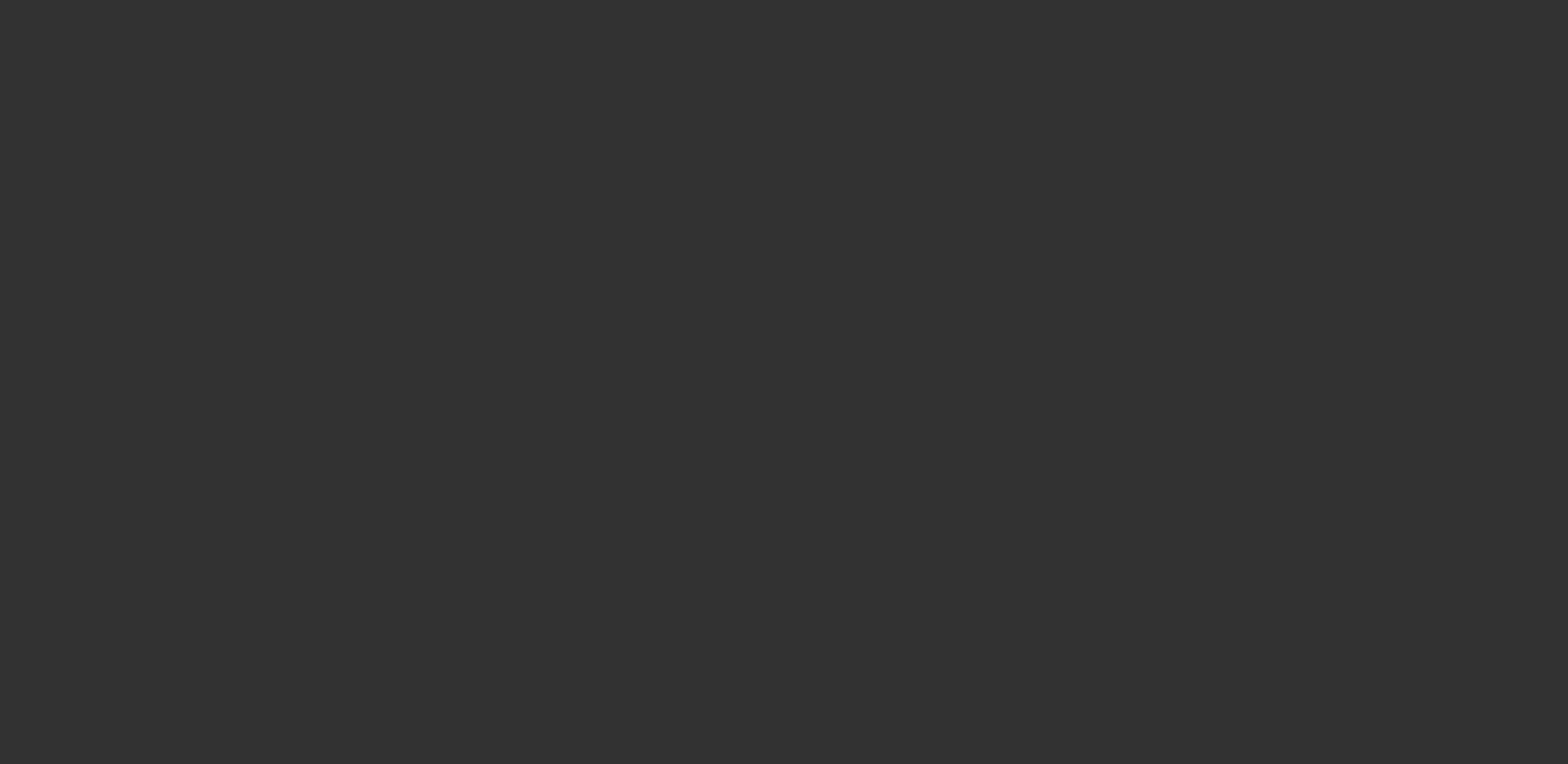
select select "3"
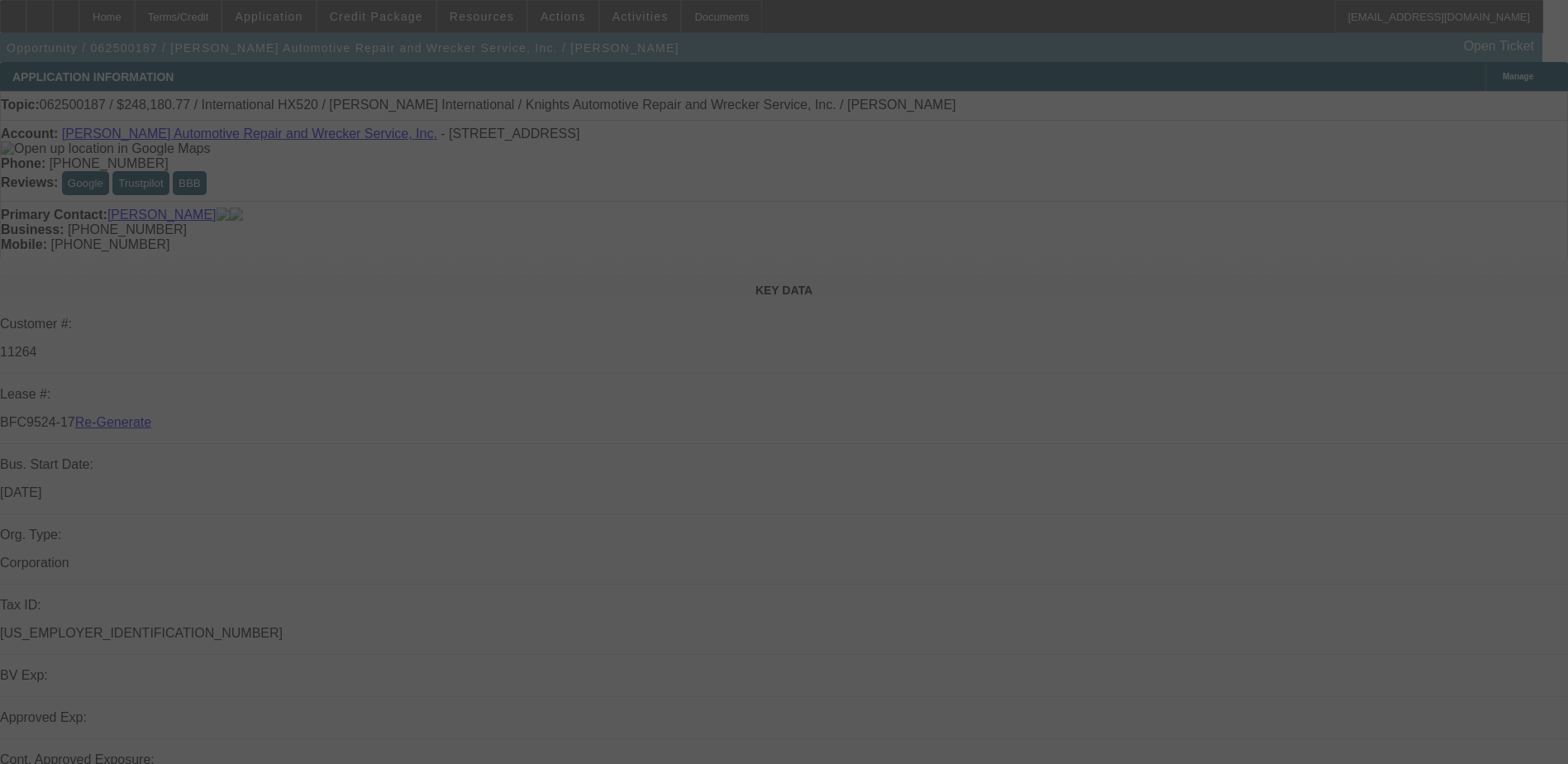
select select "0"
select select "6"
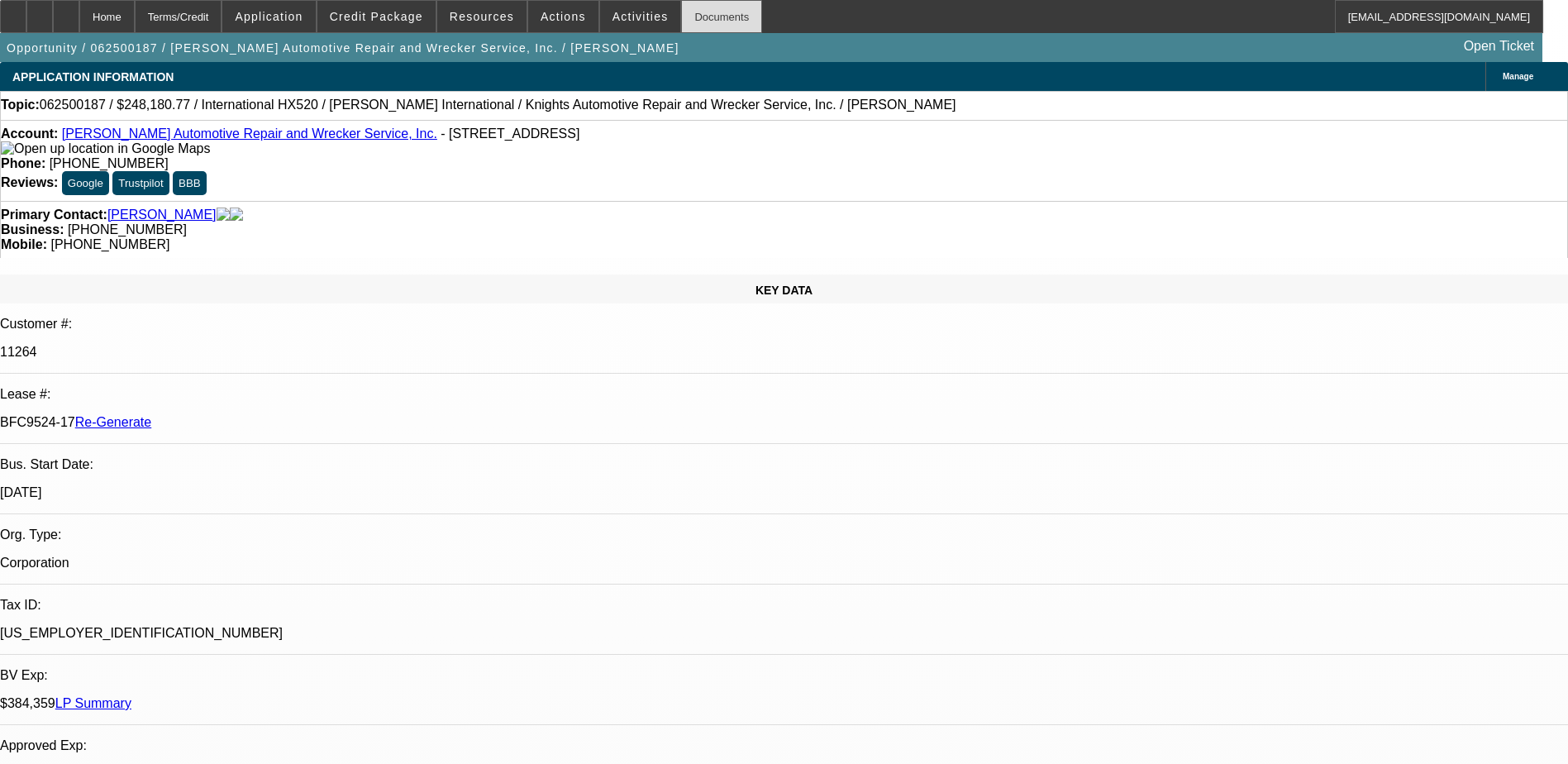
click at [699, 10] on div "Documents" at bounding box center [722, 16] width 81 height 33
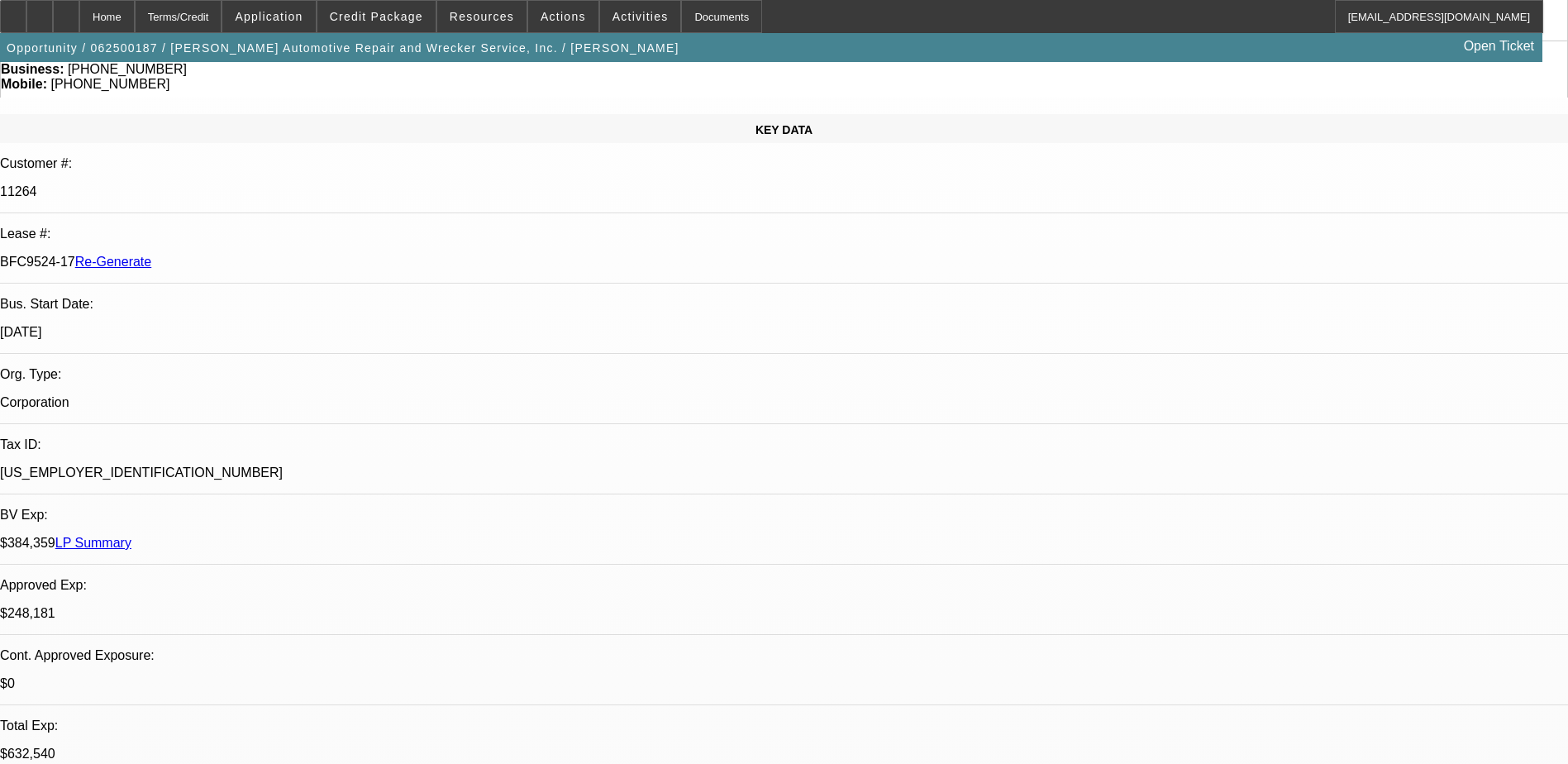
scroll to position [248, 0]
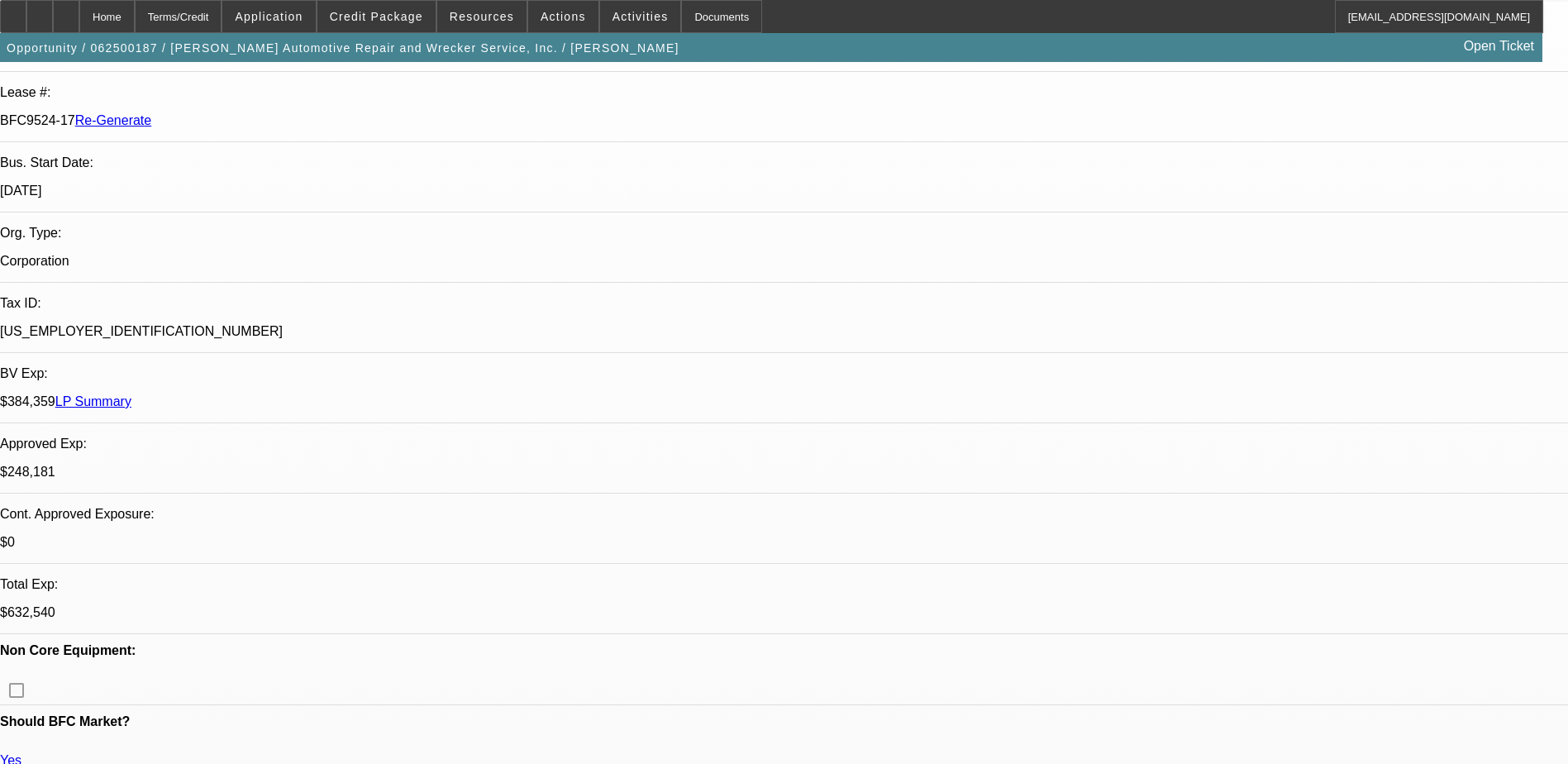
scroll to position [330, 0]
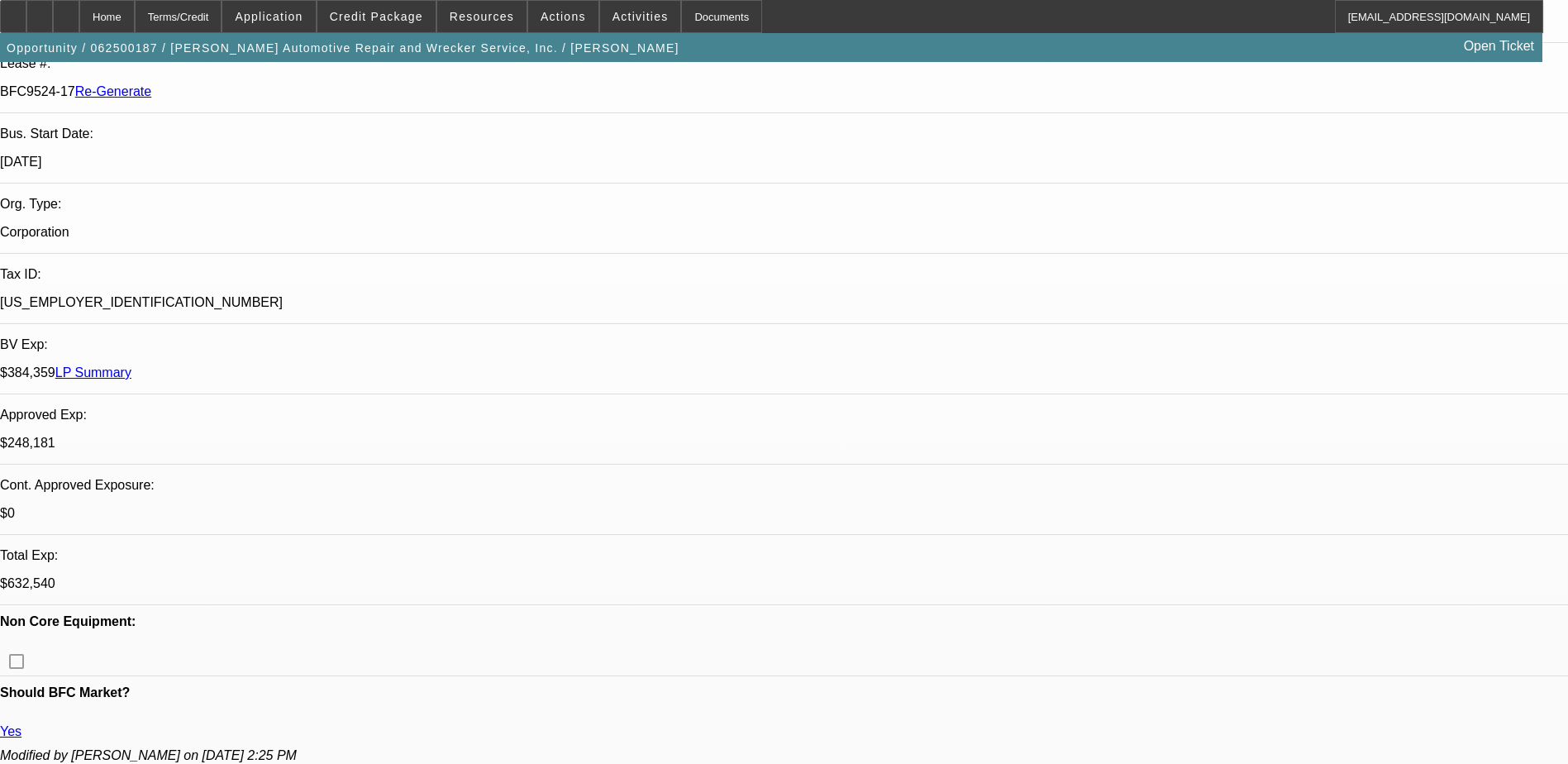
click at [375, 17] on span "Credit Package" at bounding box center [377, 16] width 93 height 13
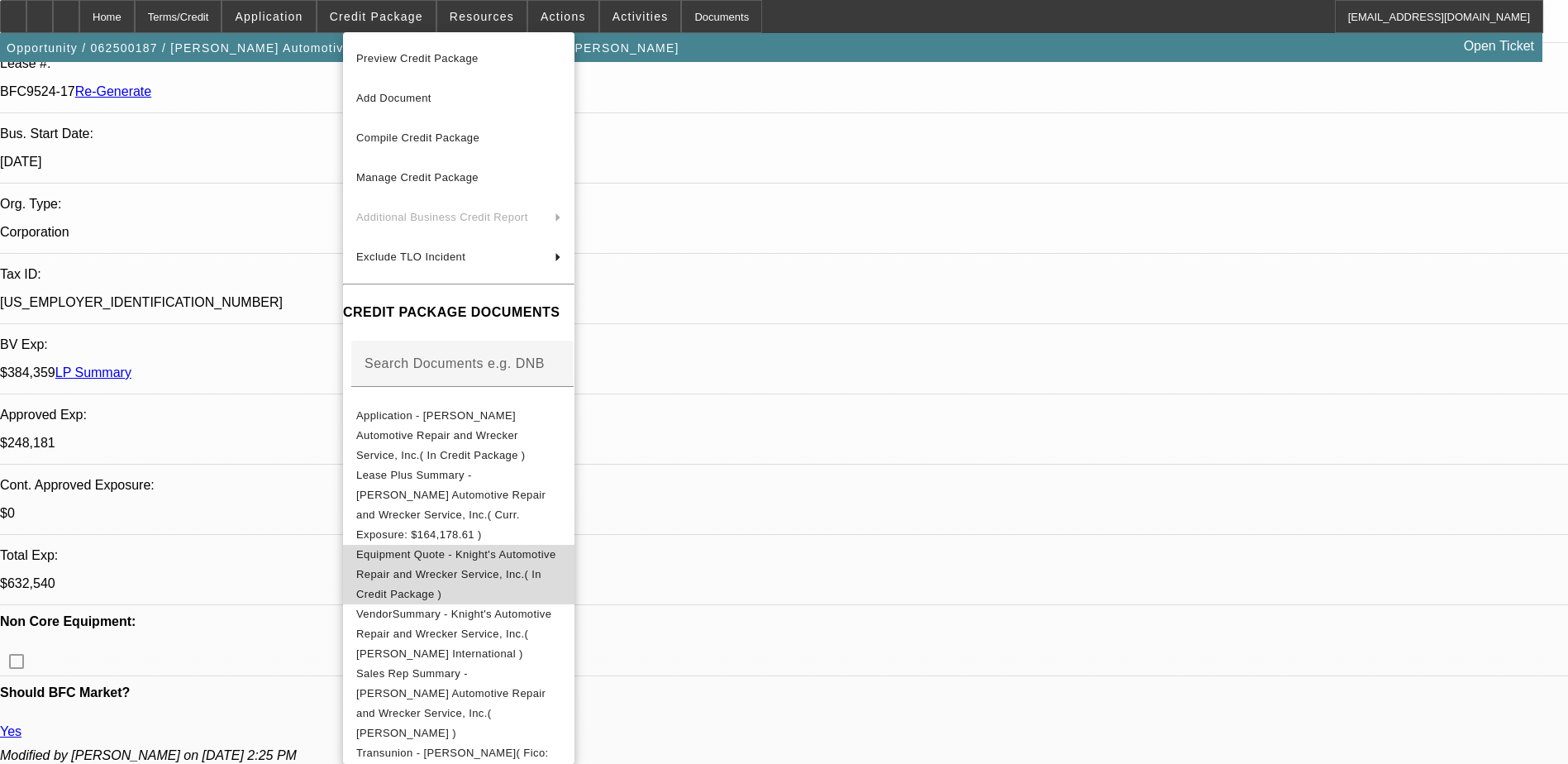
click at [532, 548] on span "Equipment Quote - Knight's Automotive Repair and Wrecker Service, Inc.( In Cred…" at bounding box center [456, 574] width 200 height 52
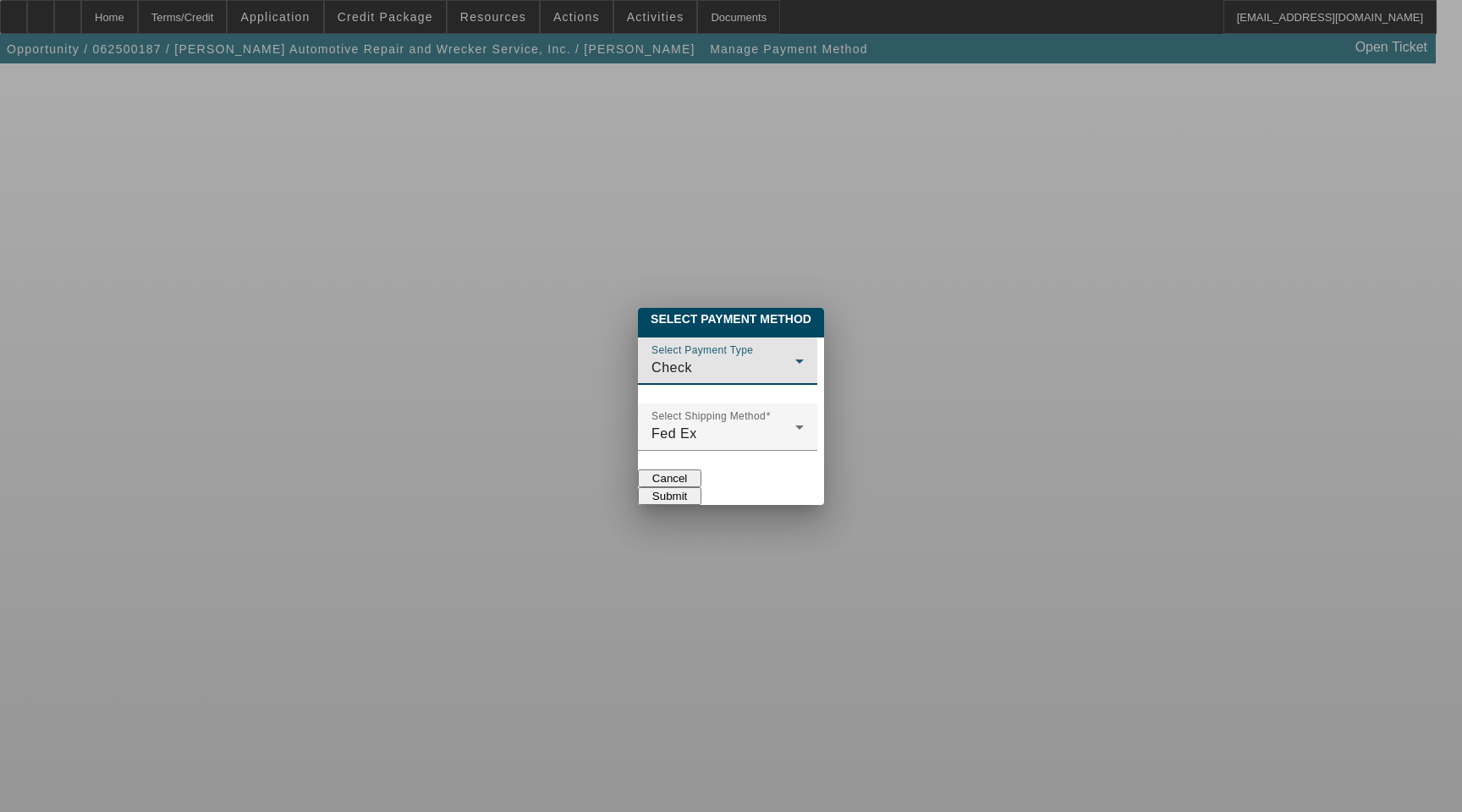
click at [747, 357] on div "Check" at bounding box center [723, 367] width 144 height 20
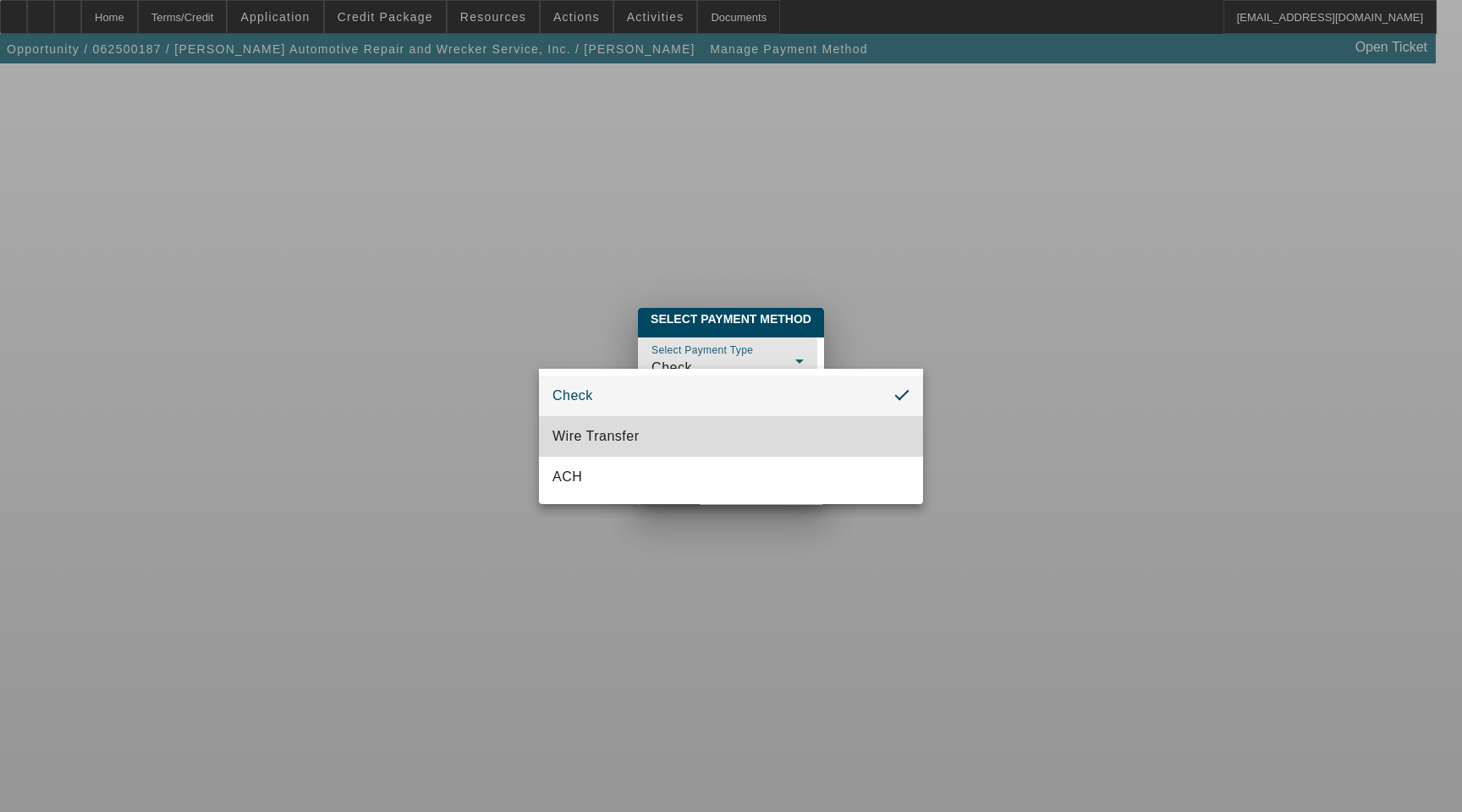
click at [723, 432] on mat-option "Wire Transfer" at bounding box center [731, 436] width 384 height 41
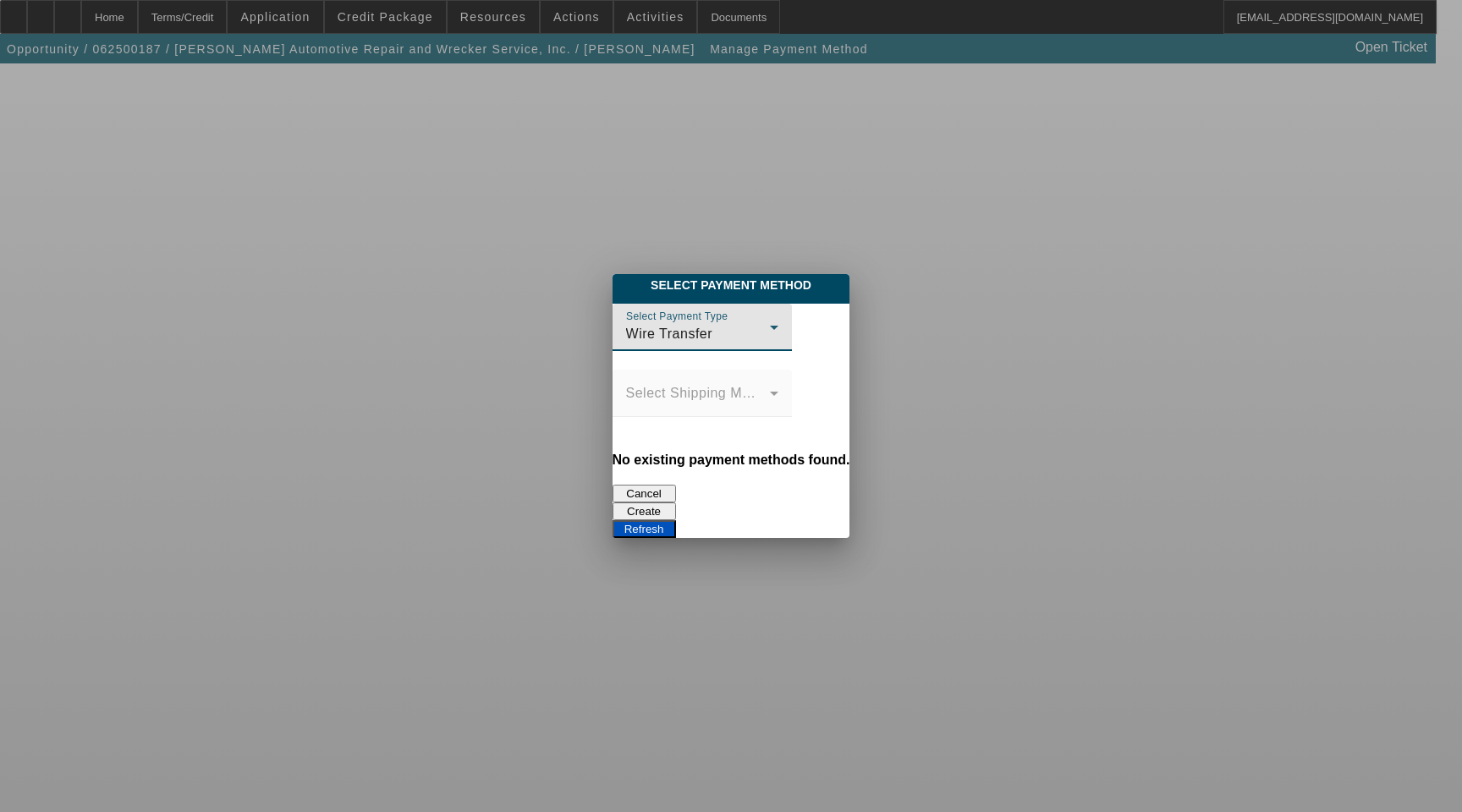
click at [676, 502] on button "Create" at bounding box center [644, 511] width 64 height 18
click at [676, 520] on button "Refresh" at bounding box center [644, 529] width 64 height 18
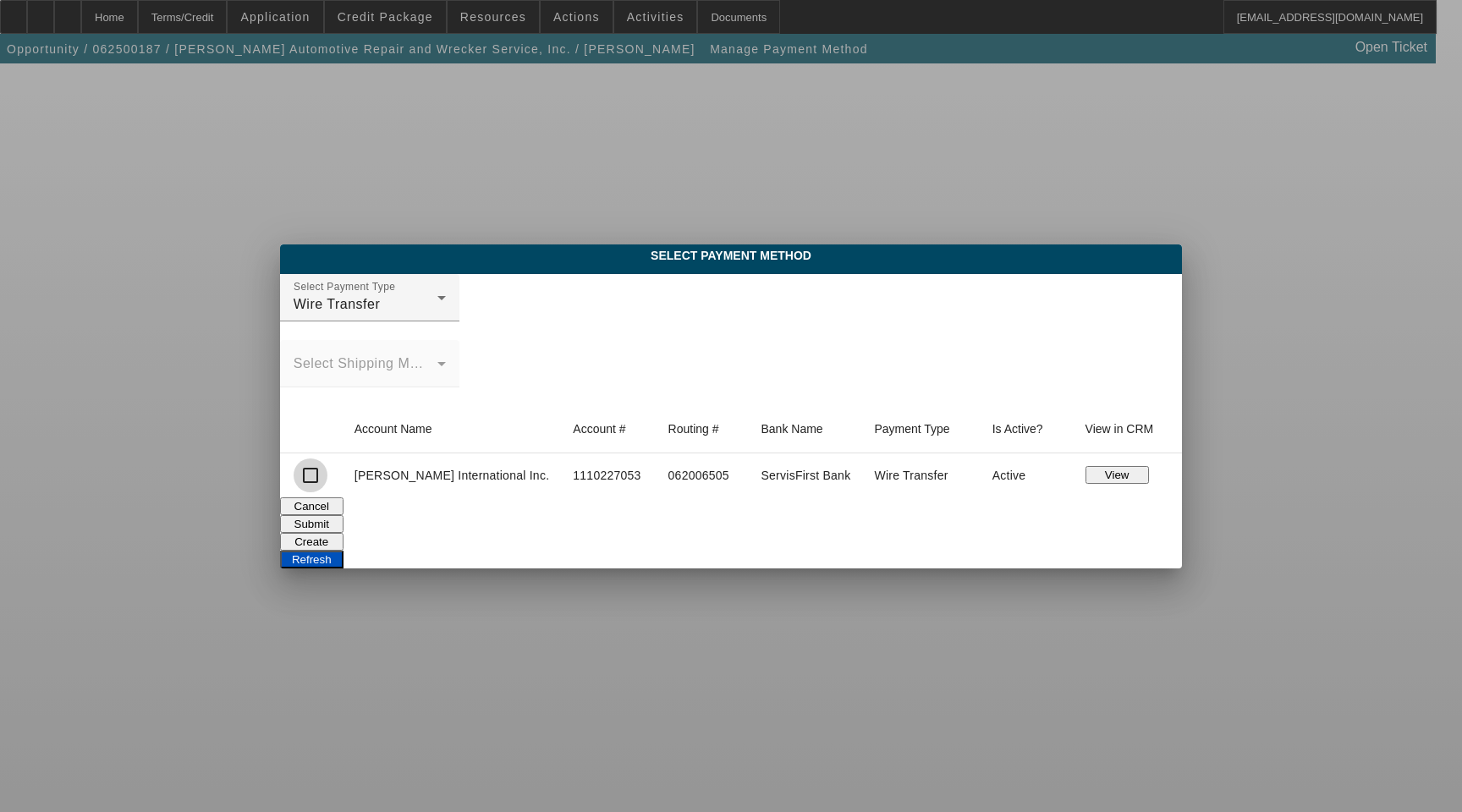
click at [327, 479] on input "checkbox" at bounding box center [311, 475] width 34 height 34
checkbox input "true"
click at [343, 515] on button "Submit" at bounding box center [312, 524] width 64 height 18
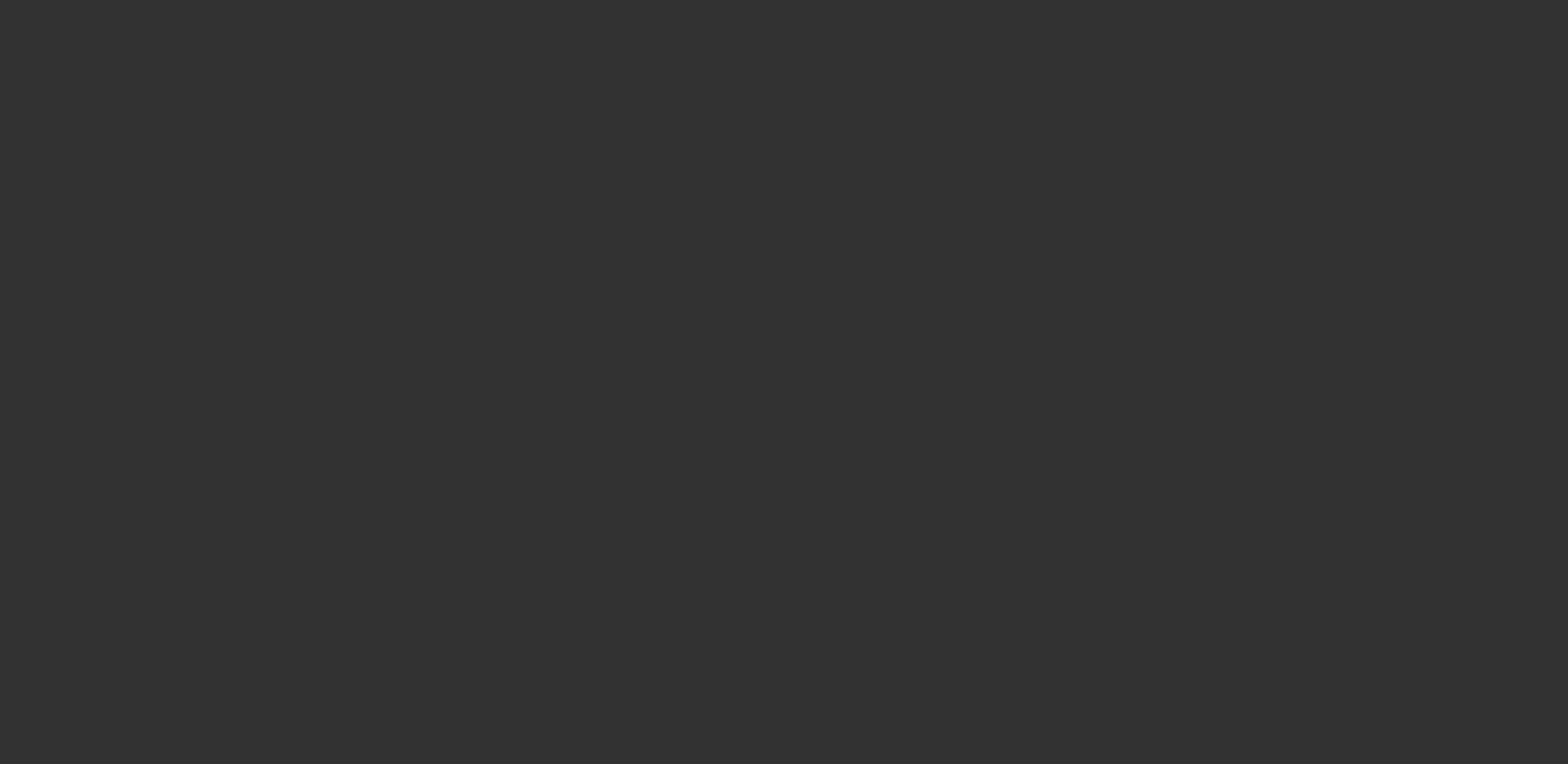
select select "3"
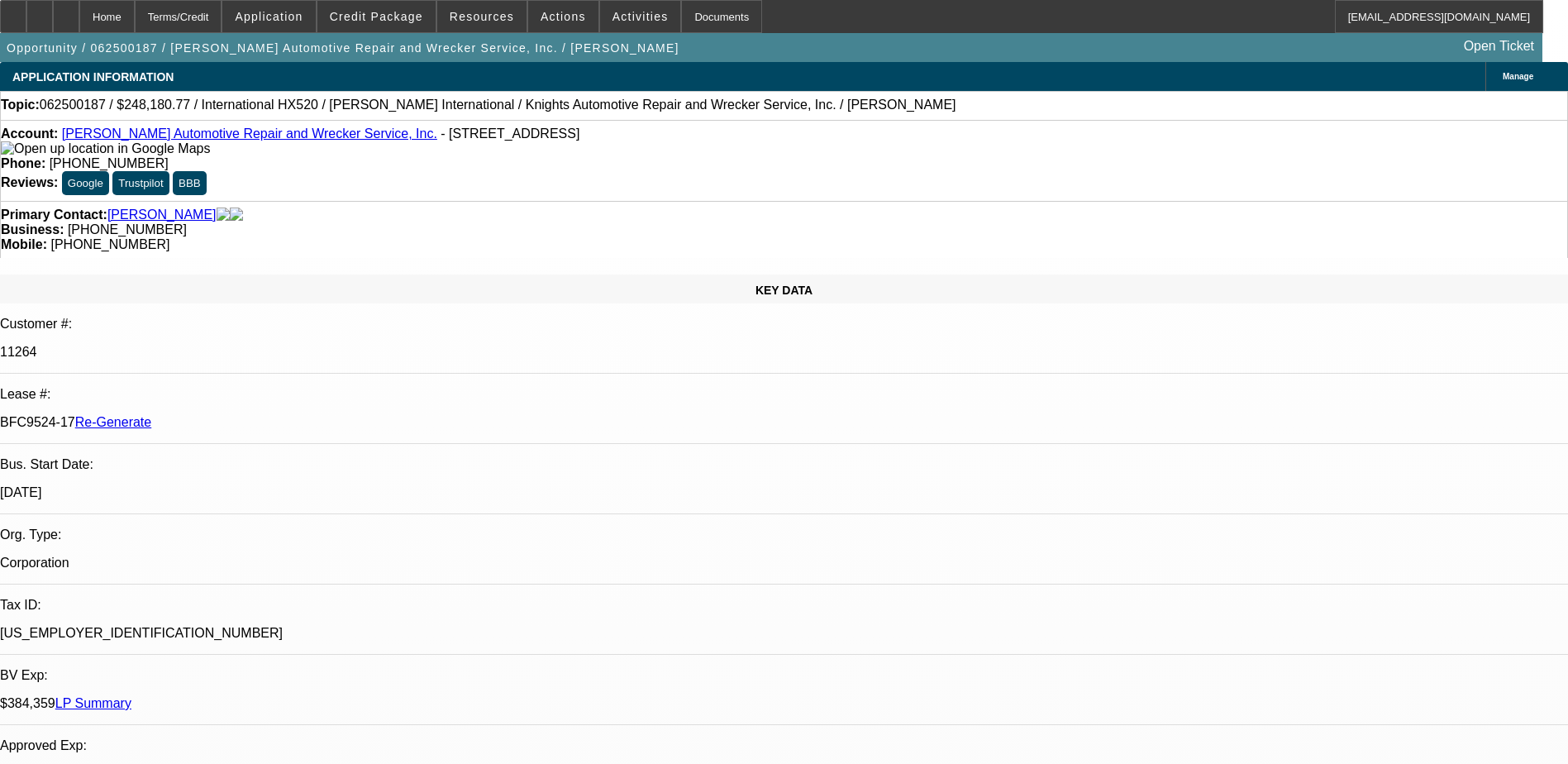
select select "0"
select select "6"
click at [698, 20] on div "Documents" at bounding box center [722, 16] width 81 height 33
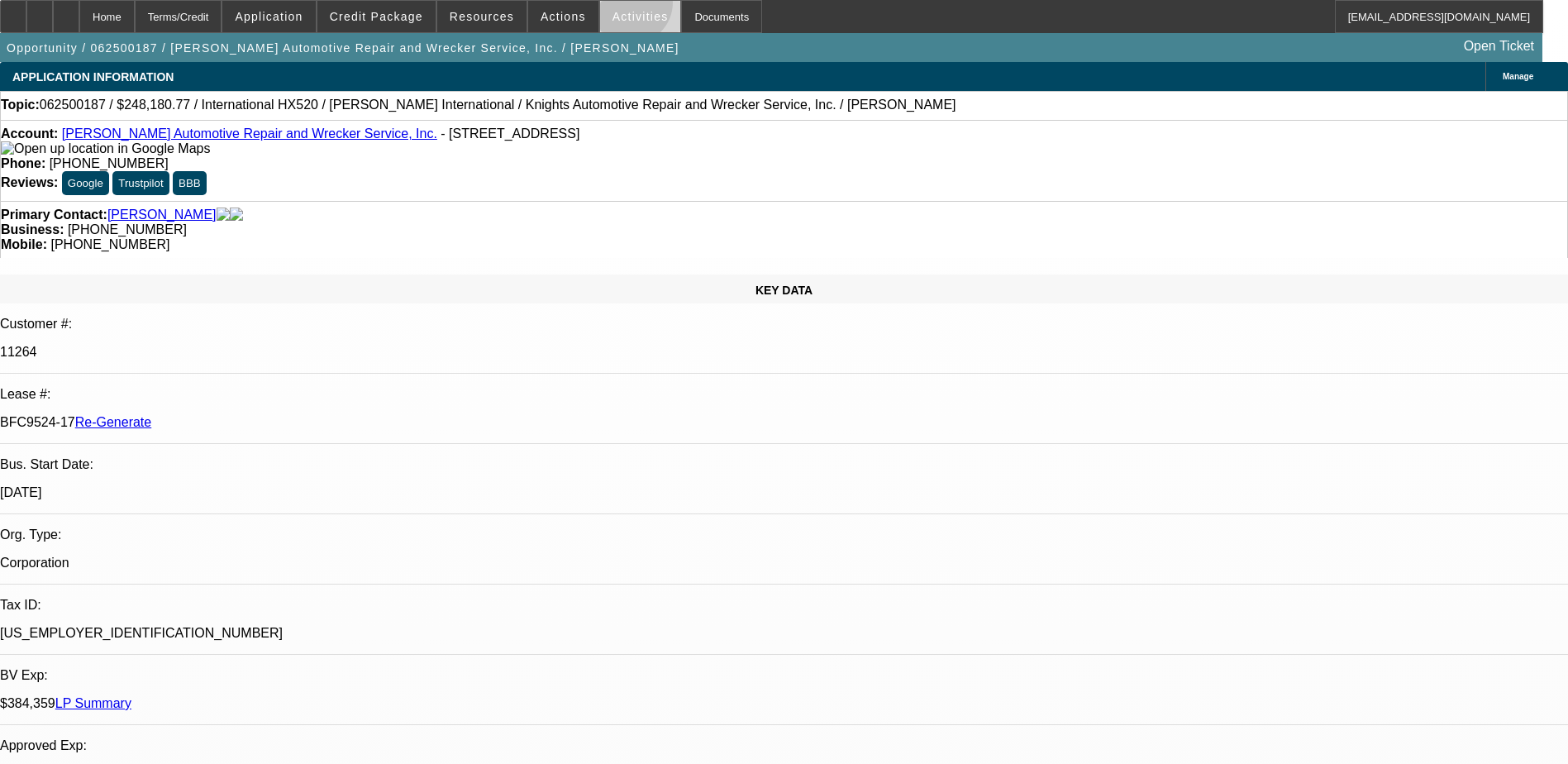
click at [614, 7] on span at bounding box center [641, 16] width 81 height 40
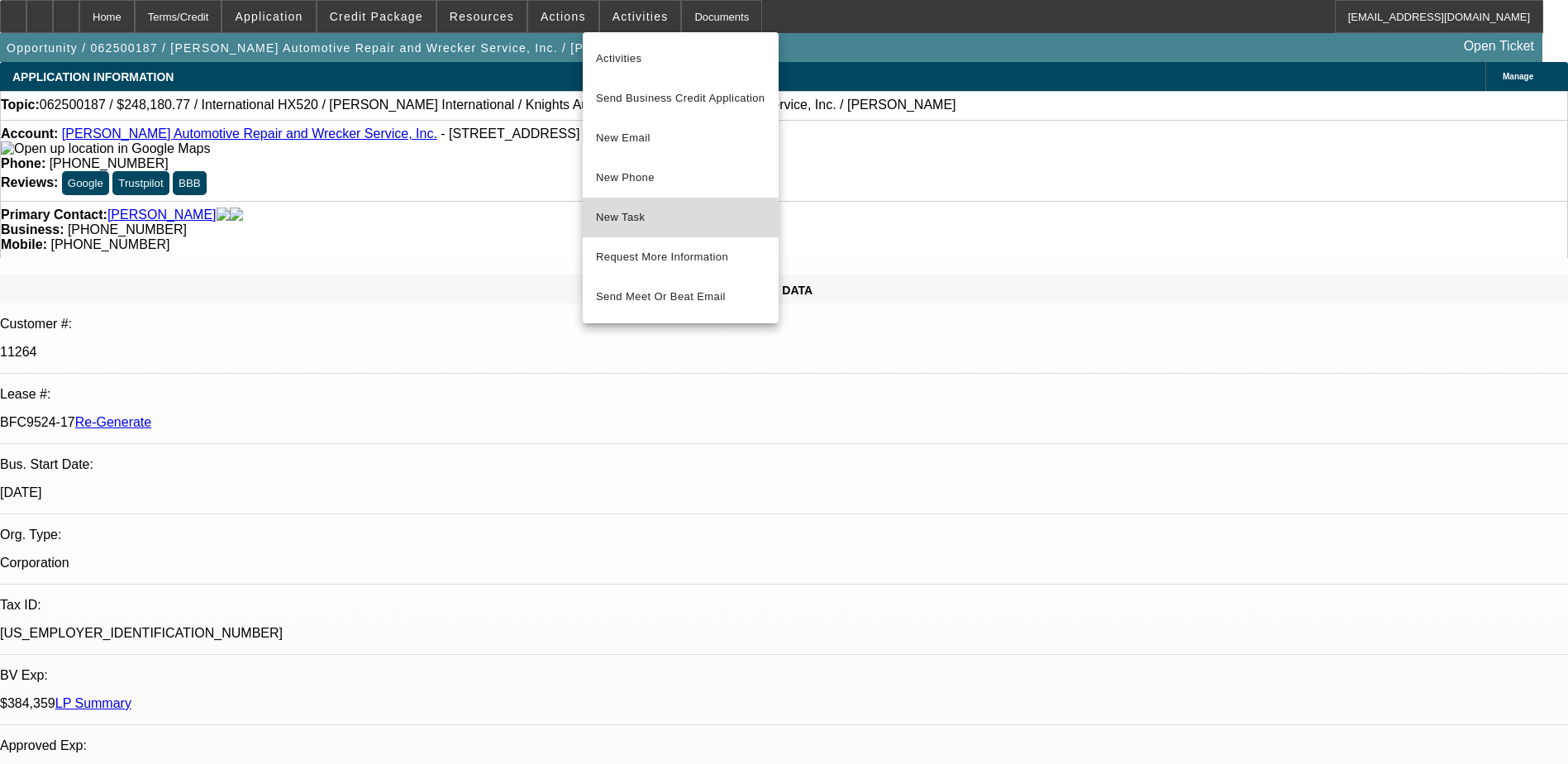
click at [647, 226] on span "New Task" at bounding box center [680, 217] width 169 height 20
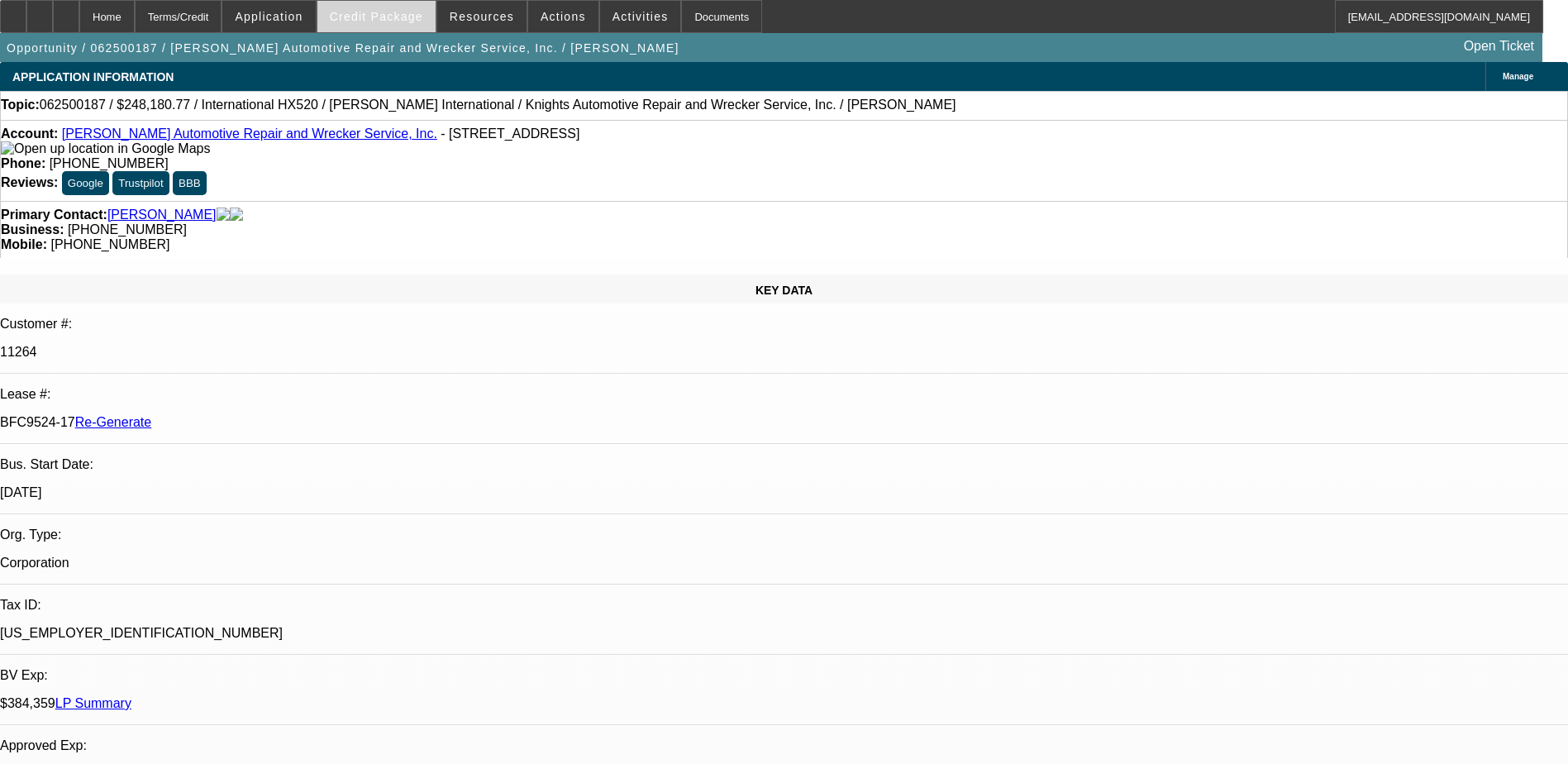
click at [396, 14] on span "Credit Package" at bounding box center [377, 16] width 93 height 13
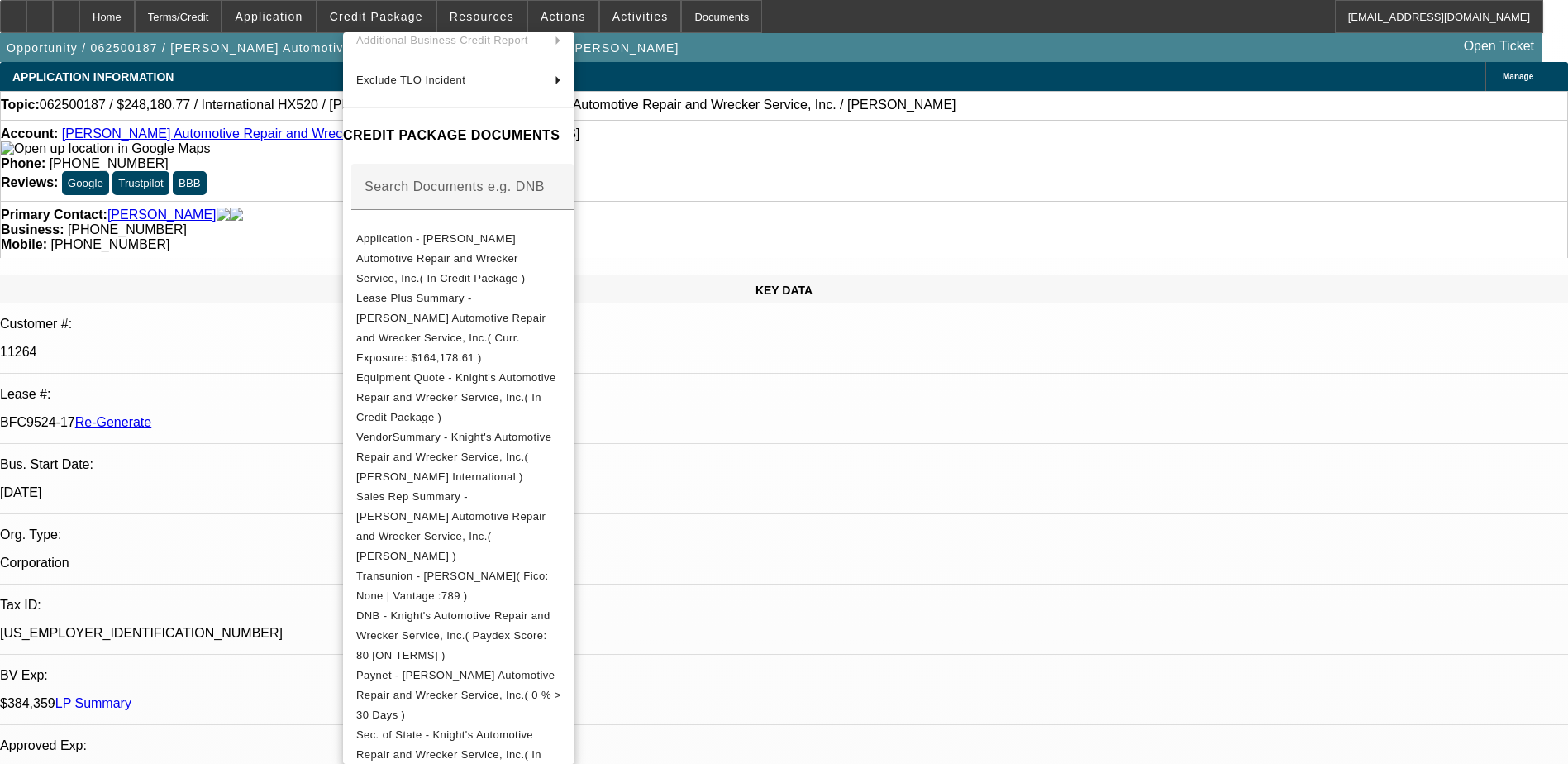
scroll to position [163, 0]
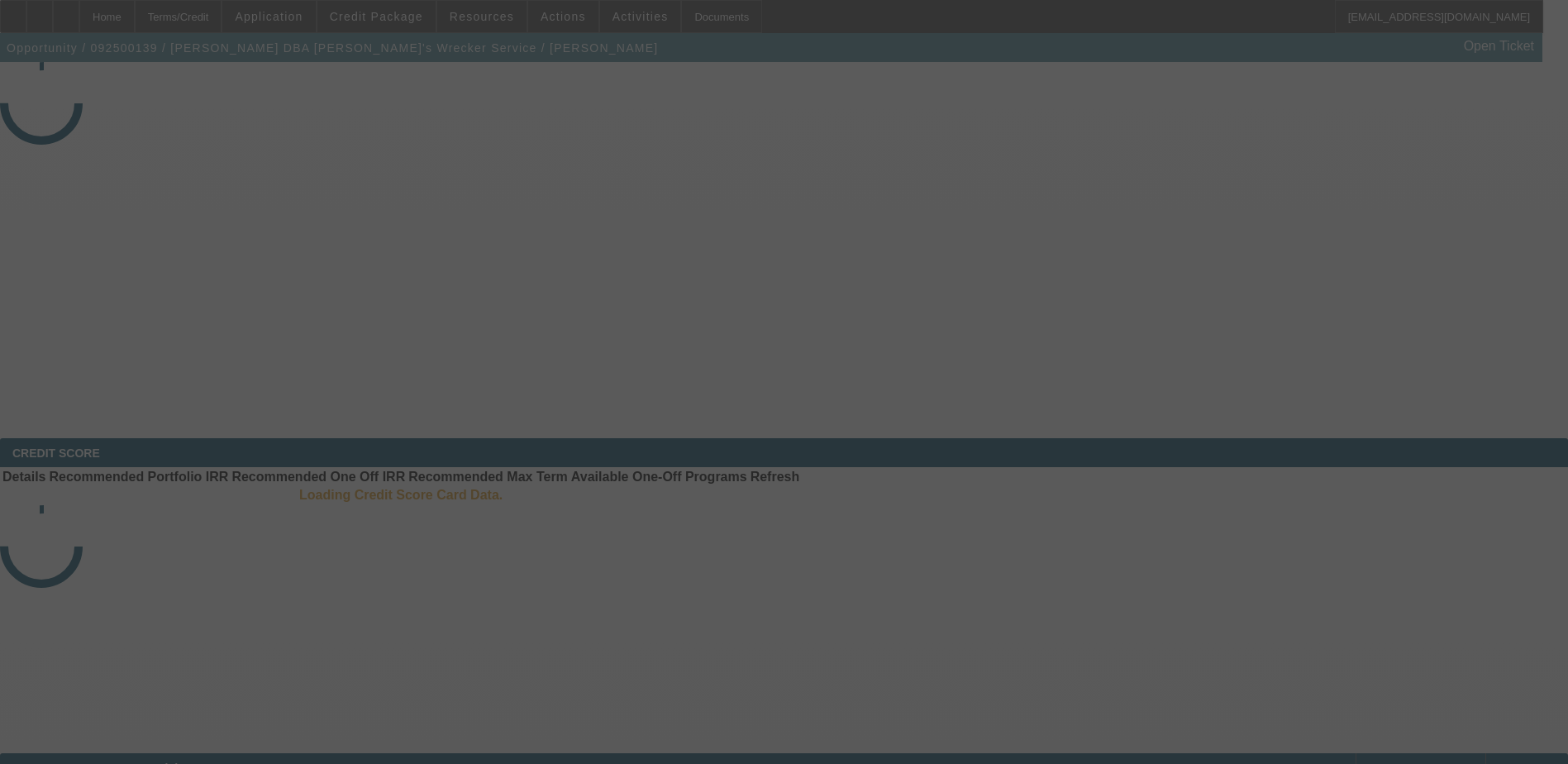
select select "4"
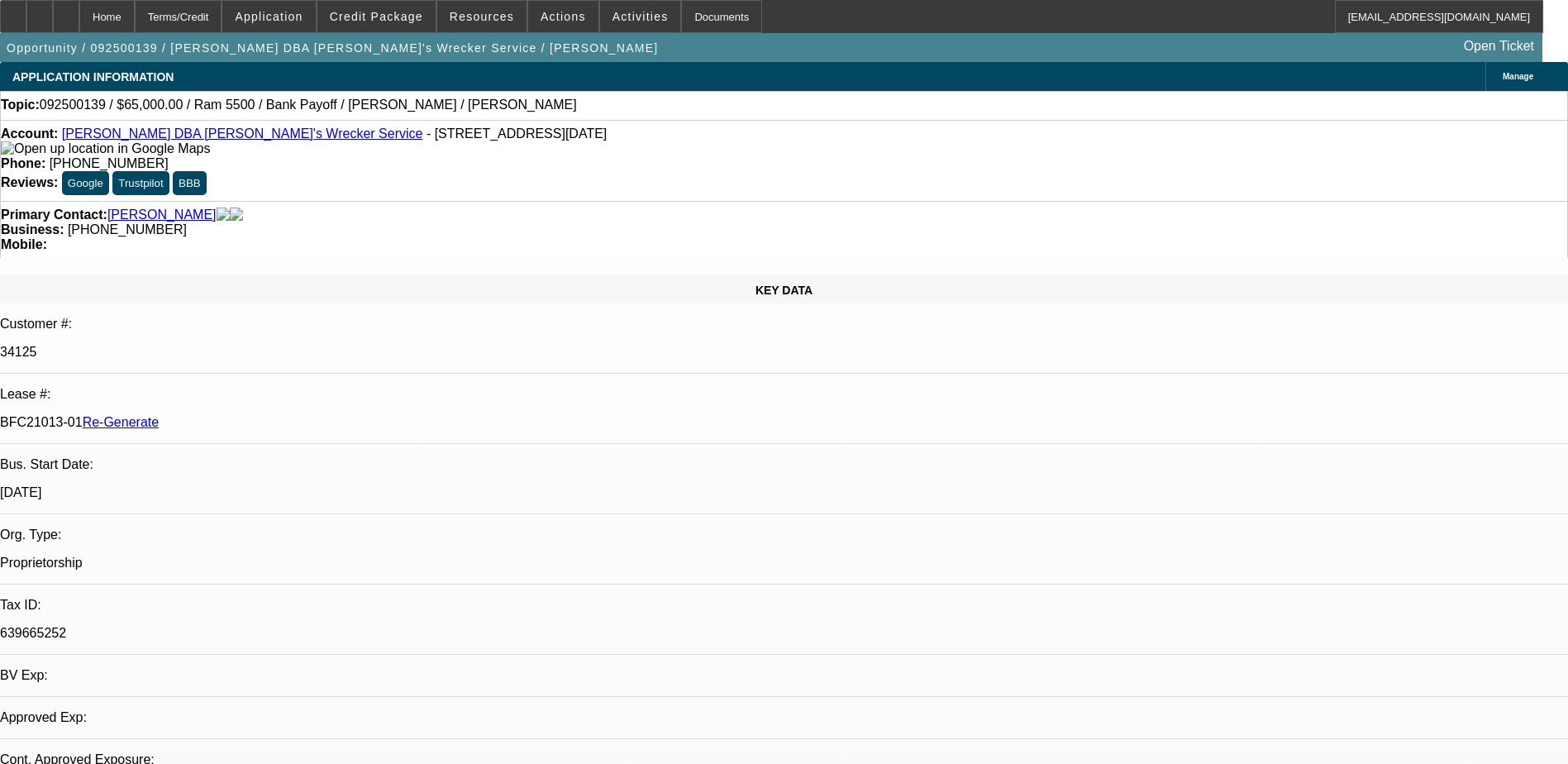
select select "0"
select select "1"
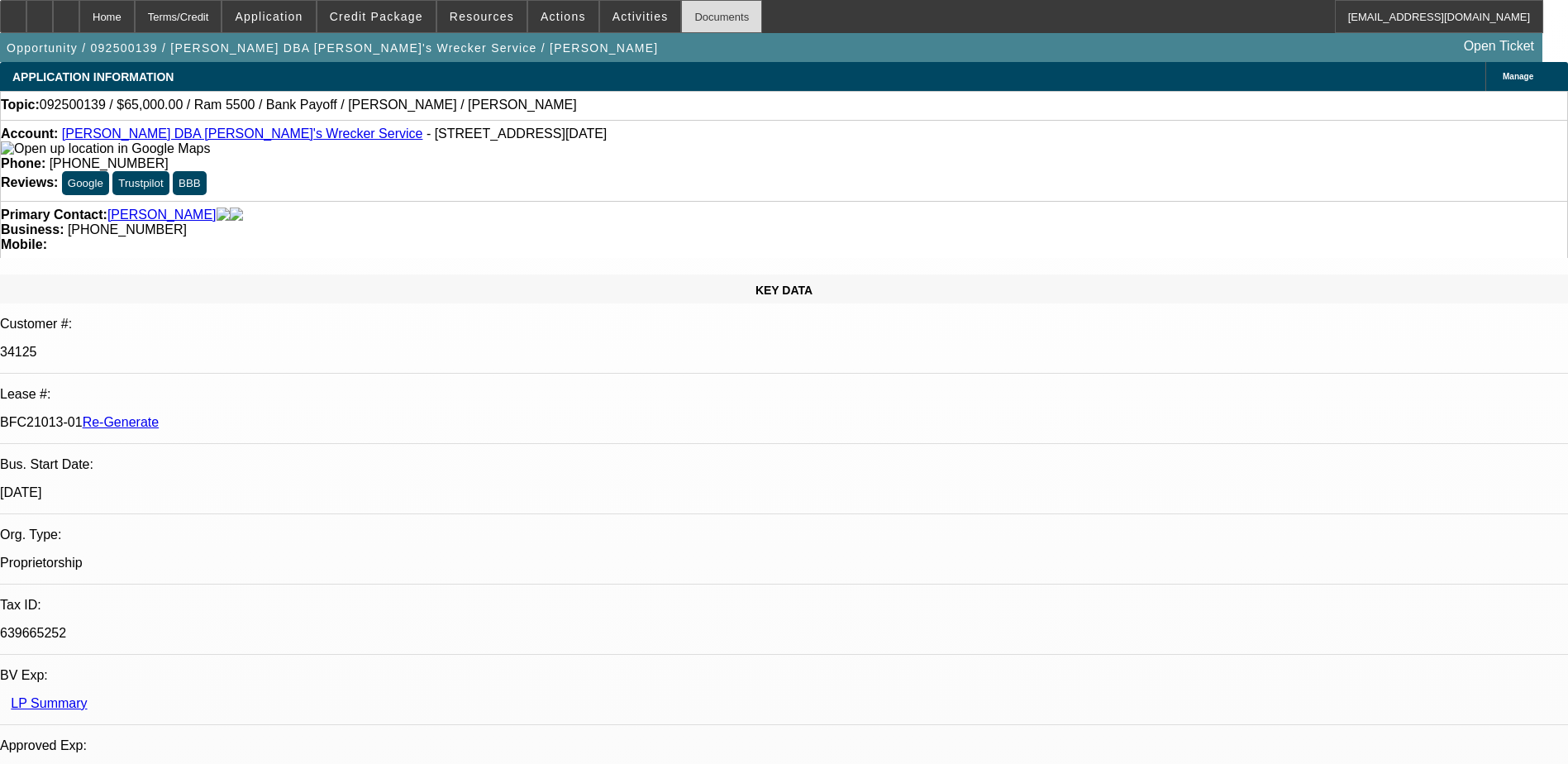
select select "6"
click at [685, 19] on div "Documents" at bounding box center [722, 16] width 81 height 33
